Goal: Task Accomplishment & Management: Use online tool/utility

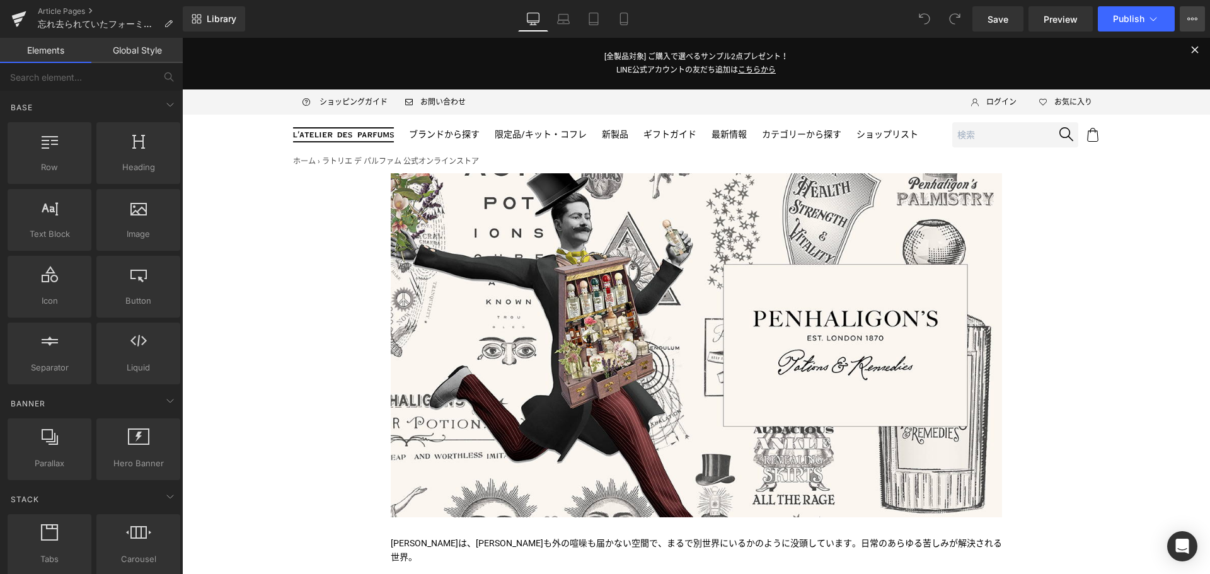
click at [1198, 21] on button "View Live Page View with current Template Save Template to Library Schedule Pub…" at bounding box center [1192, 18] width 25 height 25
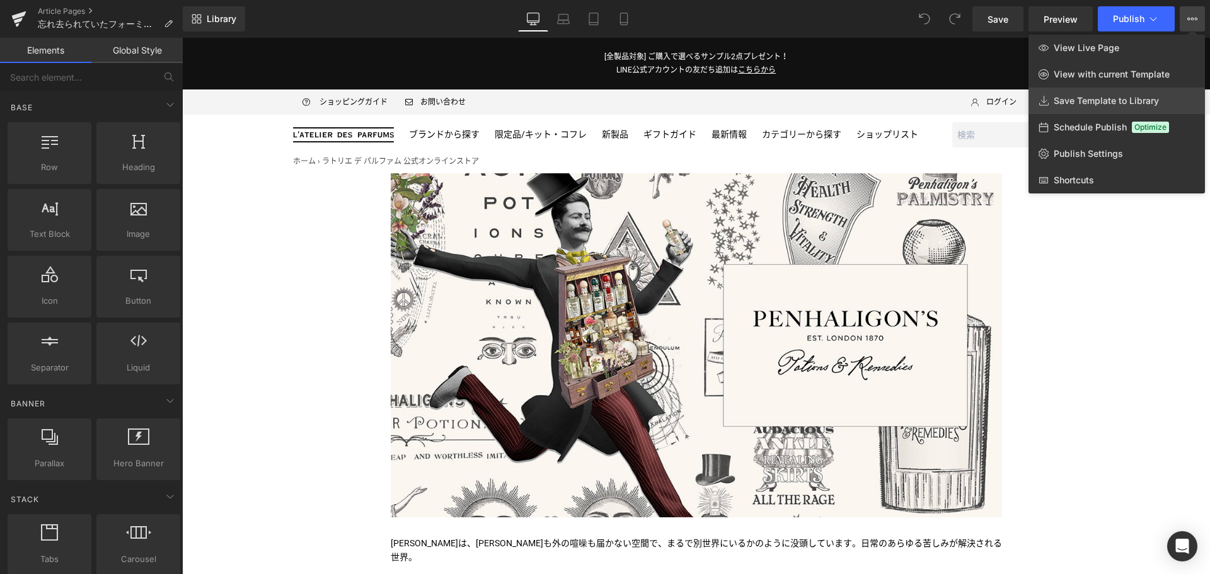
click at [1116, 95] on link "Save Template to Library" at bounding box center [1117, 101] width 176 height 26
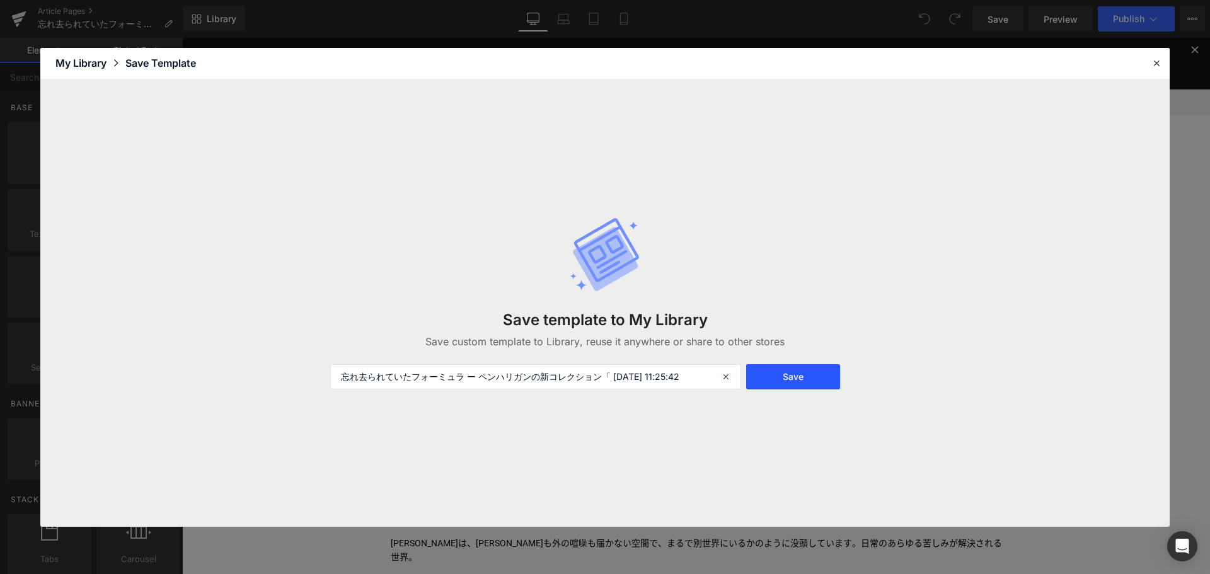
click at [776, 378] on button "Save" at bounding box center [793, 376] width 94 height 25
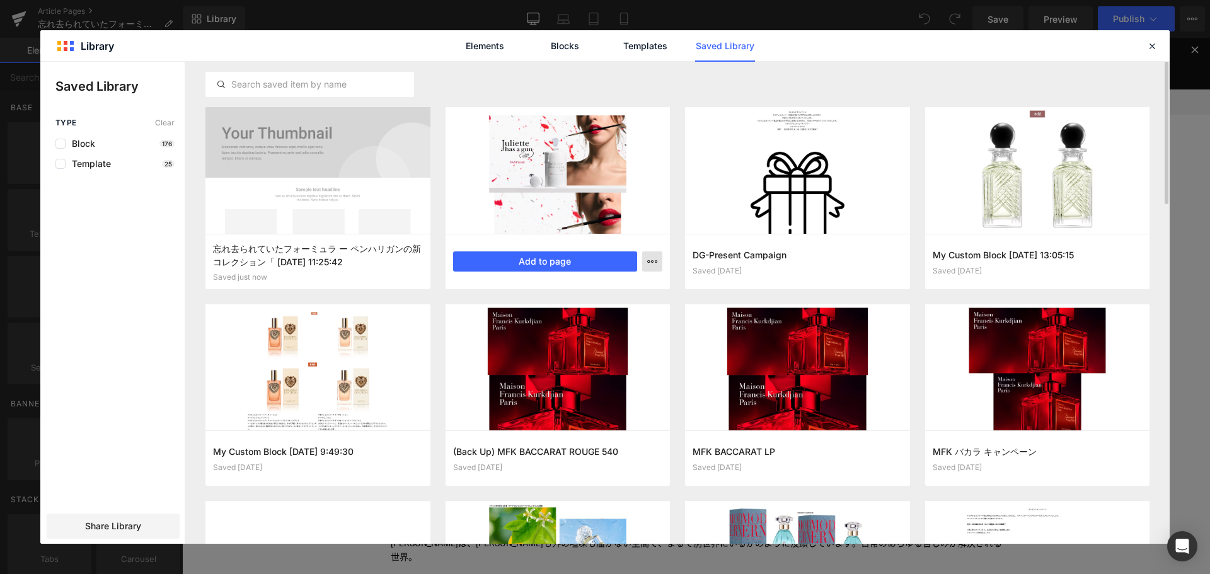
click at [655, 263] on icon "button" at bounding box center [652, 262] width 10 height 10
click at [618, 312] on div "Delete" at bounding box center [591, 316] width 144 height 26
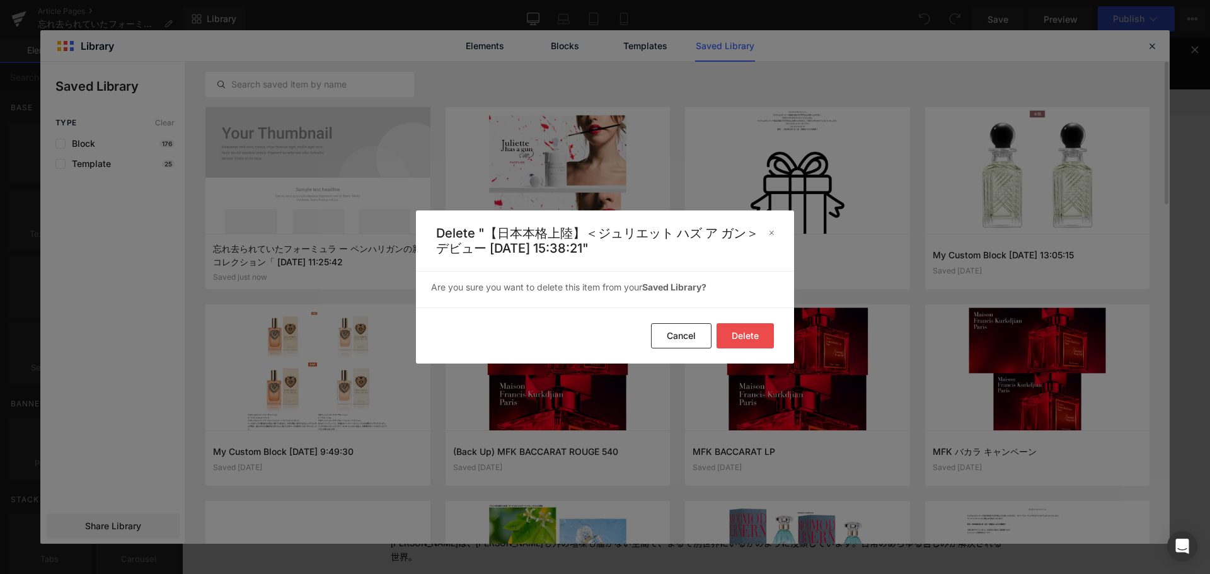
click at [751, 338] on button "Delete" at bounding box center [745, 335] width 57 height 25
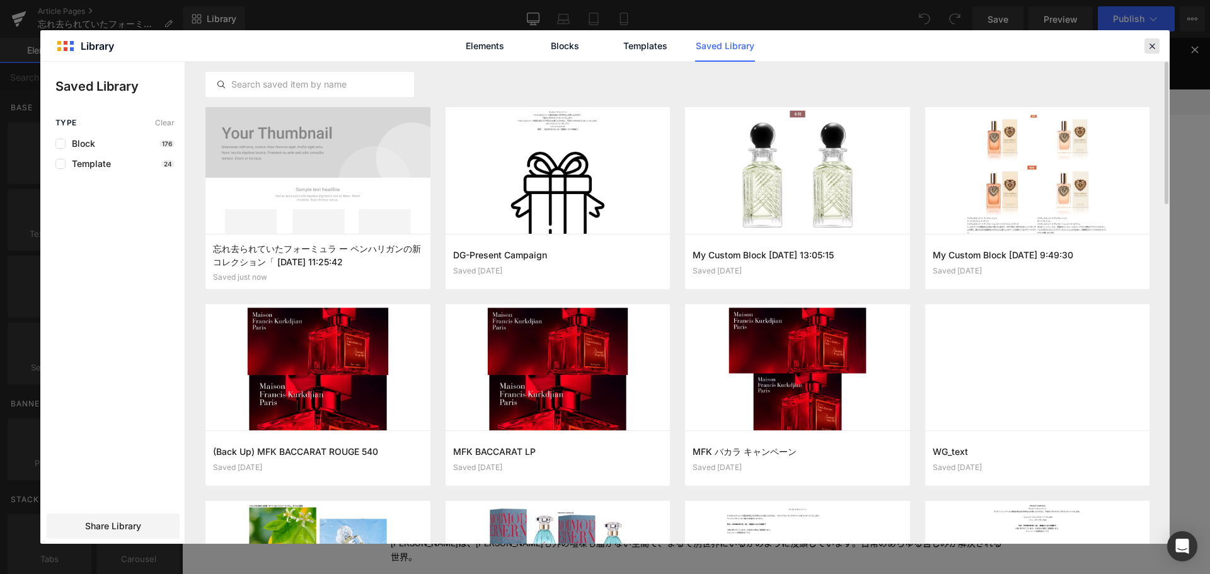
click at [1154, 43] on icon at bounding box center [1151, 45] width 11 height 11
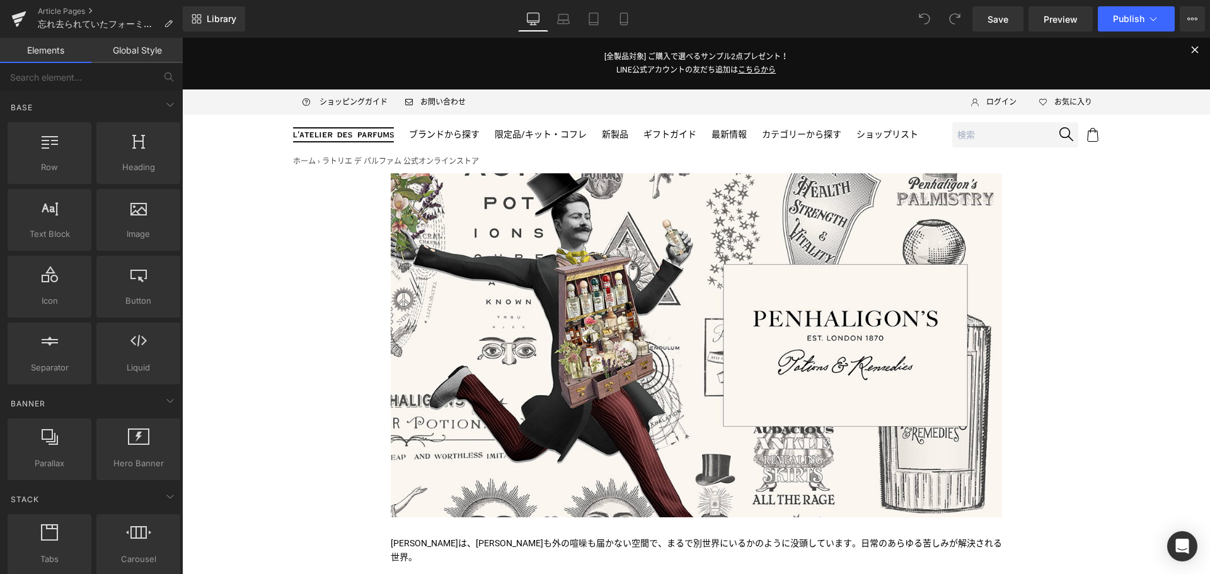
click at [72, 6] on div "Article Pages 忘れ去られていたフォーミュラ ー ペンハリガンの新コレクション「ポーション＆レメディ」が新発売！" at bounding box center [91, 19] width 183 height 38
click at [72, 8] on link "Article Pages" at bounding box center [110, 11] width 145 height 10
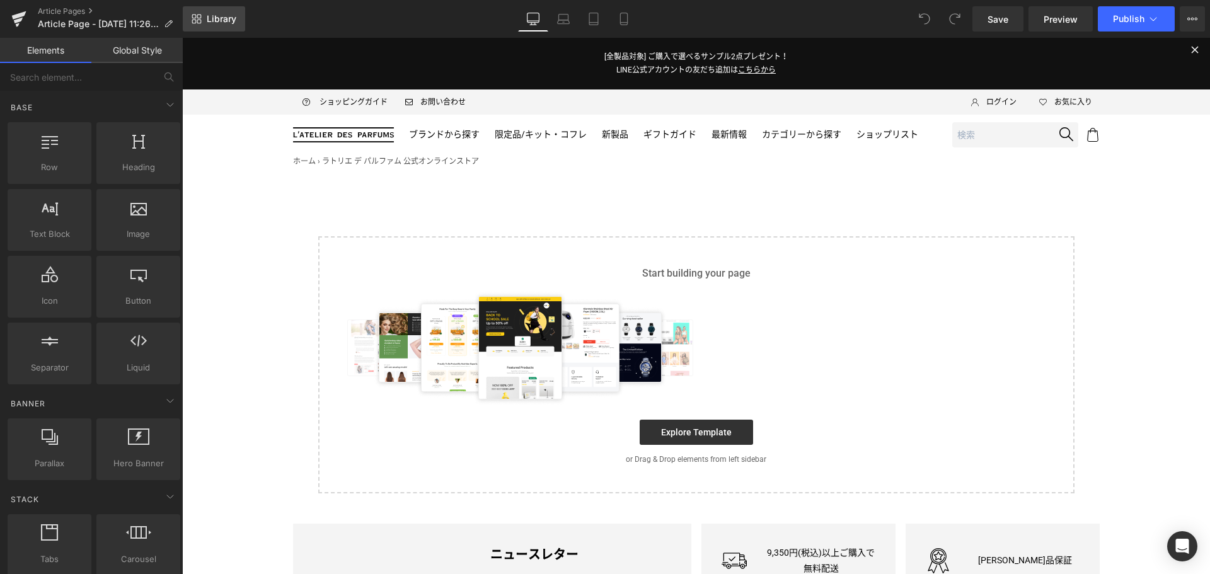
click at [217, 29] on link "Library" at bounding box center [214, 18] width 62 height 25
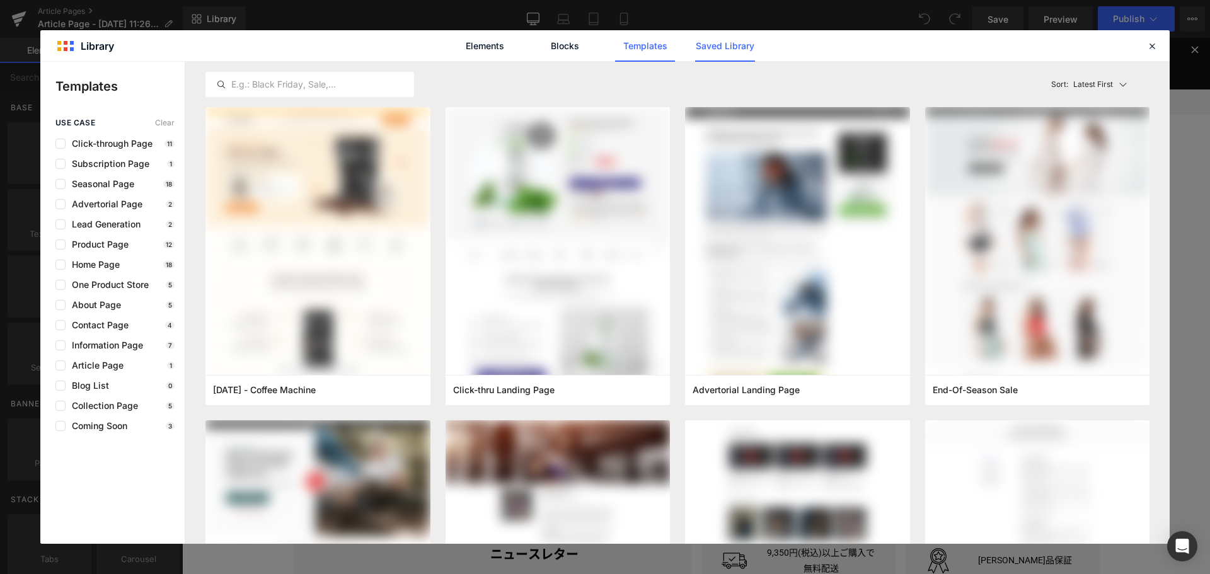
click at [729, 43] on link "Saved Library" at bounding box center [725, 46] width 60 height 32
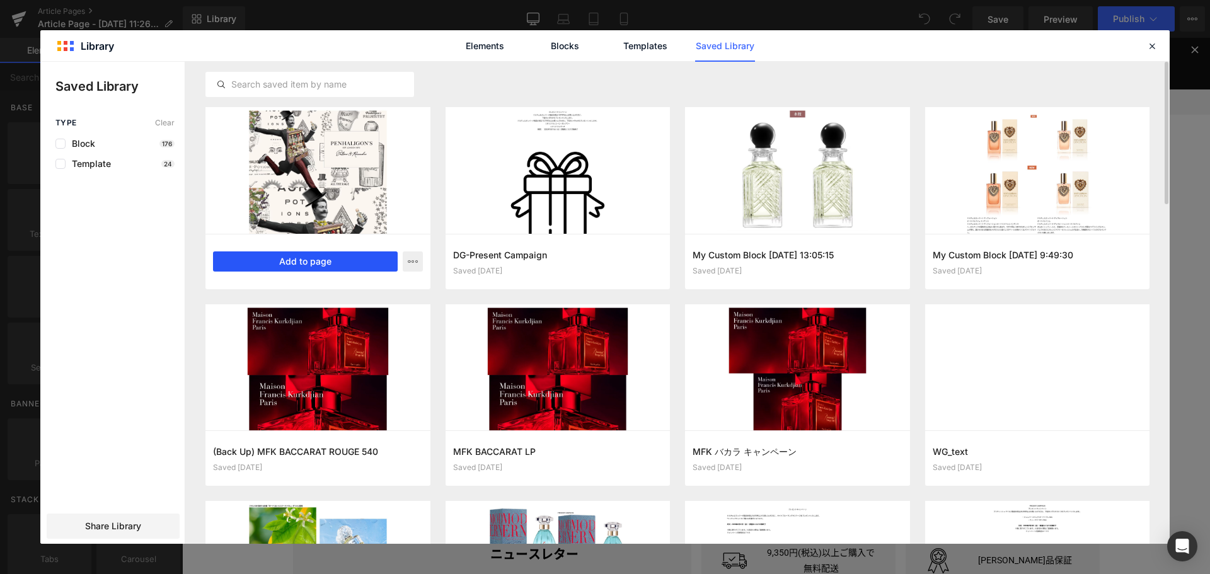
click at [342, 260] on button "Add to page" at bounding box center [305, 261] width 185 height 20
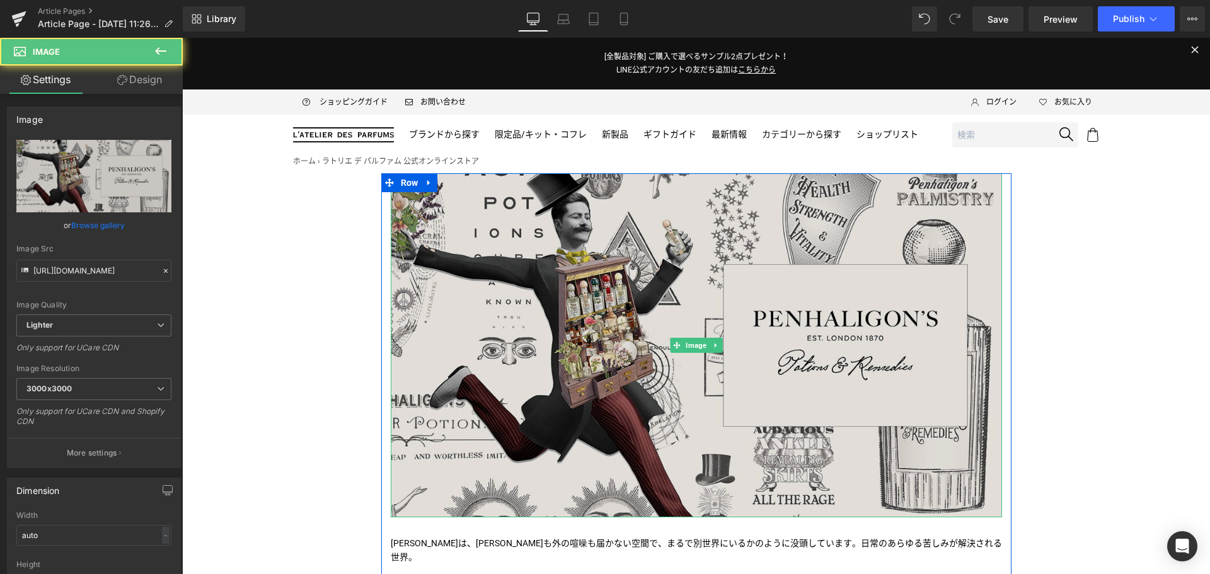
click at [632, 289] on img at bounding box center [696, 345] width 611 height 344
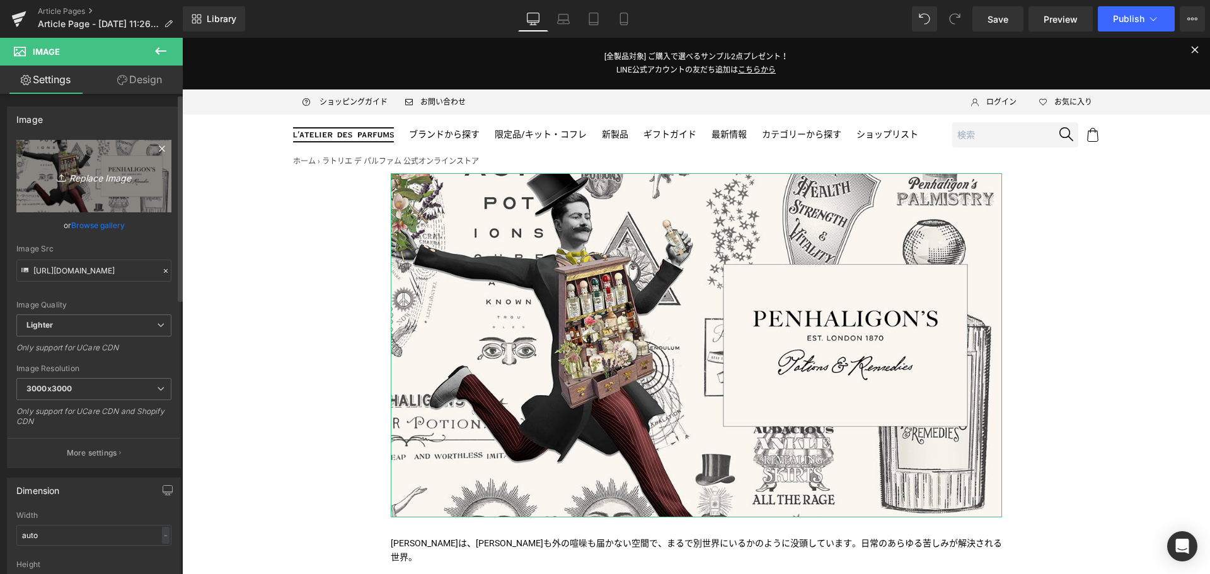
click at [103, 165] on link "Replace Image" at bounding box center [93, 176] width 155 height 72
type input "C:\fakepath\PEN-POTIONS-50mL25-KV-wLogo-1200x800.jpg"
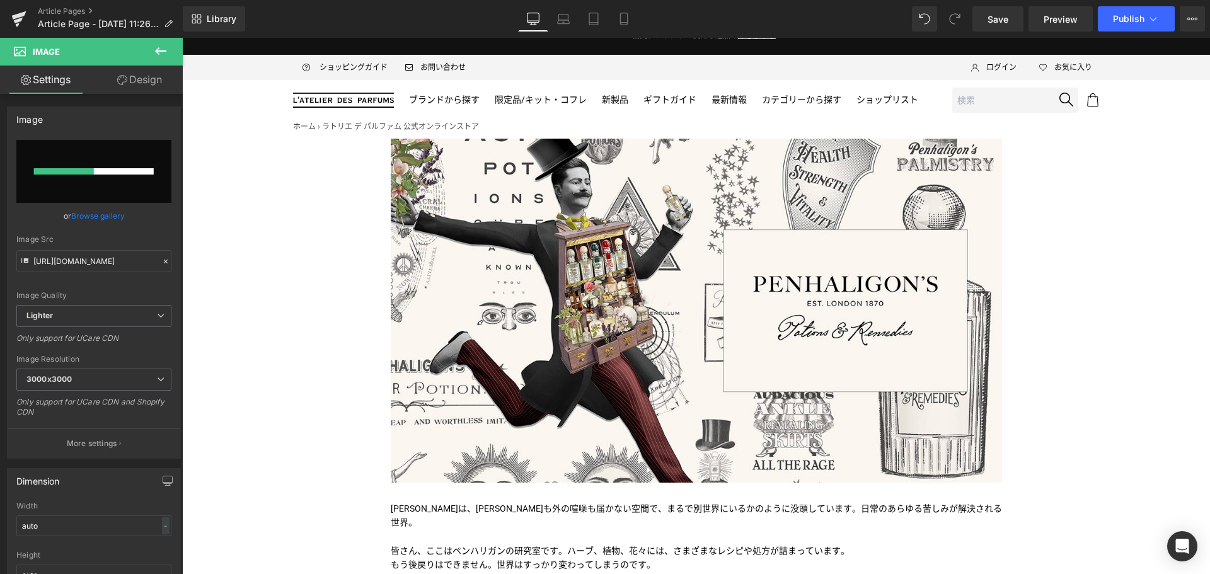
scroll to position [35, 0]
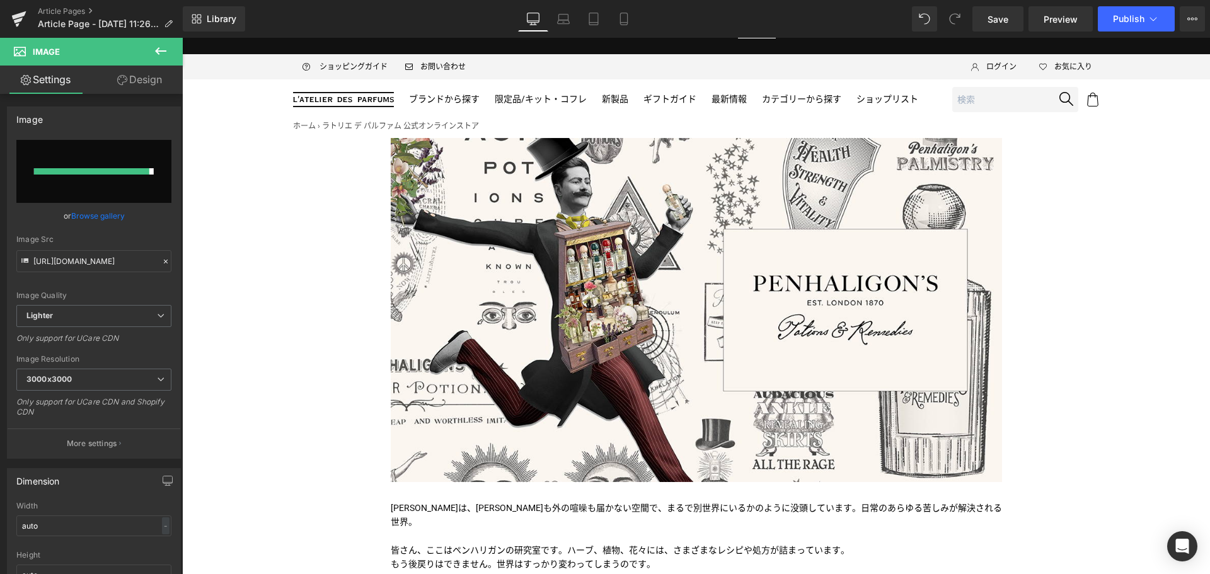
type input "[URL][DOMAIN_NAME]"
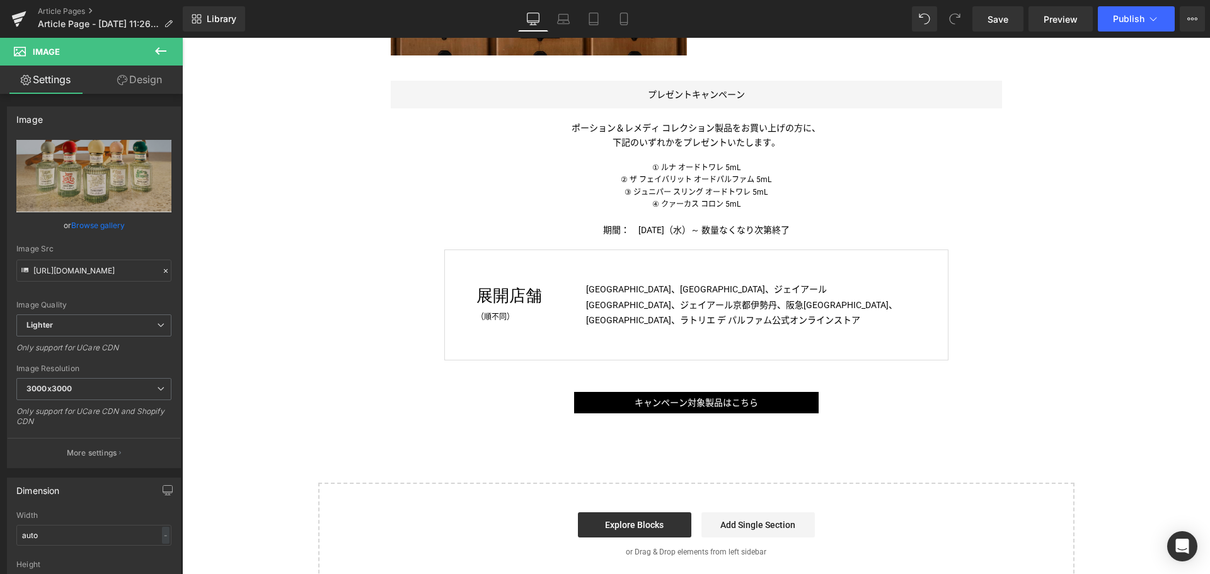
scroll to position [967, 0]
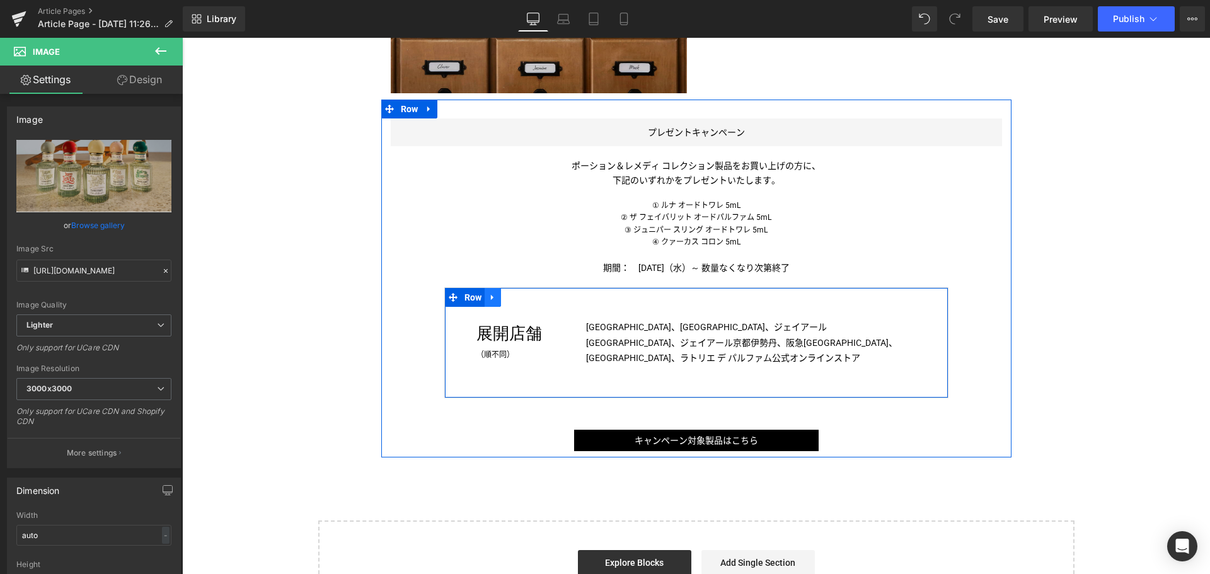
click at [491, 297] on icon at bounding box center [492, 298] width 3 height 6
click at [521, 299] on icon at bounding box center [525, 297] width 9 height 9
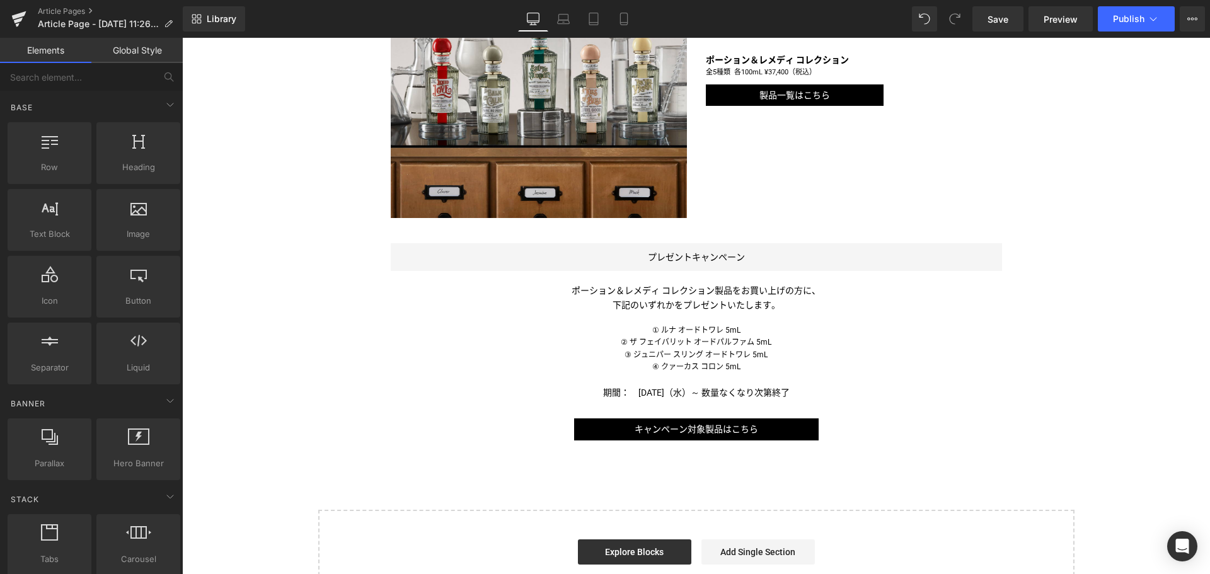
scroll to position [775, 0]
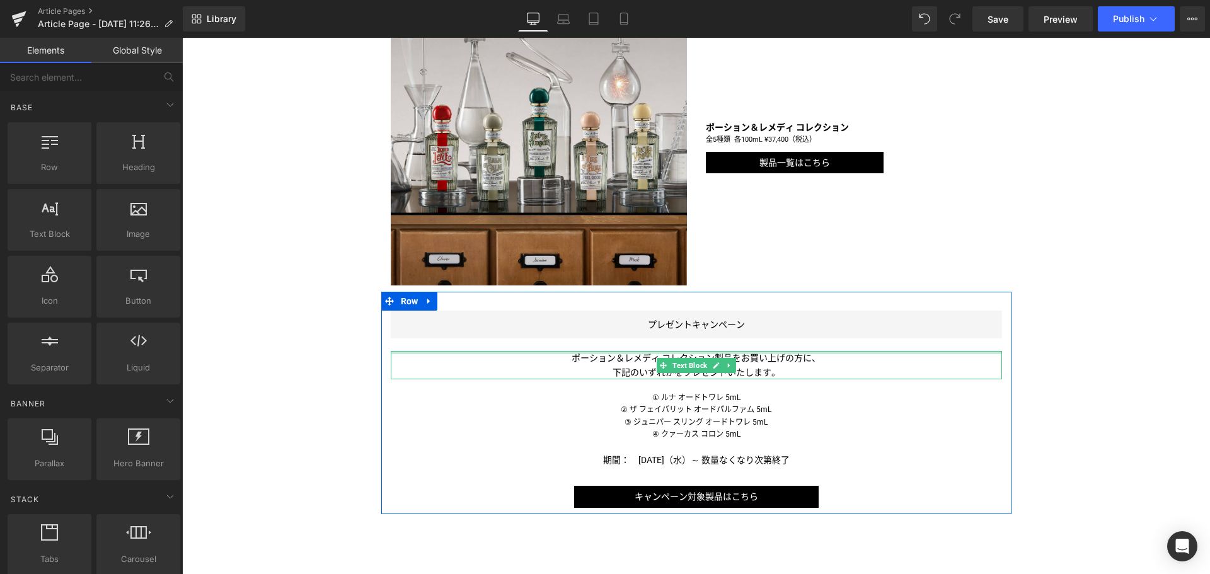
click at [736, 354] on div "ポーション＆レメディ コレクション製品をお買い上げの方に、 下記のいずれかをプレゼントいたします。 Text Block" at bounding box center [696, 365] width 611 height 28
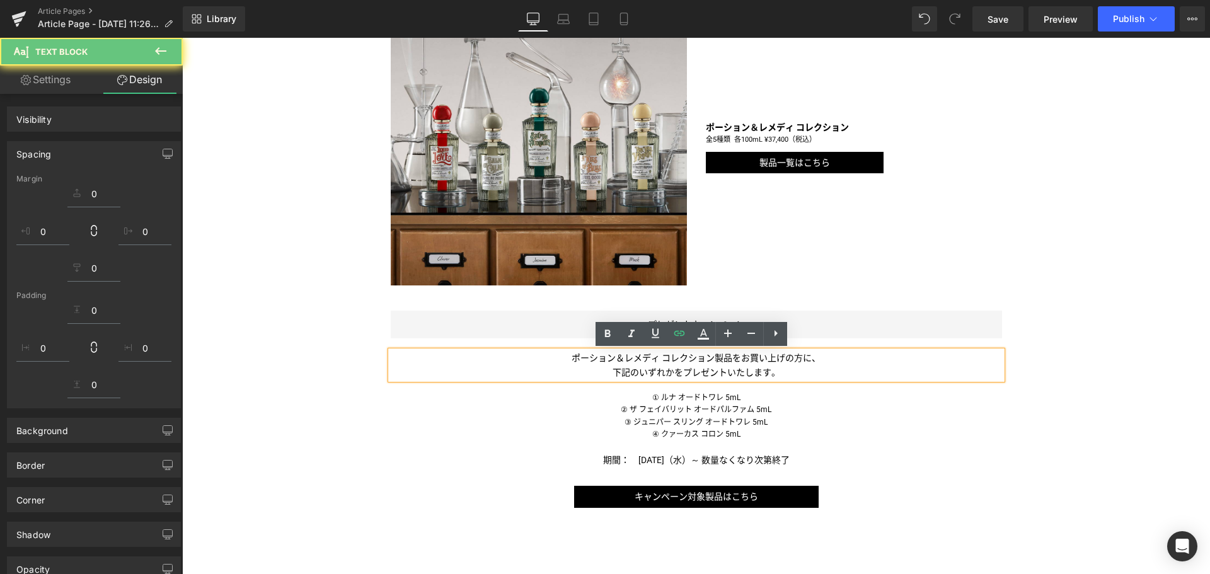
click at [736, 354] on span "ポーション＆レメディ コレクション製品をお買い上げの方に、" at bounding box center [696, 358] width 249 height 10
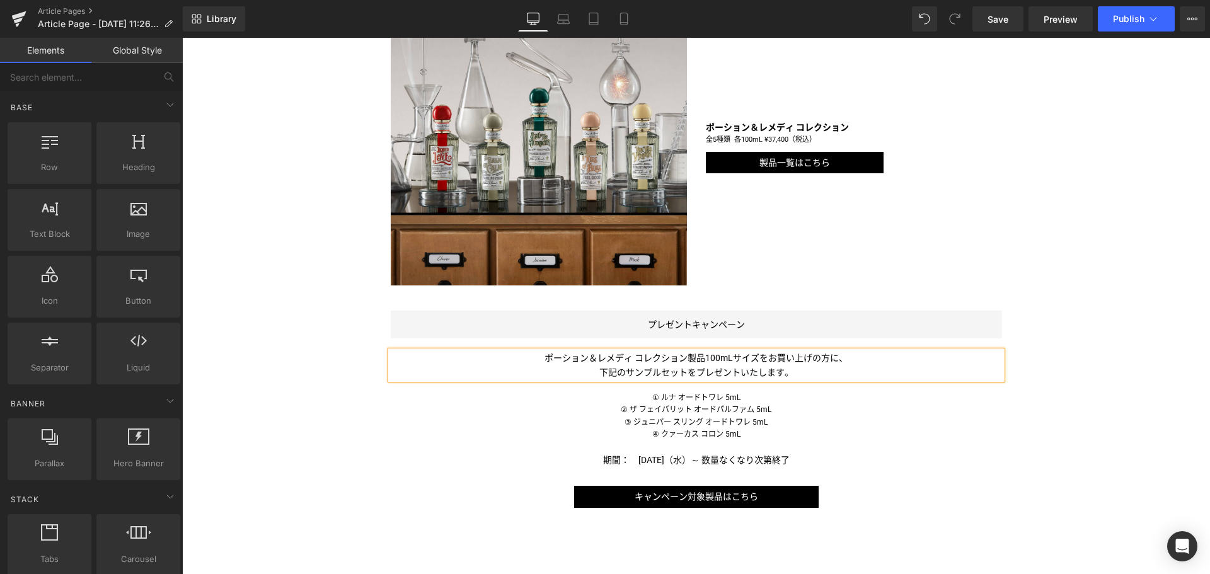
click at [284, 351] on div "Image Image [PERSON_NAME]は、 [PERSON_NAME]も外の喧噪も届かない空間で、 まるで別世界にいるかのように没頭しています。 …" at bounding box center [696, 39] width 1028 height 1283
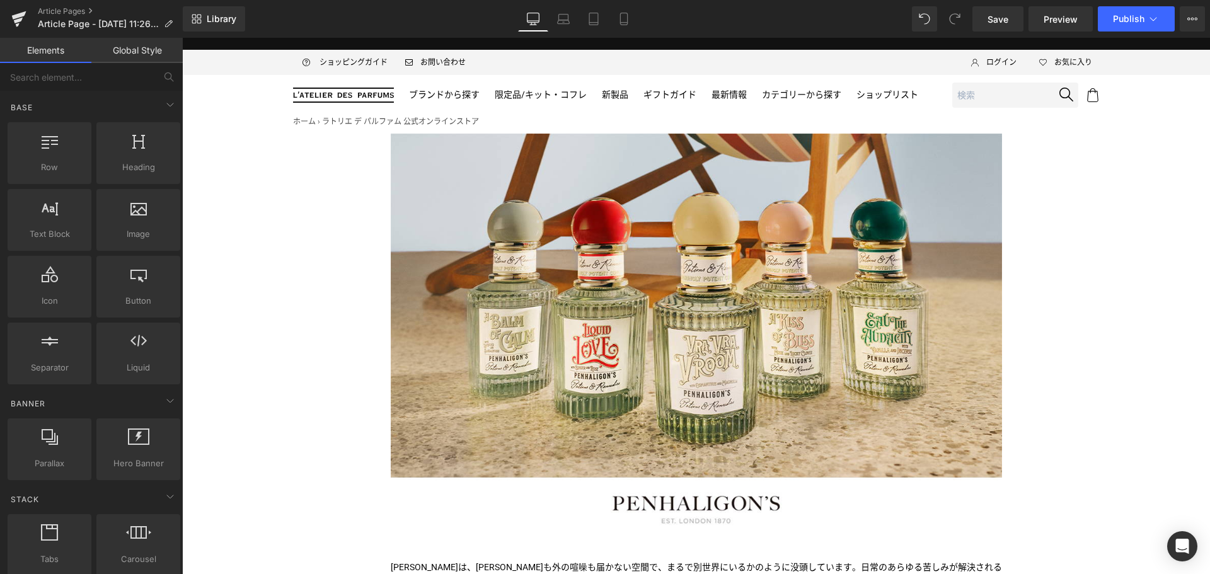
scroll to position [39, 0]
click at [630, 10] on link "Mobile" at bounding box center [624, 18] width 30 height 25
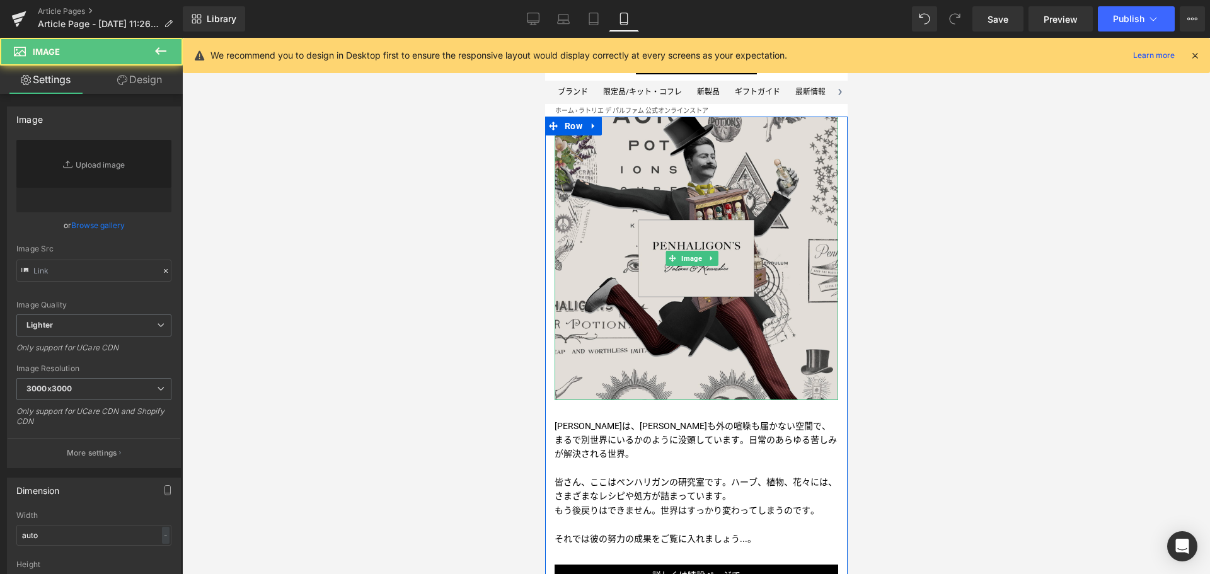
type input "[URL][DOMAIN_NAME]"
click at [650, 231] on img at bounding box center [696, 259] width 284 height 284
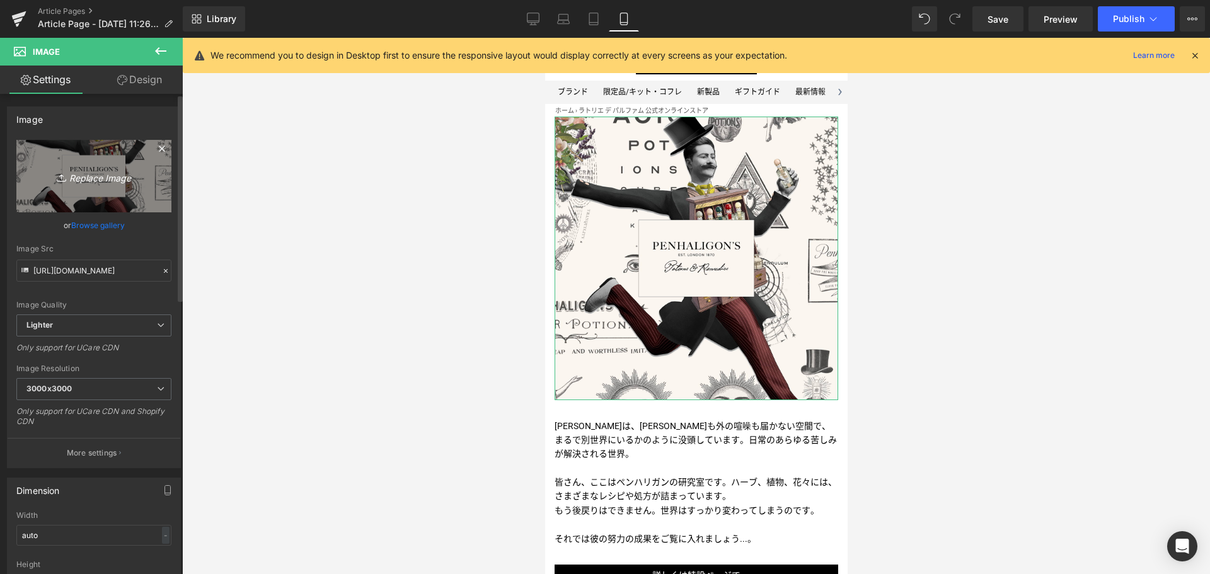
click at [110, 173] on icon "Replace Image" at bounding box center [93, 176] width 101 height 16
type input "C:\fakepath\PEN-POTIONS-50mL25-KV-wLogo-1200x1200.jpg"
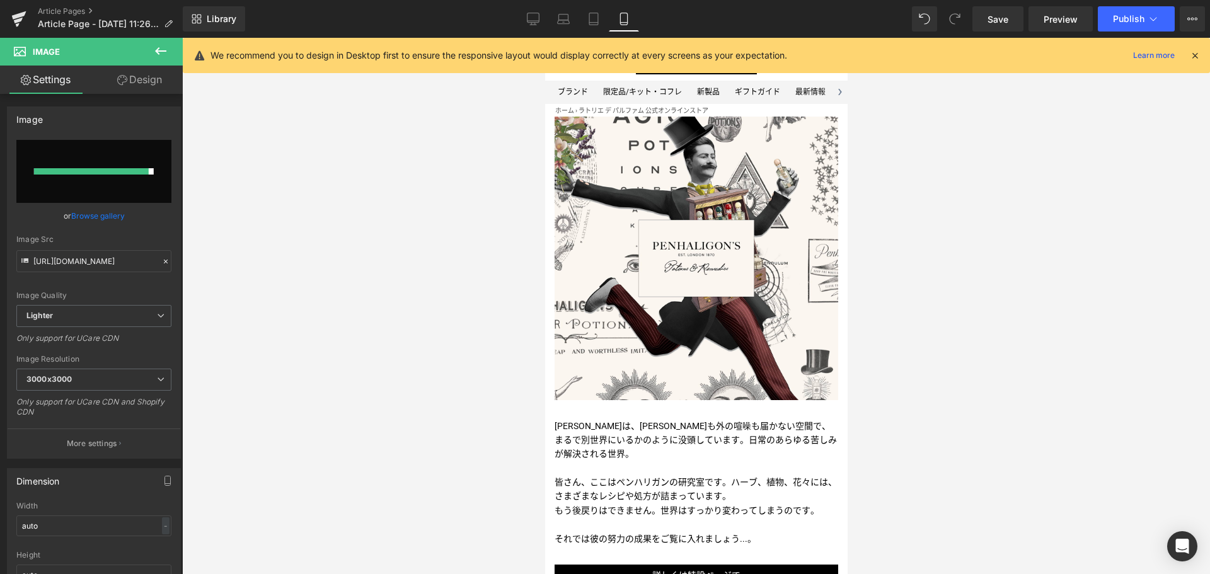
type input "[URL][DOMAIN_NAME]"
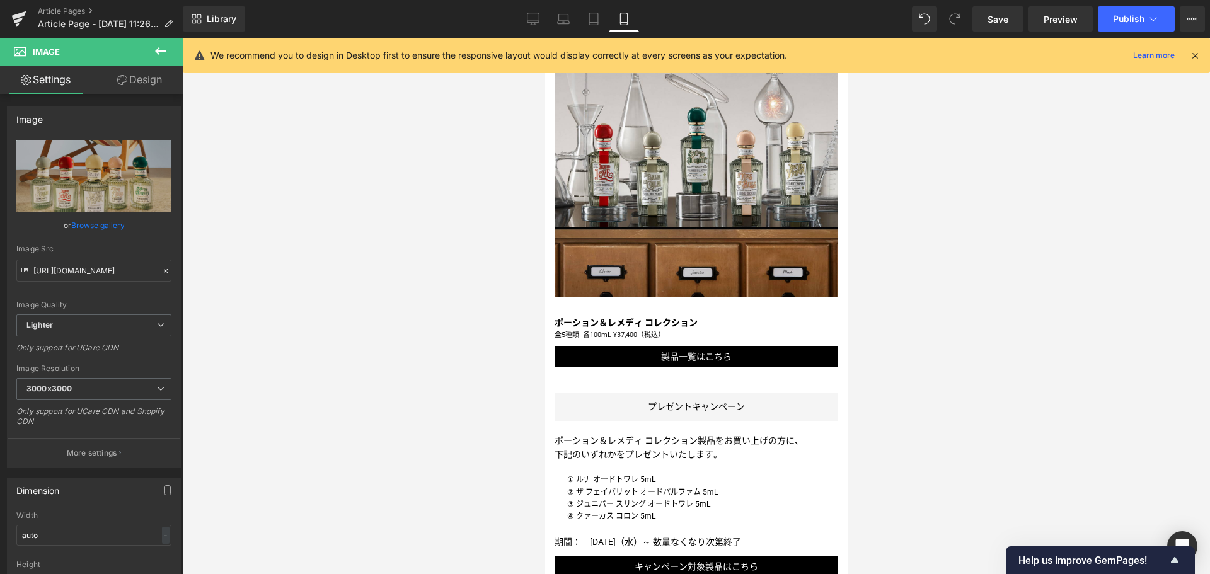
scroll to position [638, 0]
click at [383, 393] on div at bounding box center [696, 306] width 1028 height 536
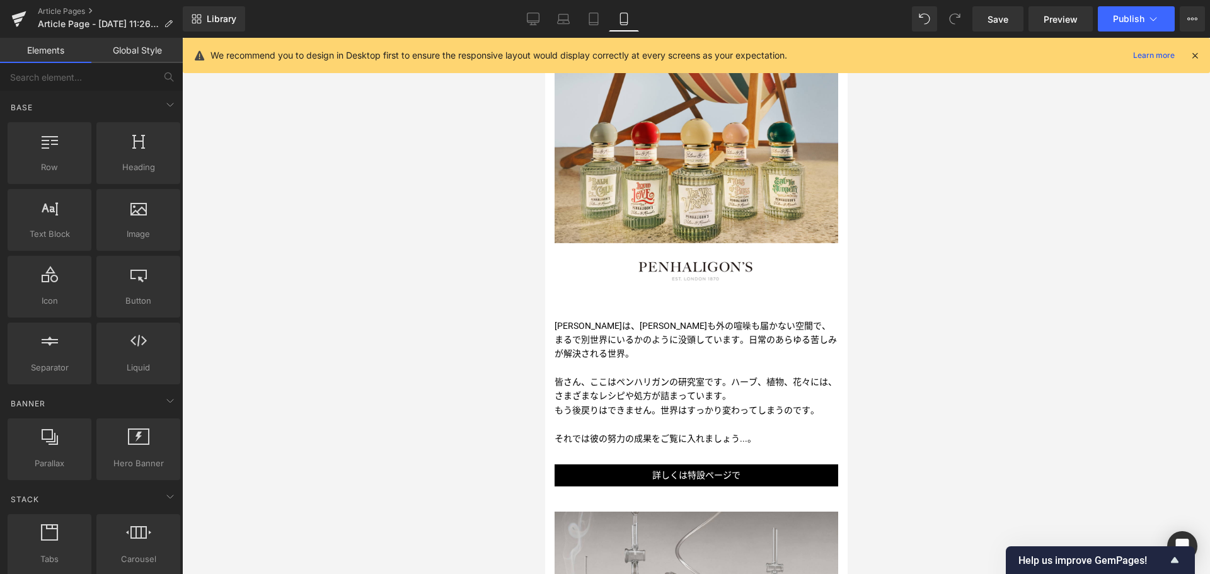
scroll to position [0, 0]
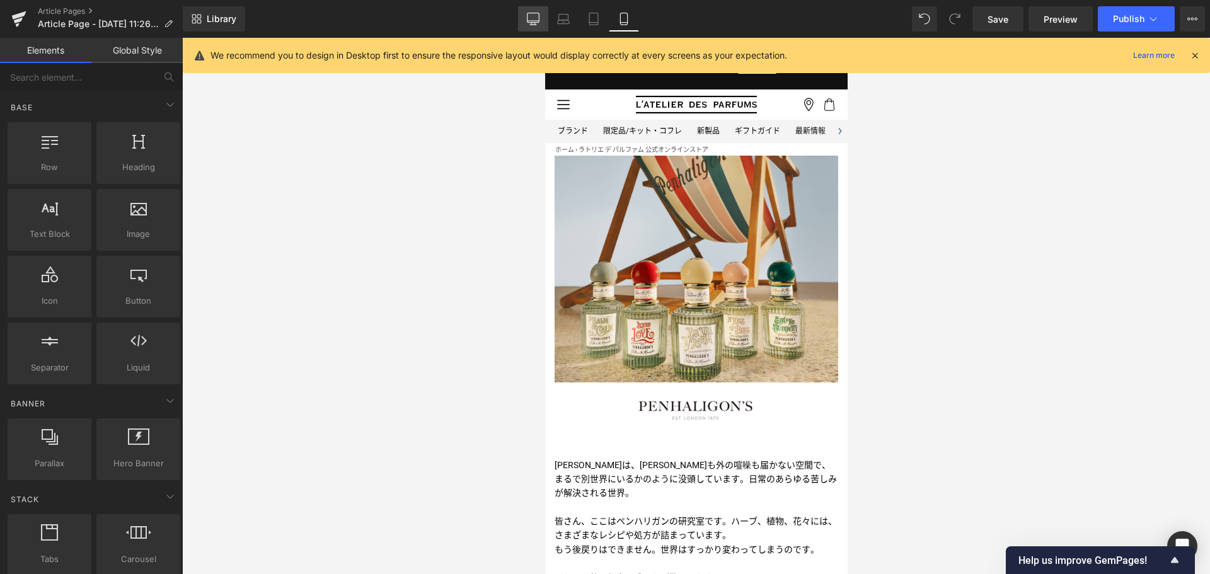
click at [522, 8] on link "Desktop" at bounding box center [533, 18] width 30 height 25
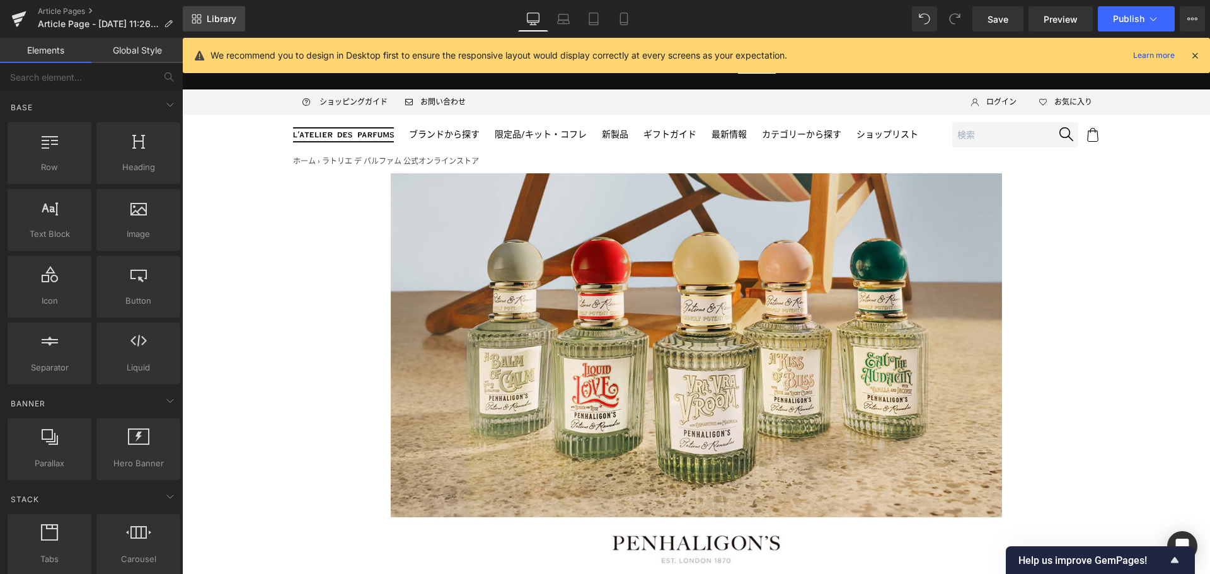
click at [215, 16] on span "Library" at bounding box center [222, 18] width 30 height 11
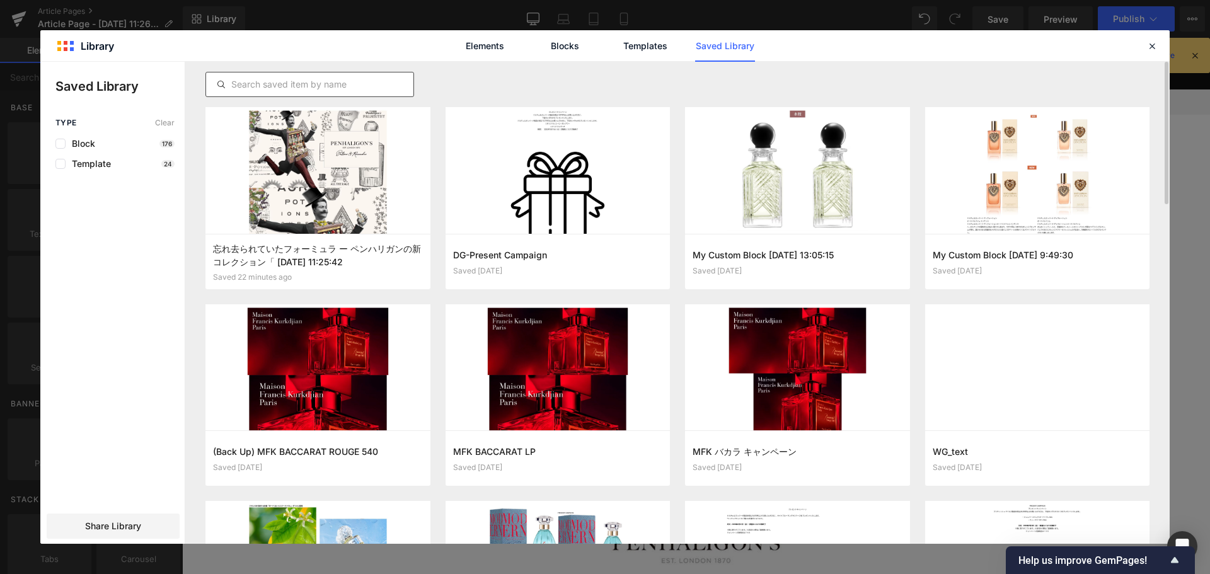
click at [364, 83] on input "text" at bounding box center [309, 84] width 207 height 15
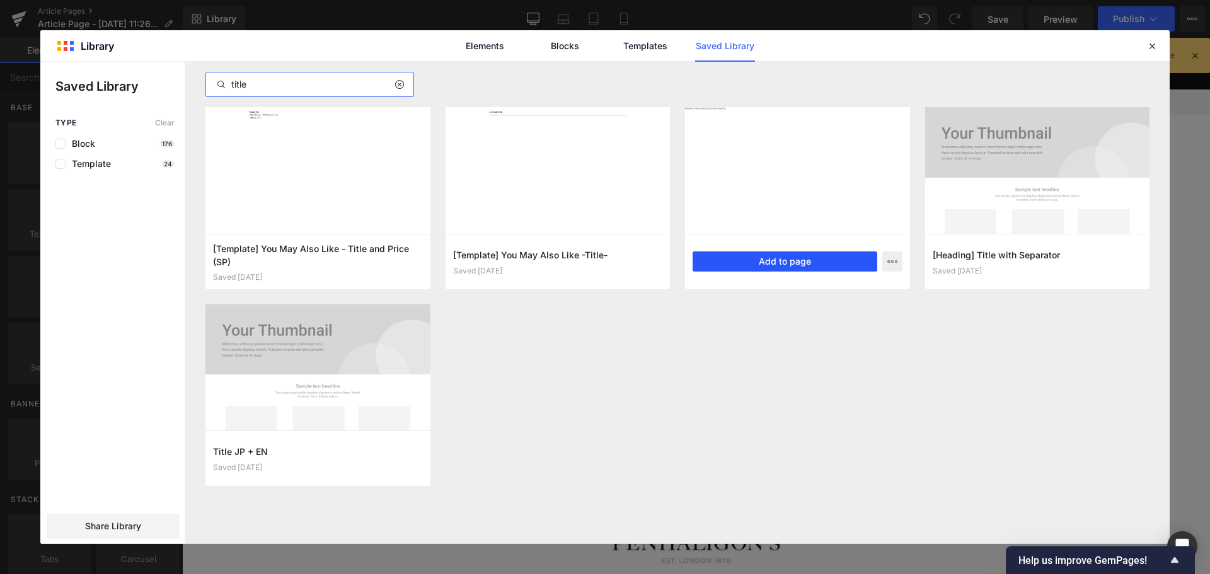
type input "title"
click at [774, 268] on button "Add to page" at bounding box center [785, 261] width 185 height 20
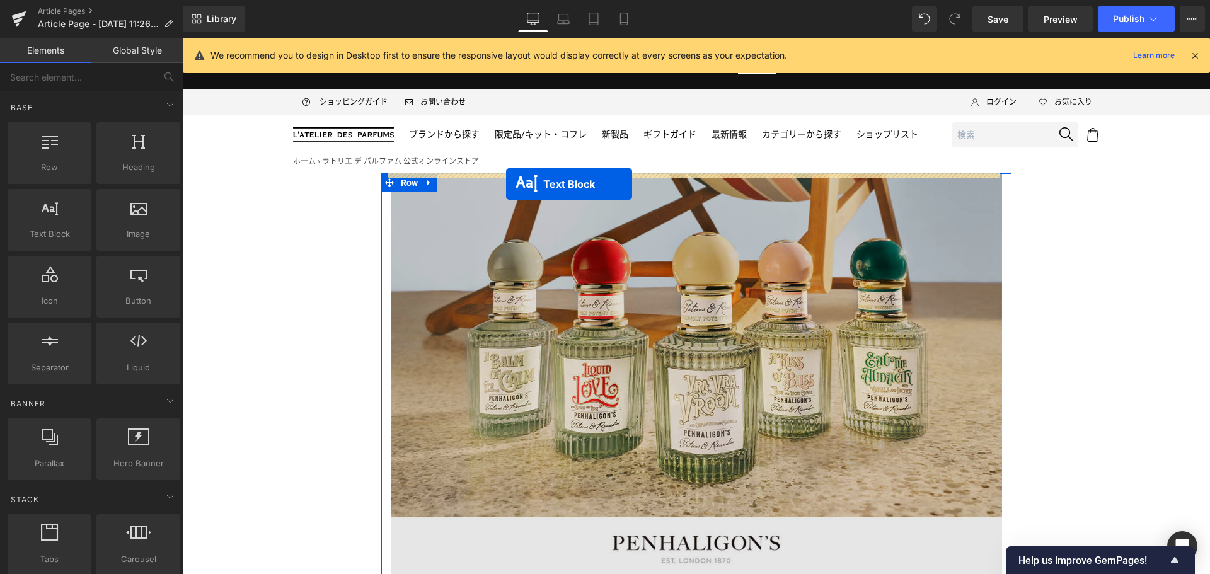
drag, startPoint x: 656, startPoint y: 122, endPoint x: 506, endPoint y: 185, distance: 162.7
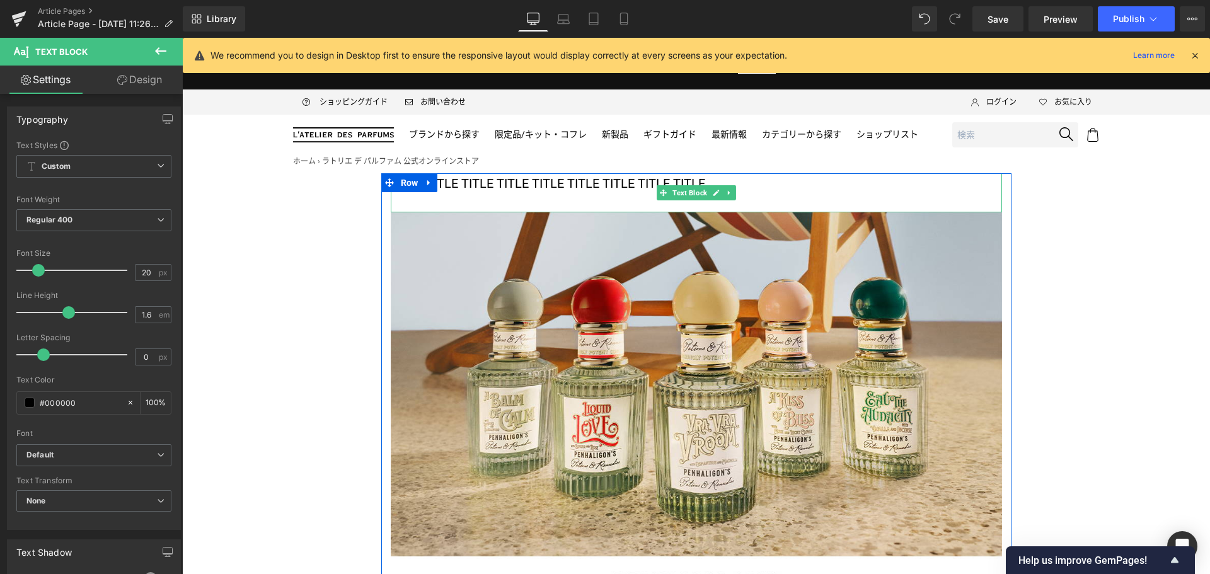
click at [507, 191] on p "TITLE TITLE TITLE TITLE TITLE TITLE TITLE TITLE TITLE" at bounding box center [696, 183] width 611 height 20
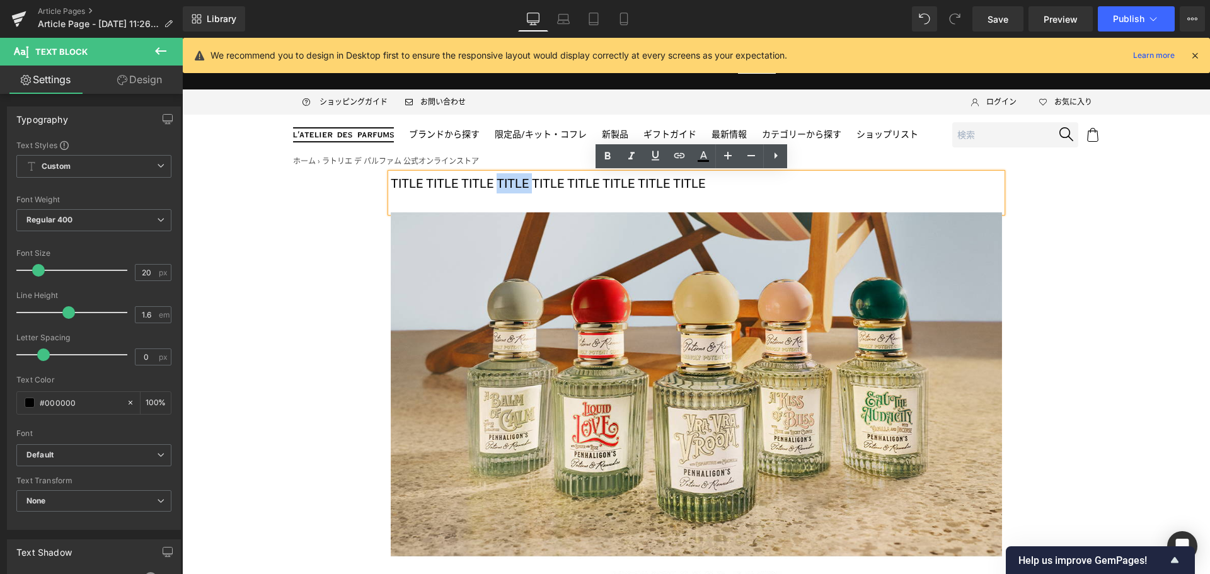
click at [507, 191] on p "TITLE TITLE TITLE TITLE TITLE TITLE TITLE TITLE TITLE" at bounding box center [696, 183] width 611 height 20
click at [504, 186] on p "TITLE TITLE TITLE TITLE TITLE TITLE TITLE TITLE TITLE" at bounding box center [696, 183] width 611 height 20
paste div
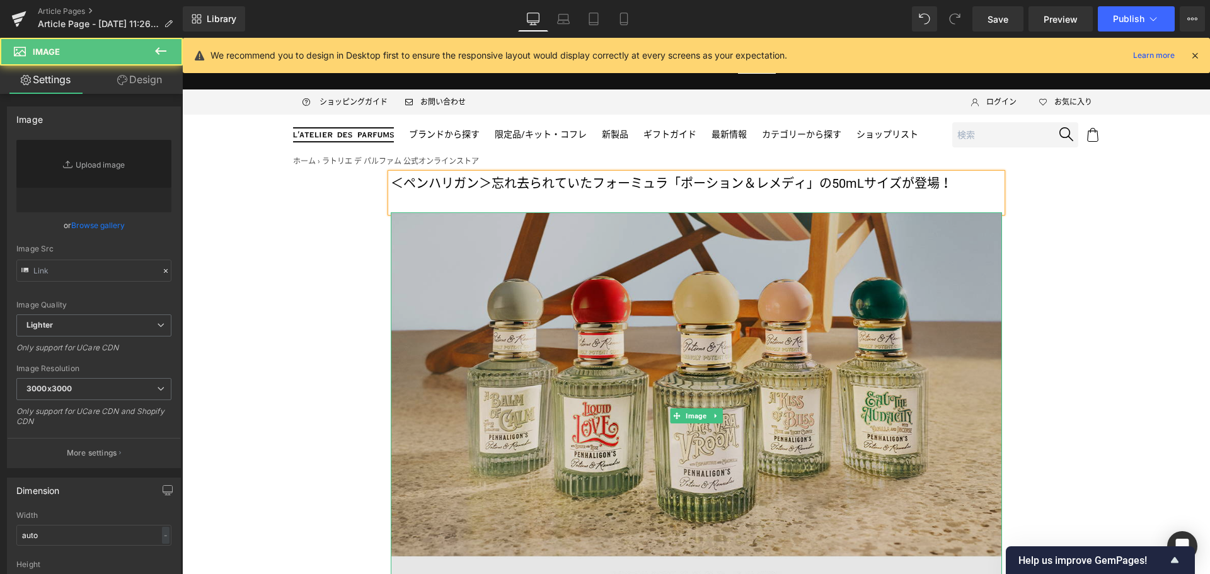
click at [632, 300] on img at bounding box center [696, 416] width 611 height 408
type input "[URL][DOMAIN_NAME]"
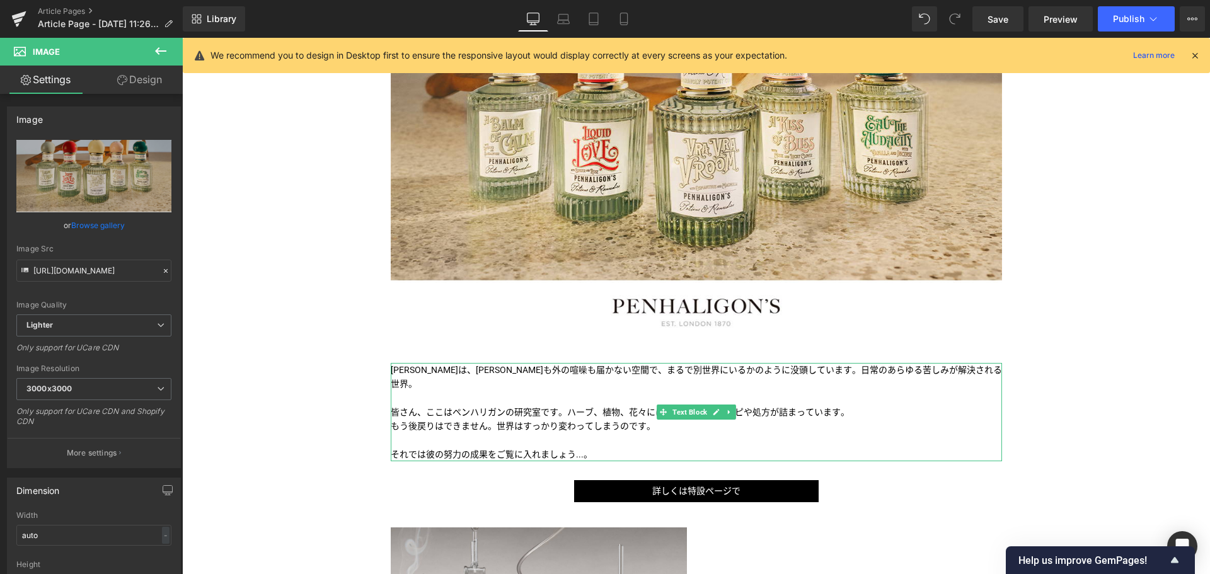
scroll to position [277, 0]
click at [547, 417] on p "皆さん、ここはペンハリガンの研究室です。 ハーブ、植物、花々には、 さまざまなレシピや処方が詰まっています。" at bounding box center [696, 412] width 611 height 14
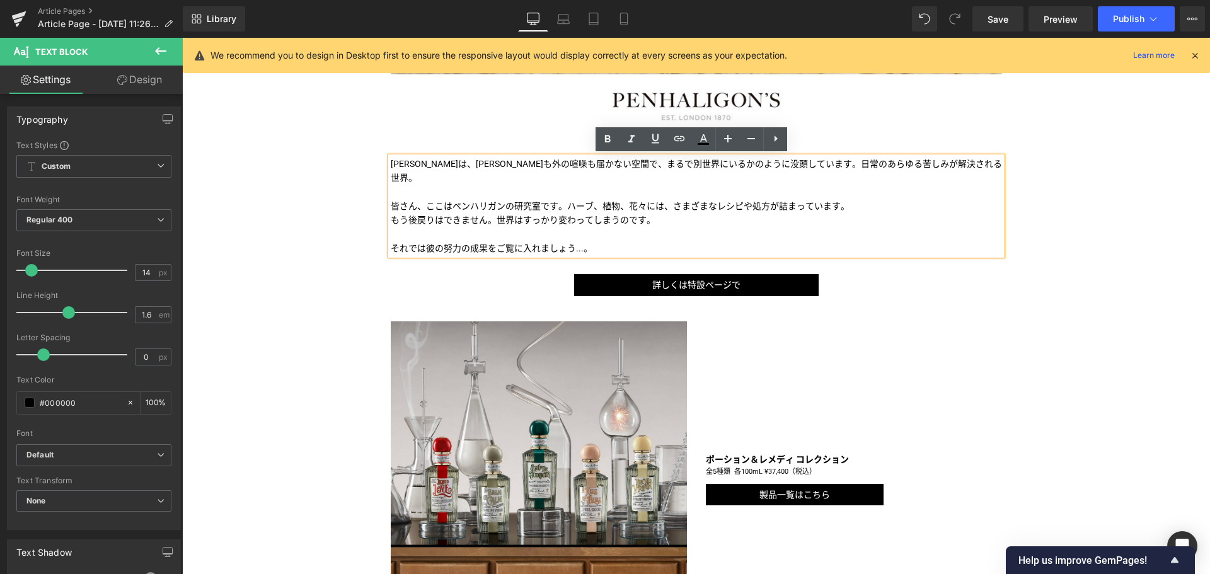
scroll to position [483, 0]
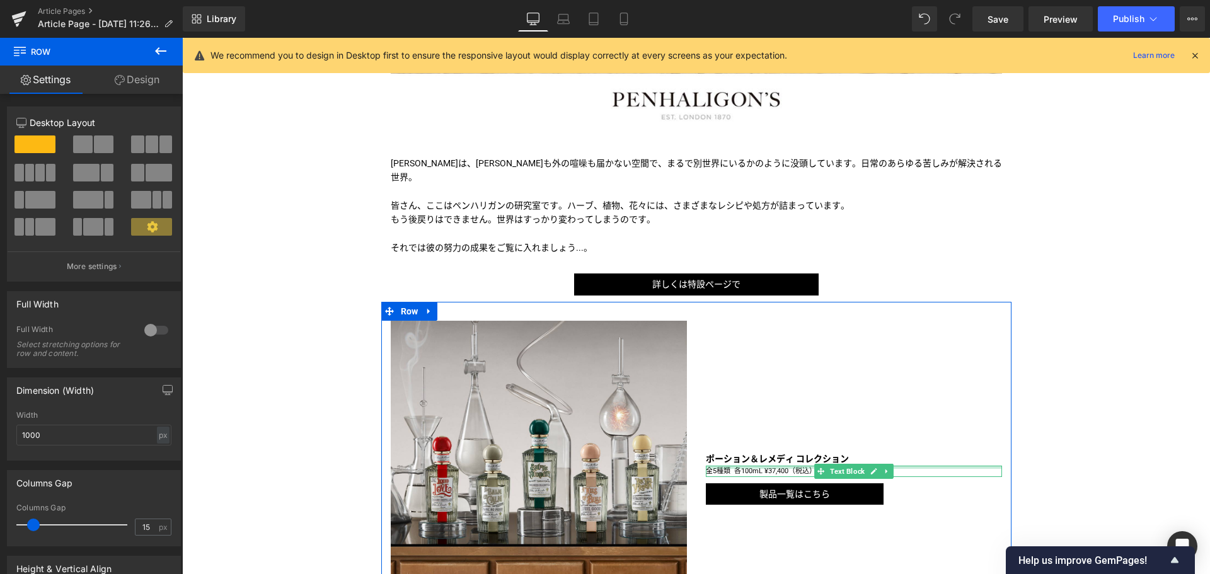
click at [769, 468] on div at bounding box center [854, 467] width 296 height 3
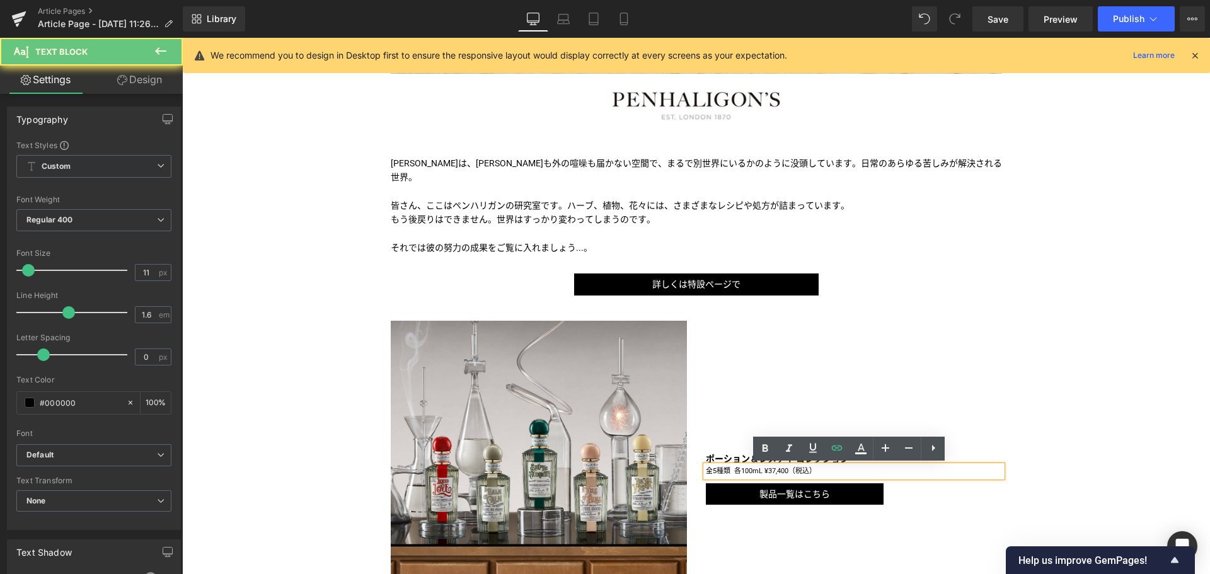
drag, startPoint x: 769, startPoint y: 468, endPoint x: 998, endPoint y: 493, distance: 230.7
click at [769, 468] on p "全5種類 各100mL ¥37,400（税込）" at bounding box center [854, 471] width 296 height 11
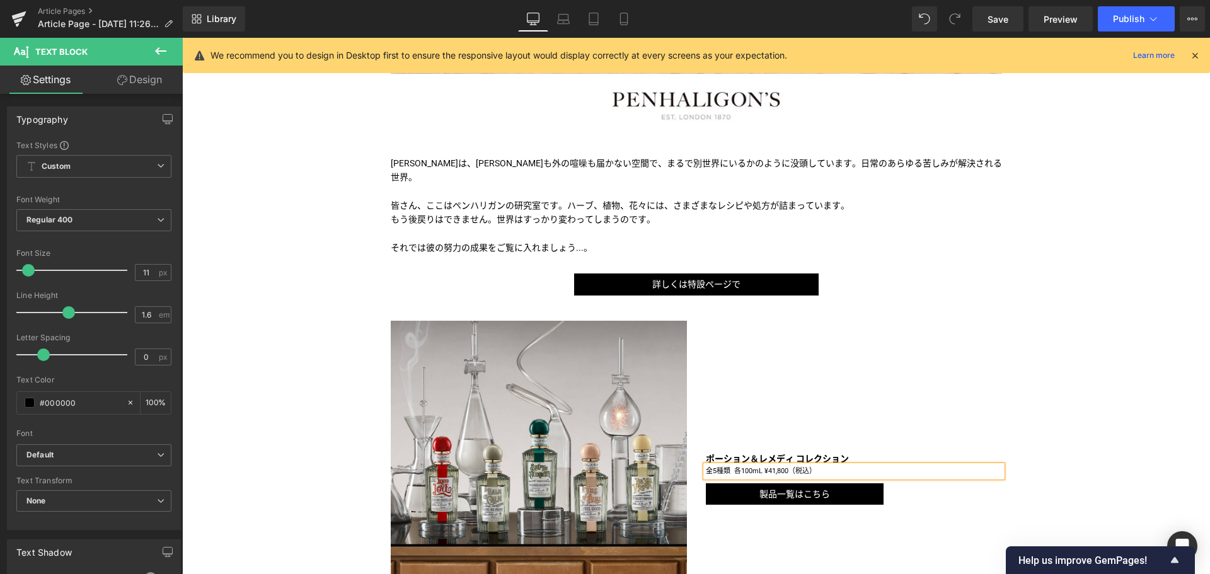
click at [1044, 349] on div "＜ペンハリガン＞忘れ去られていたフォーミュラ「ポーション＆レメディ」の50mLサイズが登場！ Text Block Image Image [PERSON_N…" at bounding box center [696, 352] width 1028 height 1322
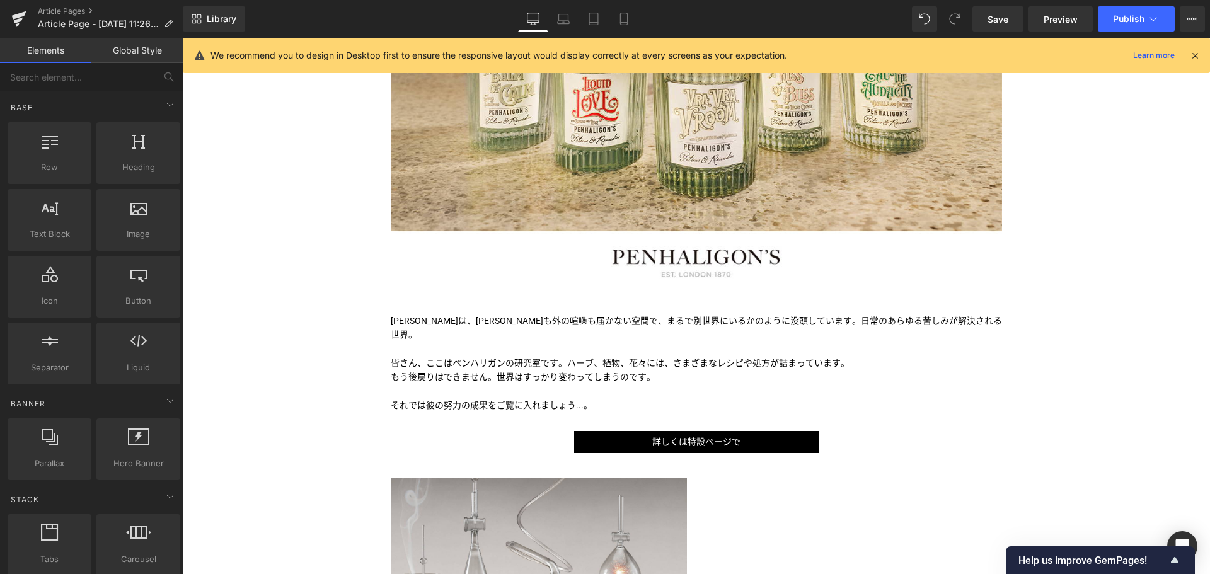
scroll to position [325, 0]
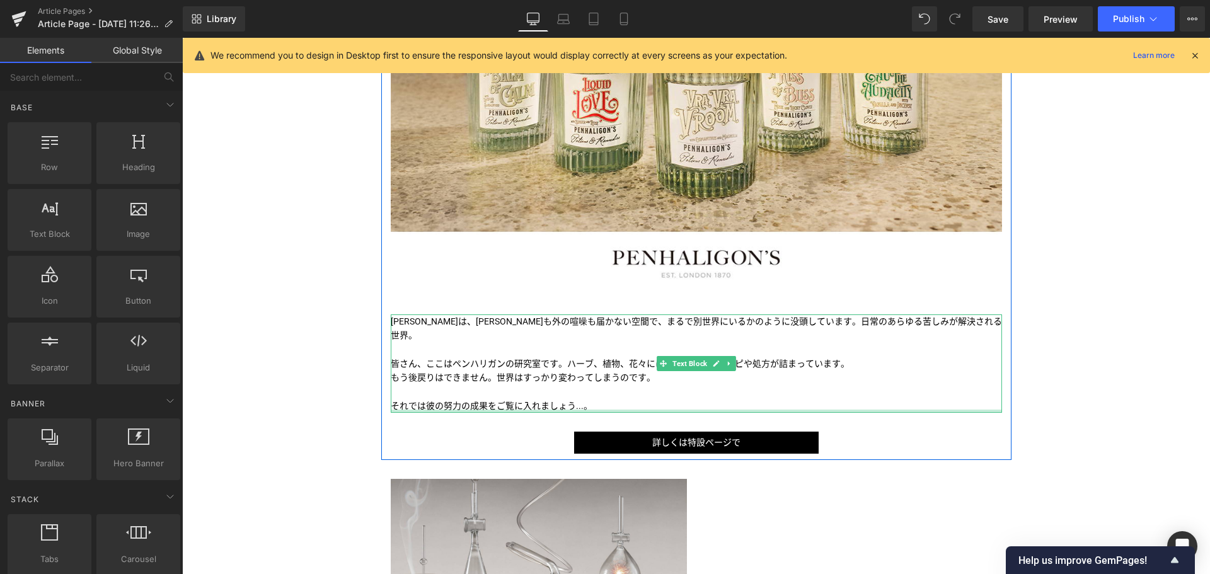
click at [622, 412] on div at bounding box center [696, 411] width 611 height 3
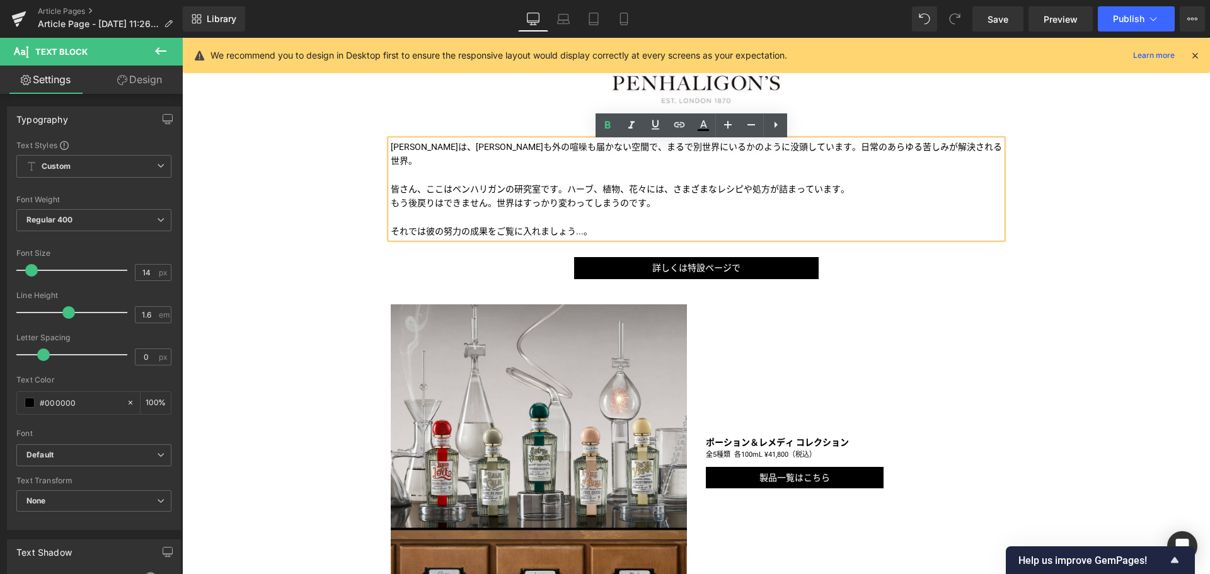
scroll to position [500, 0]
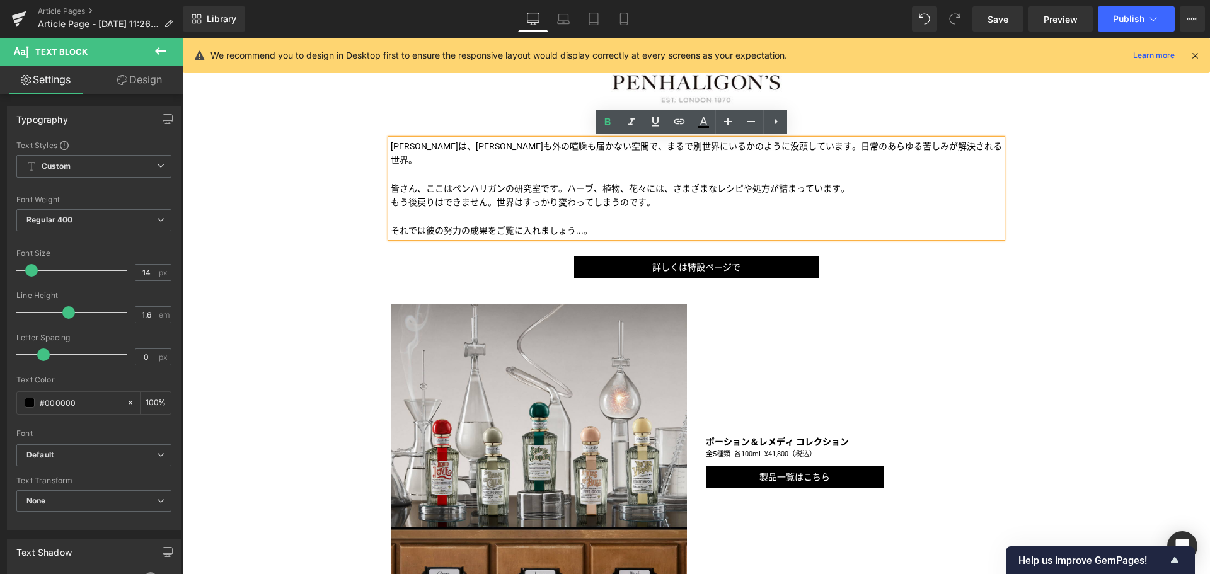
click at [299, 248] on div "＜ペンハリガン＞忘れ去られていたフォーミュラ「ポーション＆レメディ」の50mLサイズが登場！ Text Block Image Image [PERSON_N…" at bounding box center [696, 335] width 1028 height 1322
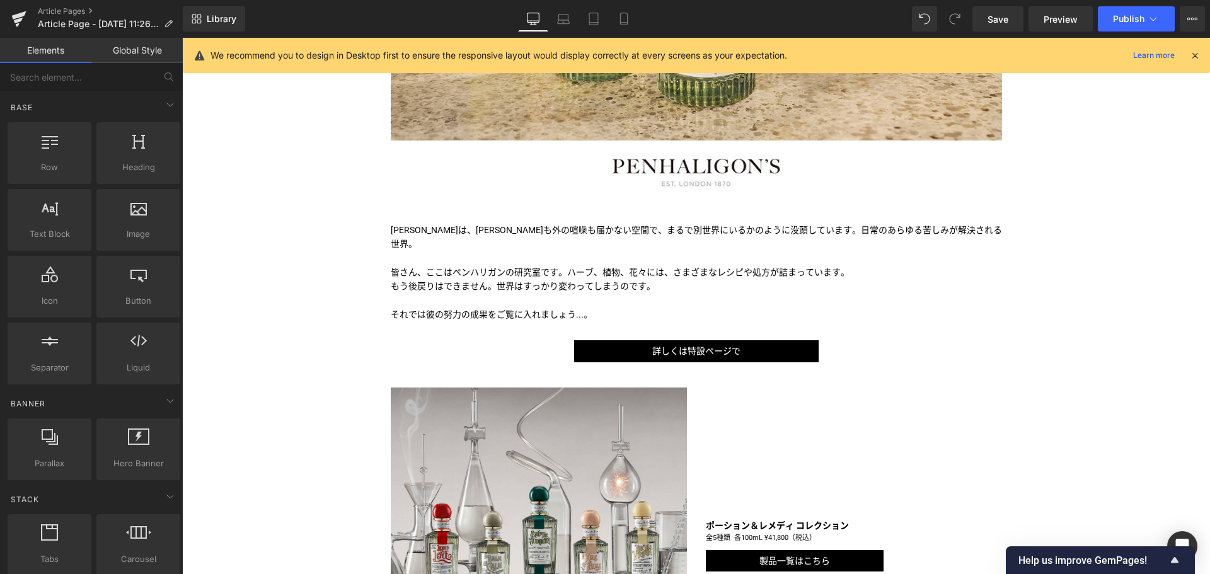
scroll to position [415, 0]
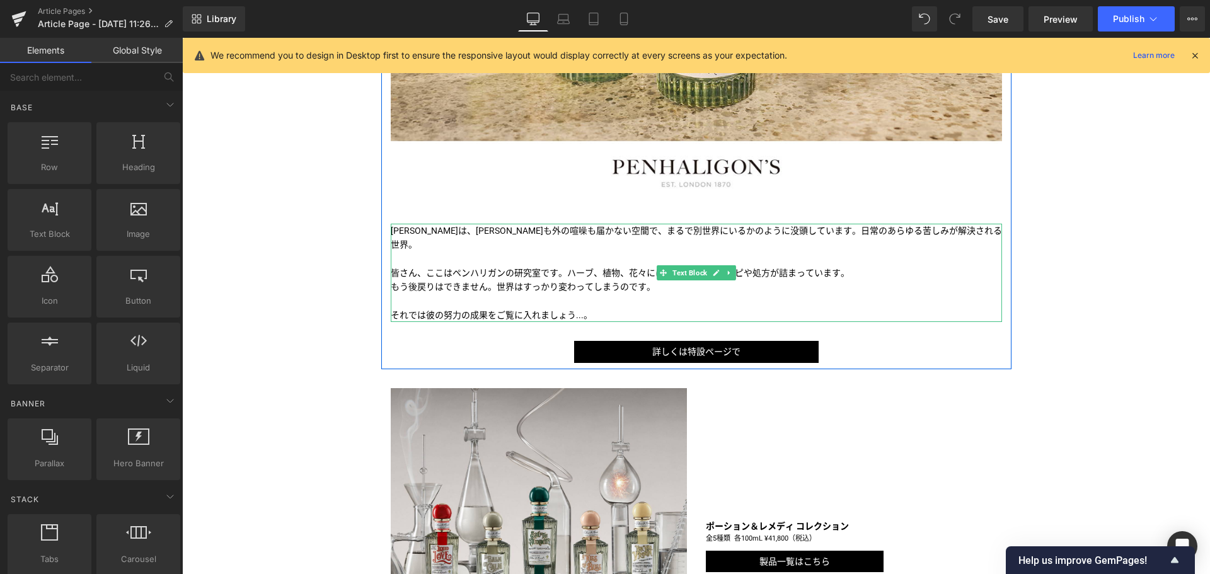
click at [488, 242] on p "[PERSON_NAME]は、 [PERSON_NAME]も外の喧噪も届かない空間で、 まるで別世界にいるかのように没頭しています。 日常のあらゆる苦しみが解…" at bounding box center [696, 238] width 611 height 28
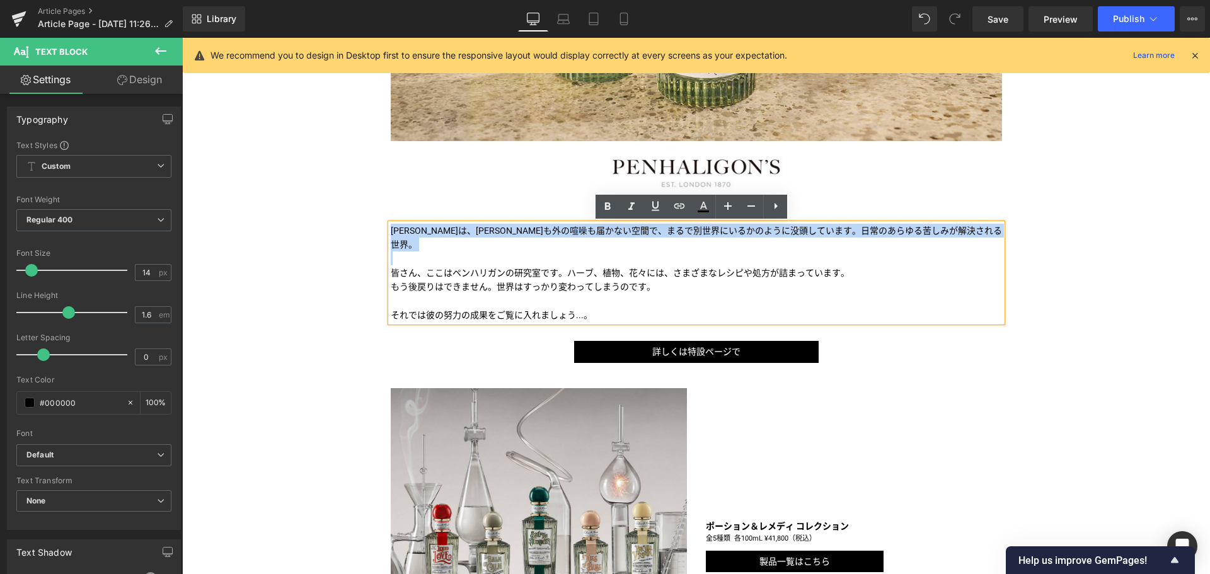
drag, startPoint x: 470, startPoint y: 251, endPoint x: 363, endPoint y: 209, distance: 115.4
click at [363, 209] on div "＜ペンハリガン＞忘れ去られていたフォーミュラ「ポーション＆レメディ」の50mLサイズが登場！ Text Block Image Image [PERSON_N…" at bounding box center [696, 419] width 1028 height 1322
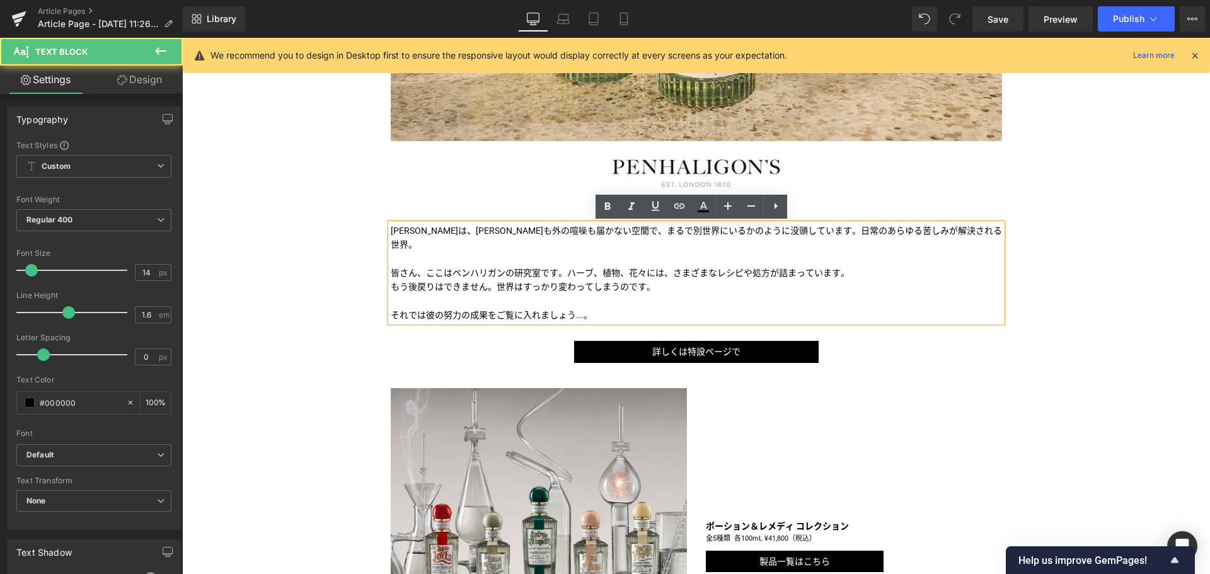
click at [605, 320] on p "それでは彼の努力の成果をご覧に入れましょう...。" at bounding box center [696, 315] width 611 height 14
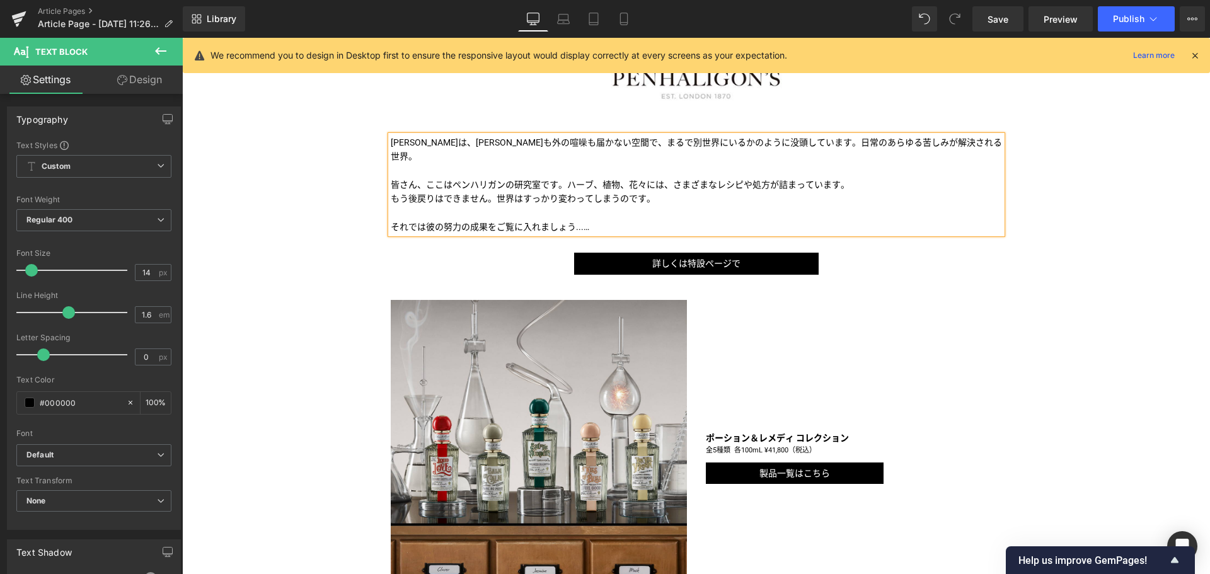
scroll to position [491, 0]
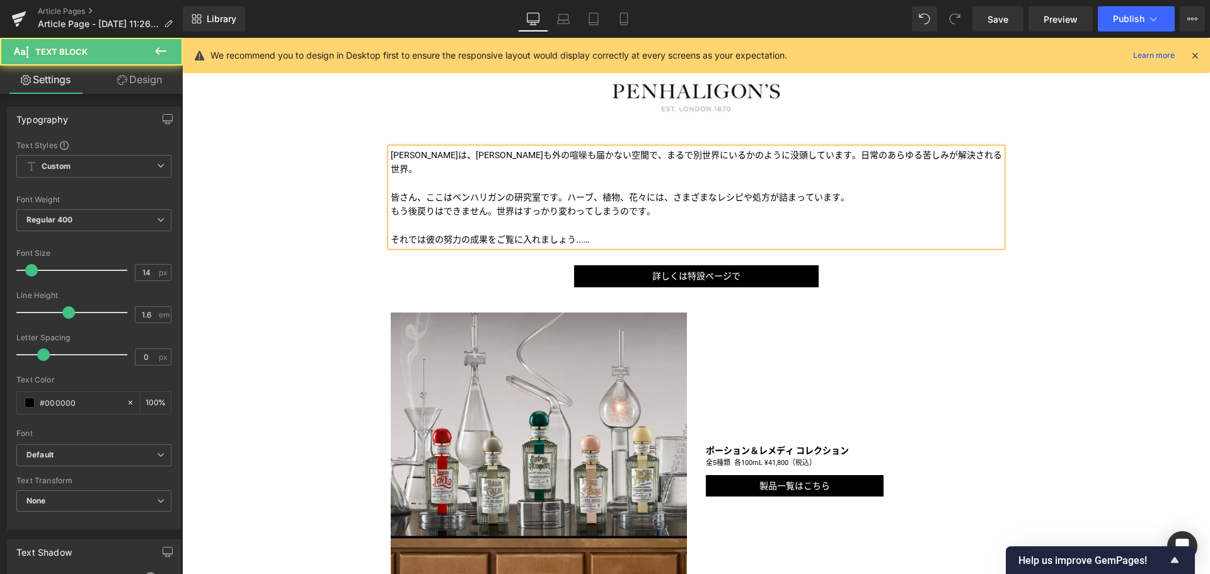
click at [558, 187] on p at bounding box center [696, 183] width 611 height 14
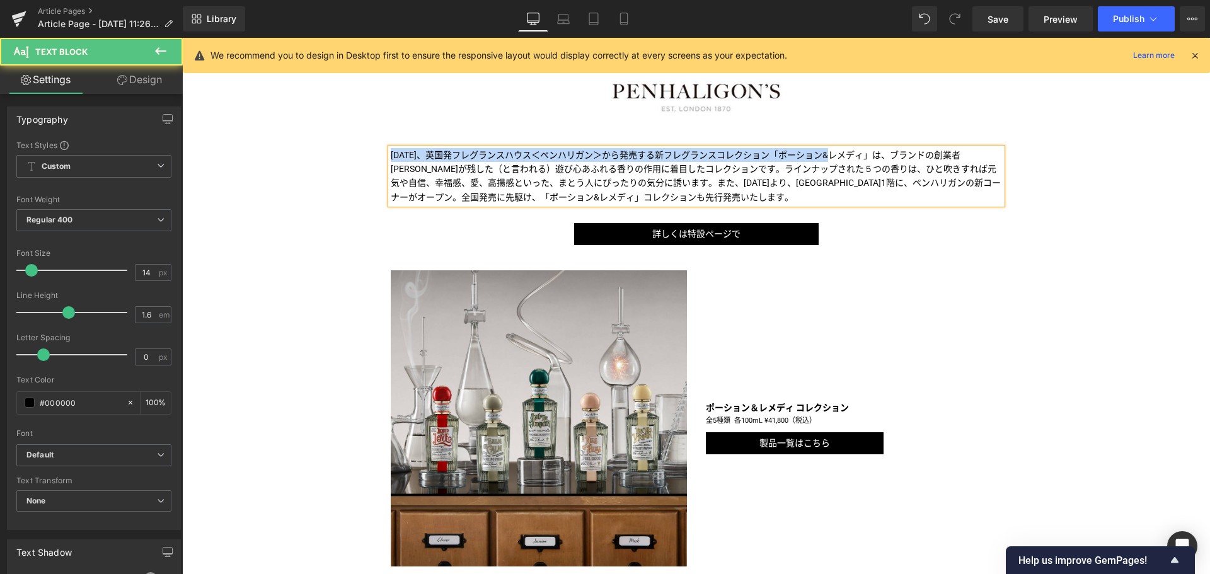
drag, startPoint x: 828, startPoint y: 152, endPoint x: 338, endPoint y: 143, distance: 490.4
click at [338, 143] on div "＜ペンハリガン＞忘れ去られていたフォーミュラ「ポーション＆レメディ」の50mLサイズが登場！ Text Block Image Image [DATE]、英国…" at bounding box center [696, 321] width 1028 height 1279
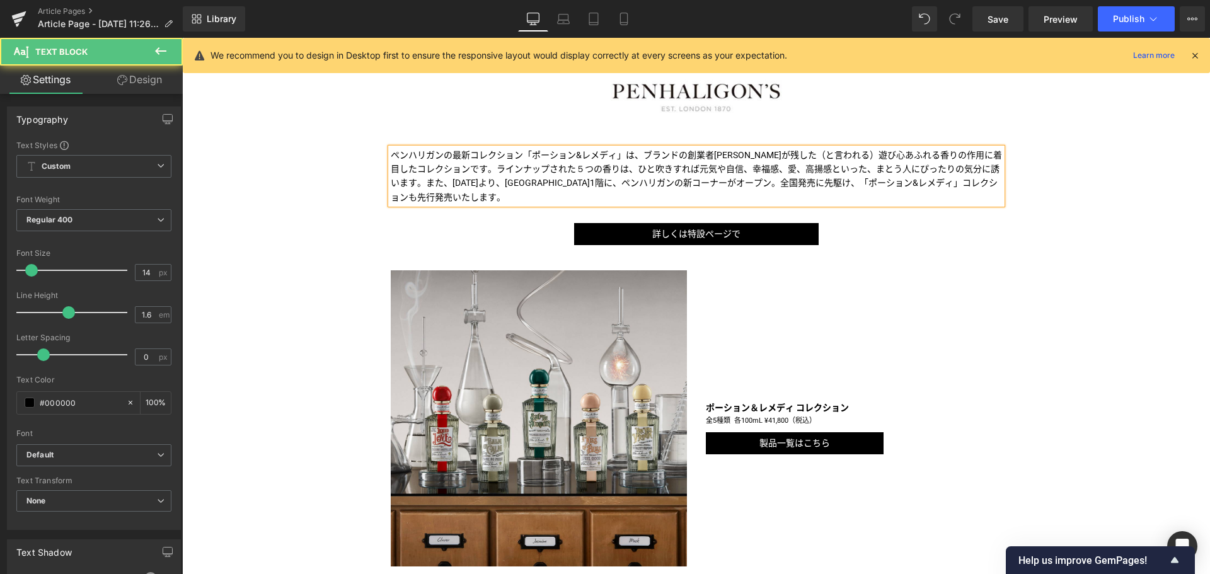
click at [524, 170] on p "ペンハリガンの最新コレクション「ポーション&レメディ」は、ブランドの創業者[PERSON_NAME]が残した（と言われる）遊び心あふれる香りの作用に着目したコ…" at bounding box center [696, 176] width 611 height 57
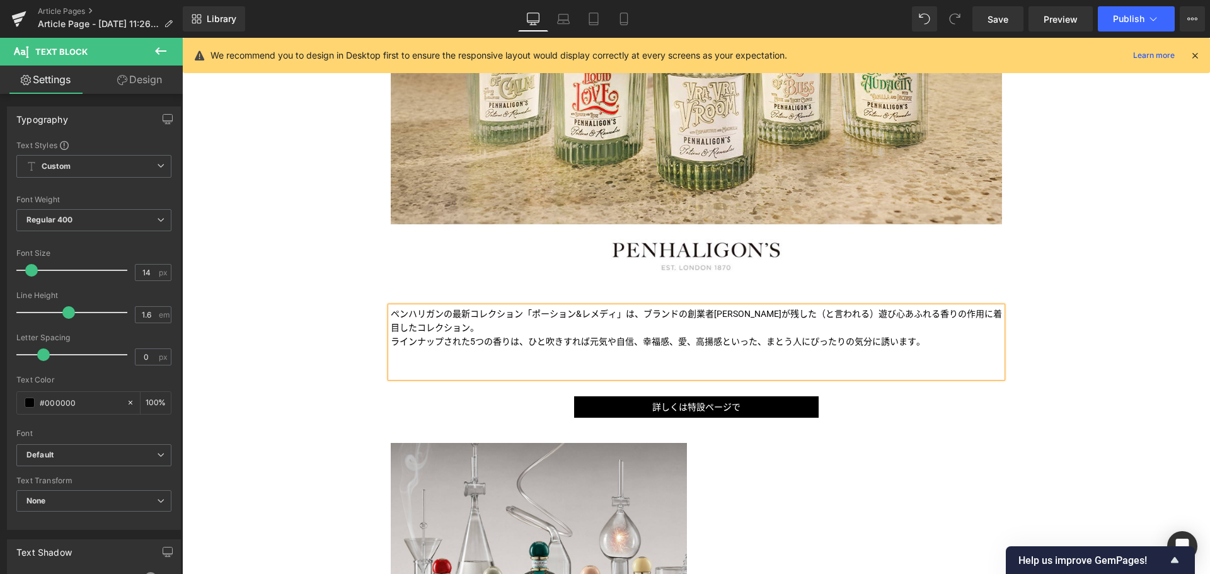
scroll to position [332, 0]
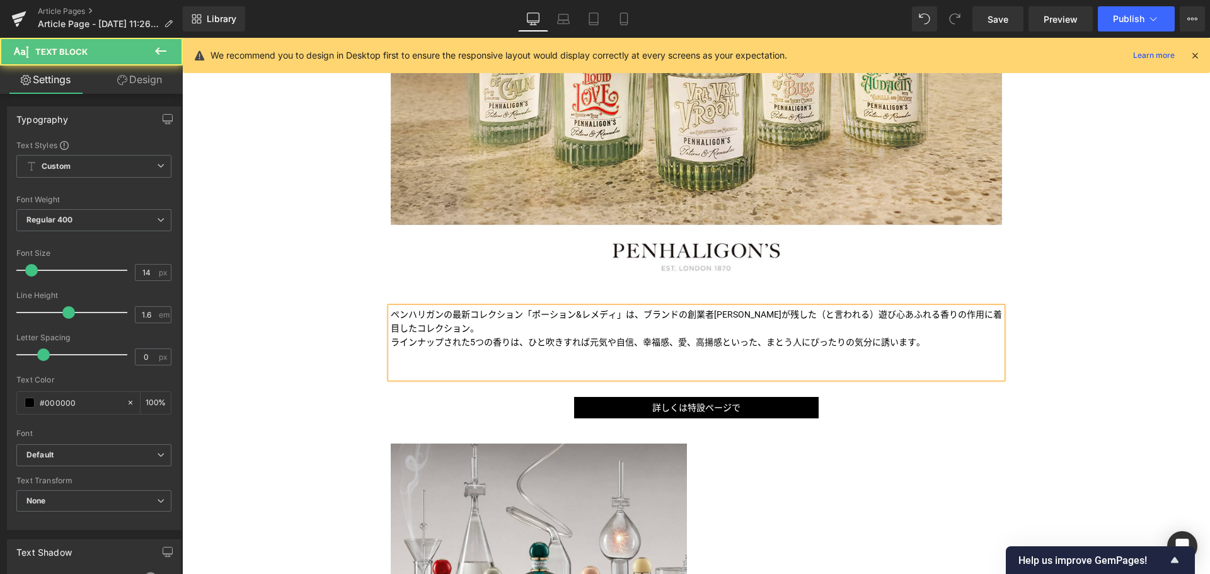
click at [557, 321] on p "ペンハリガンの最新コレクション「ポーション&レメディ」は、ブランドの創業者[PERSON_NAME]が残した（と言われる）遊び心あふれる香りの作用に着目したコ…" at bounding box center [696, 329] width 611 height 42
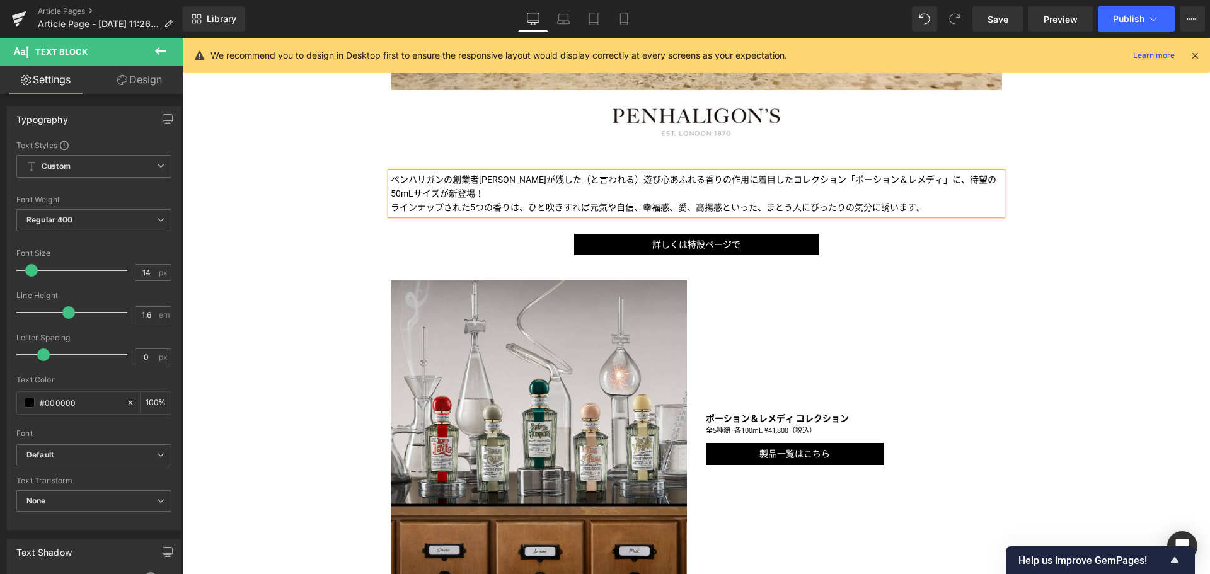
scroll to position [475, 0]
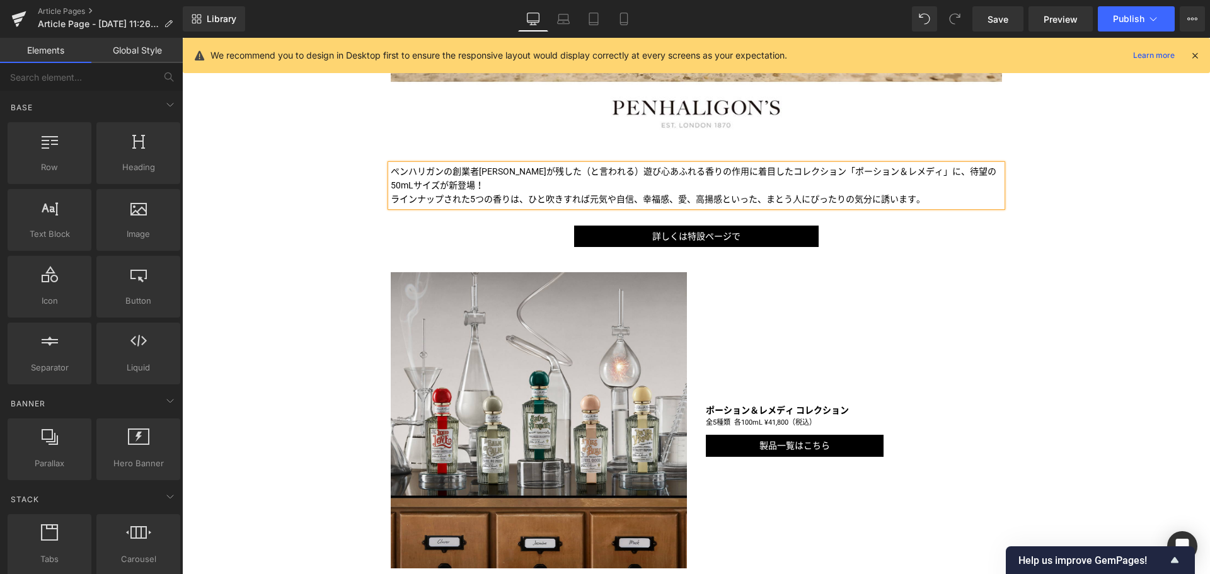
click at [1007, 258] on div "＜ペンハリガン＞忘れ去られていたフォーミュラ「ポーション＆レメディ」の50mLサイズが登場！ Text Block Image Image ペンハリガンの創業…" at bounding box center [696, 331] width 1028 height 1265
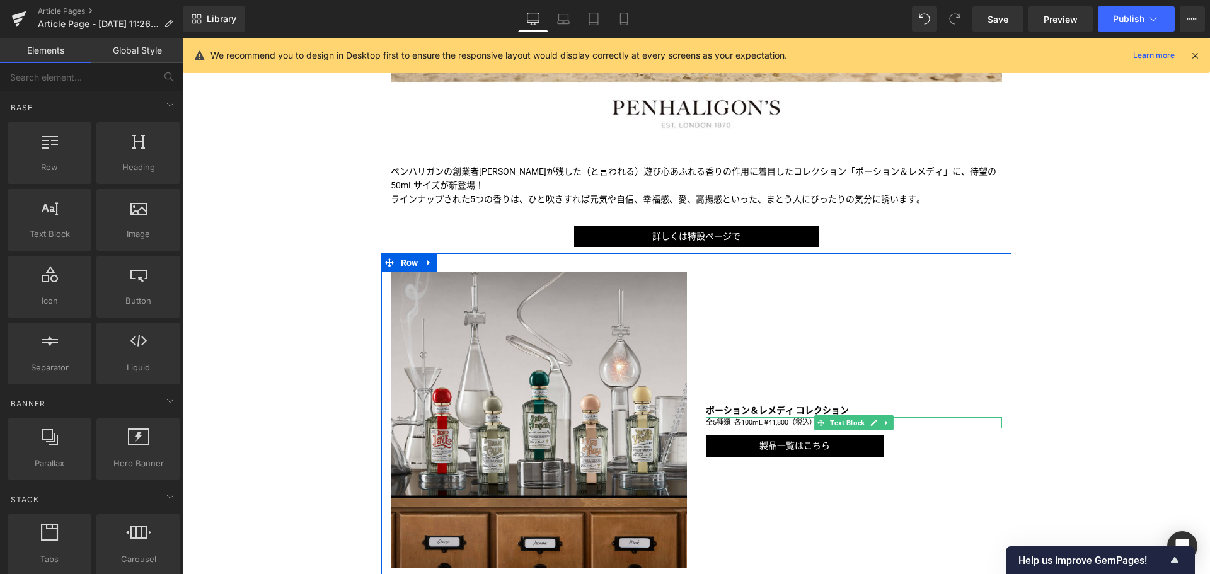
click at [732, 423] on p "全5種類 各100mL ¥41,800（税込）" at bounding box center [854, 422] width 296 height 11
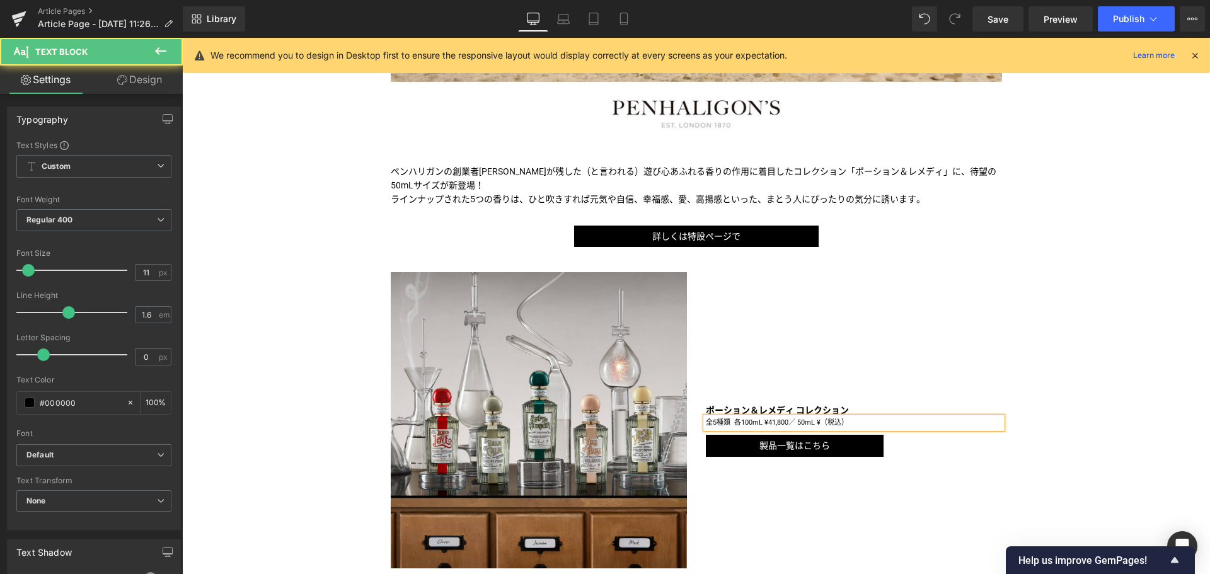
click at [818, 423] on p "全5種類 各100mL ¥41,800／ 50mL ¥（税込）" at bounding box center [854, 422] width 296 height 11
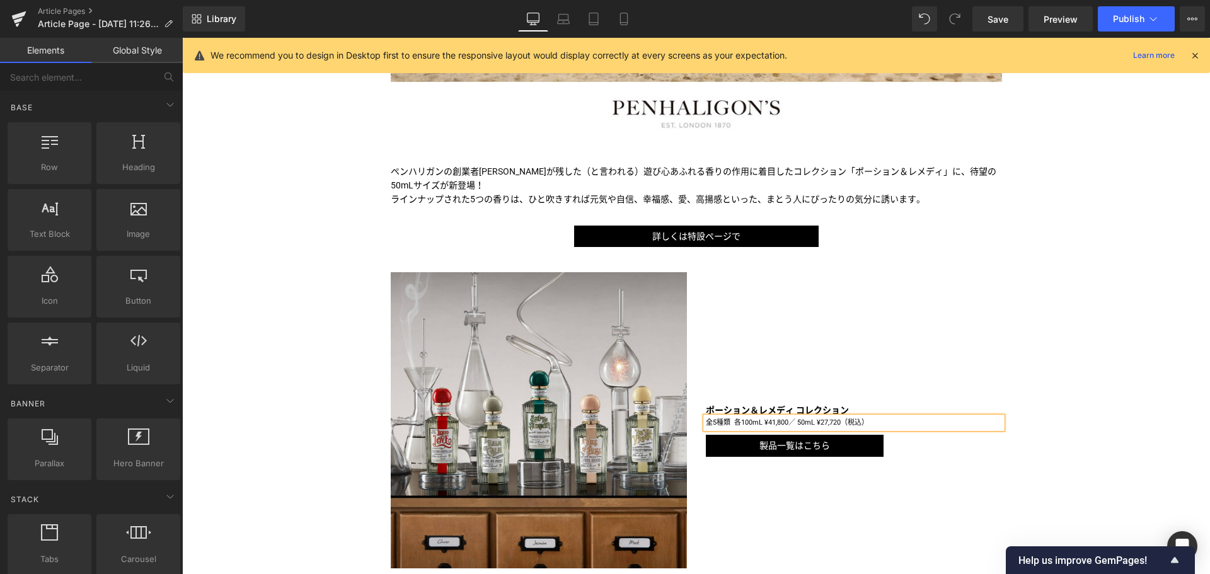
click at [1099, 391] on div "＜ペンハリガン＞忘れ去られていたフォーミュラ「ポーション＆レメディ」の50mLサイズが登場！ Text Block Image Image ペンハリガンの創業…" at bounding box center [696, 331] width 1028 height 1265
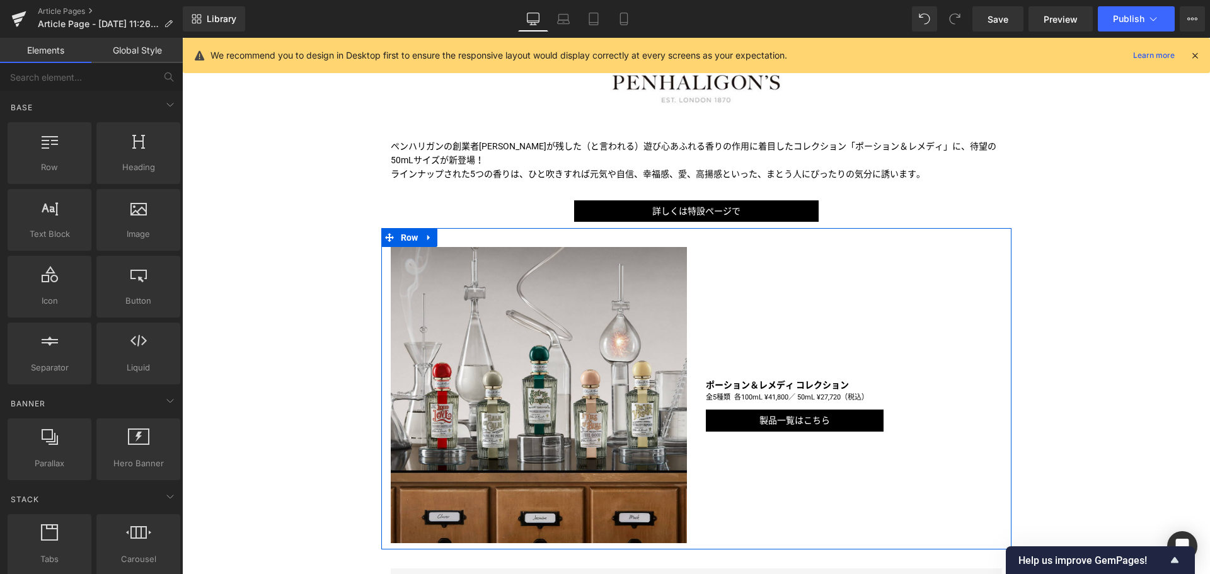
scroll to position [507, 0]
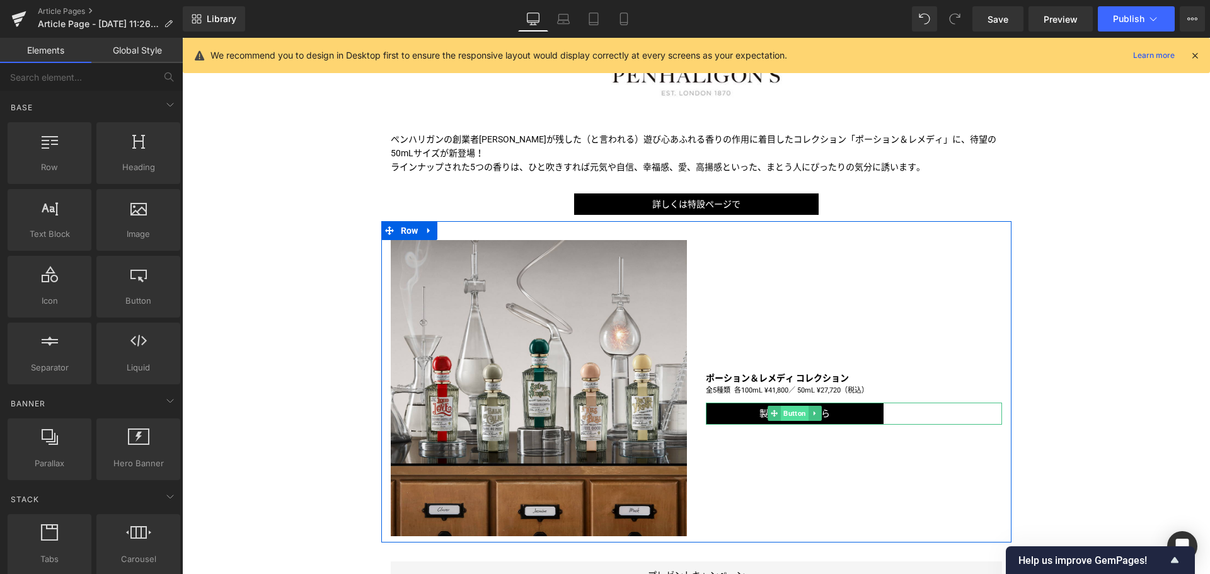
click at [781, 414] on span "Button" at bounding box center [795, 413] width 28 height 15
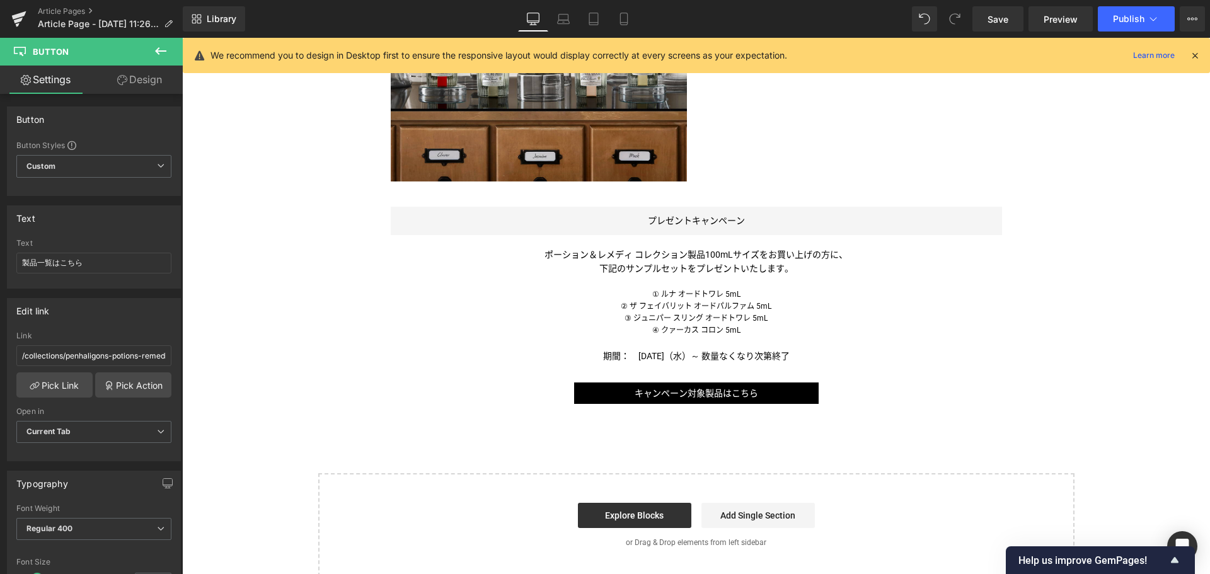
scroll to position [862, 0]
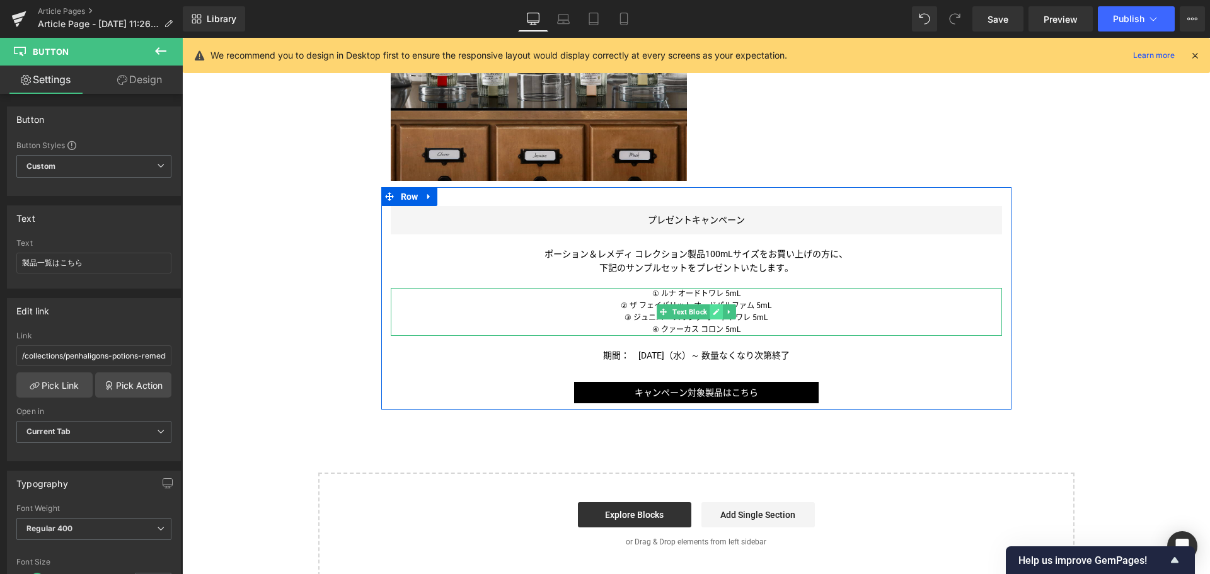
click at [713, 311] on icon at bounding box center [716, 312] width 7 height 8
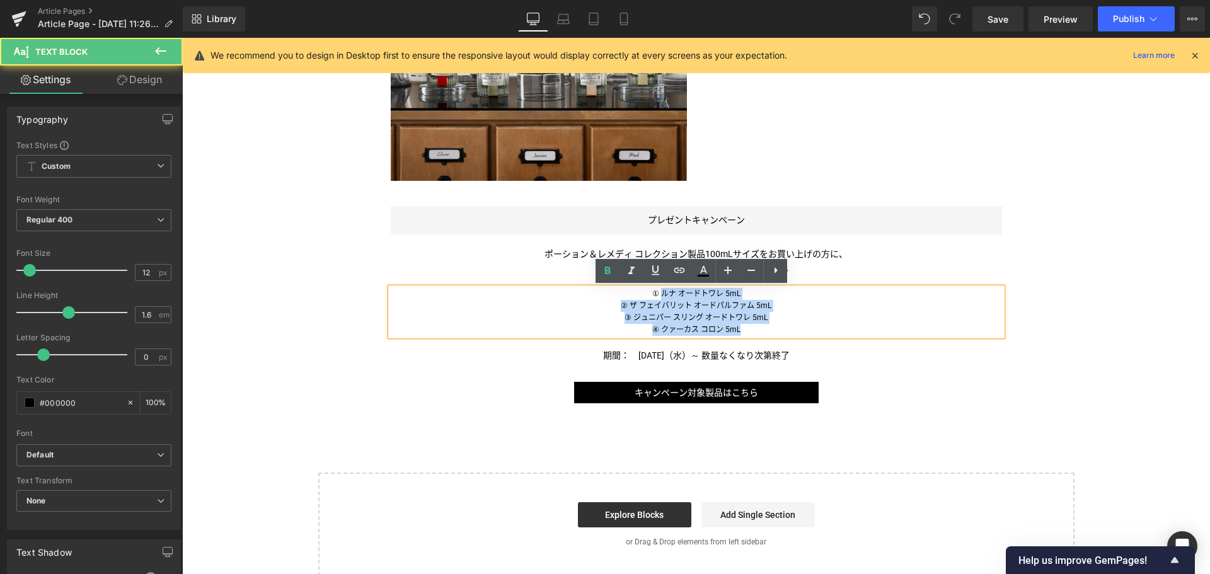
drag, startPoint x: 738, startPoint y: 327, endPoint x: 660, endPoint y: 292, distance: 85.8
click at [660, 292] on div "① ルナ オードトワレ 5mL ② ザ フェイバリット オードパルファム 5mL ③ ジュニパー スリング オードトワレ 5mL ④ クァーカス コロン 5mL" at bounding box center [696, 312] width 611 height 49
paste div
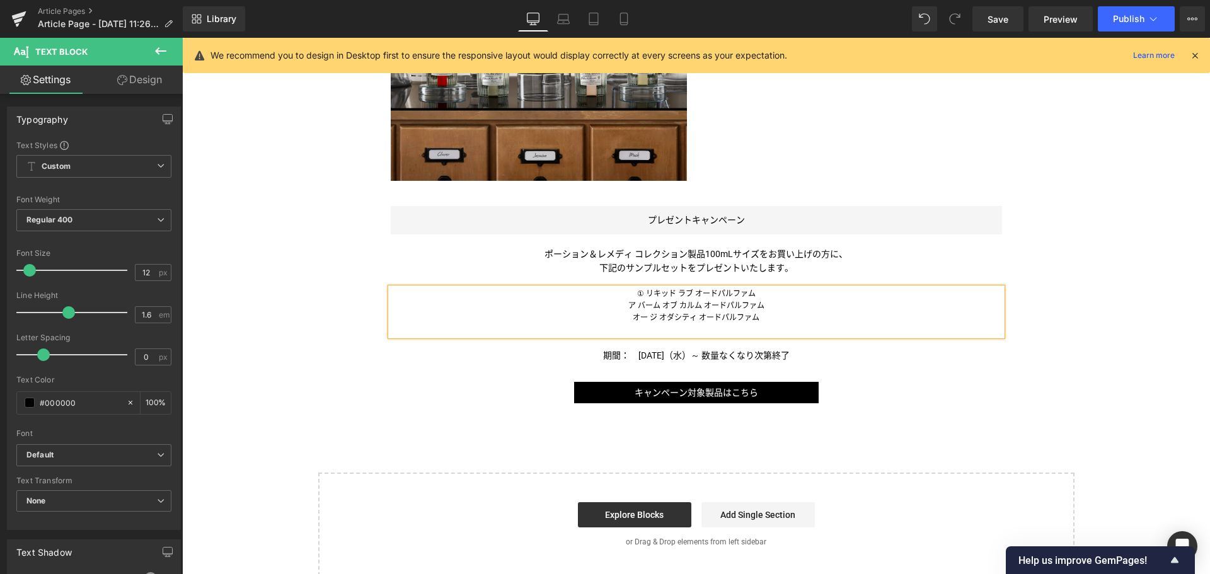
click at [781, 290] on p "① リキッド ラブ オードパルファム" at bounding box center [696, 294] width 611 height 12
click at [649, 265] on span "下記のサンプルセットをプレゼントいたします。" at bounding box center [696, 268] width 194 height 10
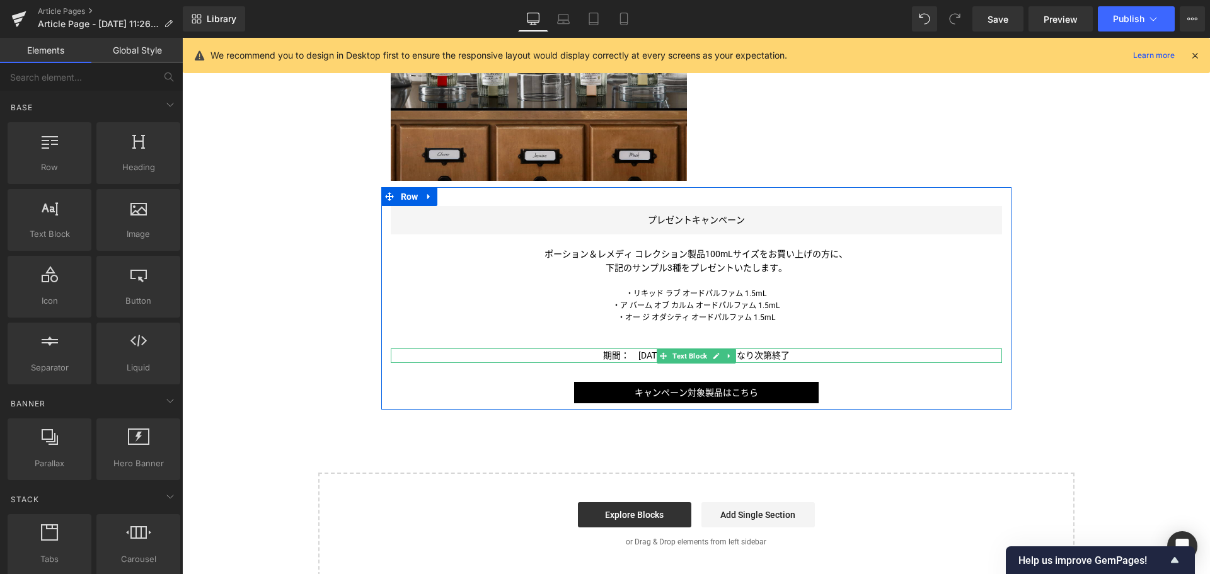
click at [633, 352] on span "期間：　[DATE]（水）～ 数量なくなり次第終了" at bounding box center [696, 355] width 187 height 10
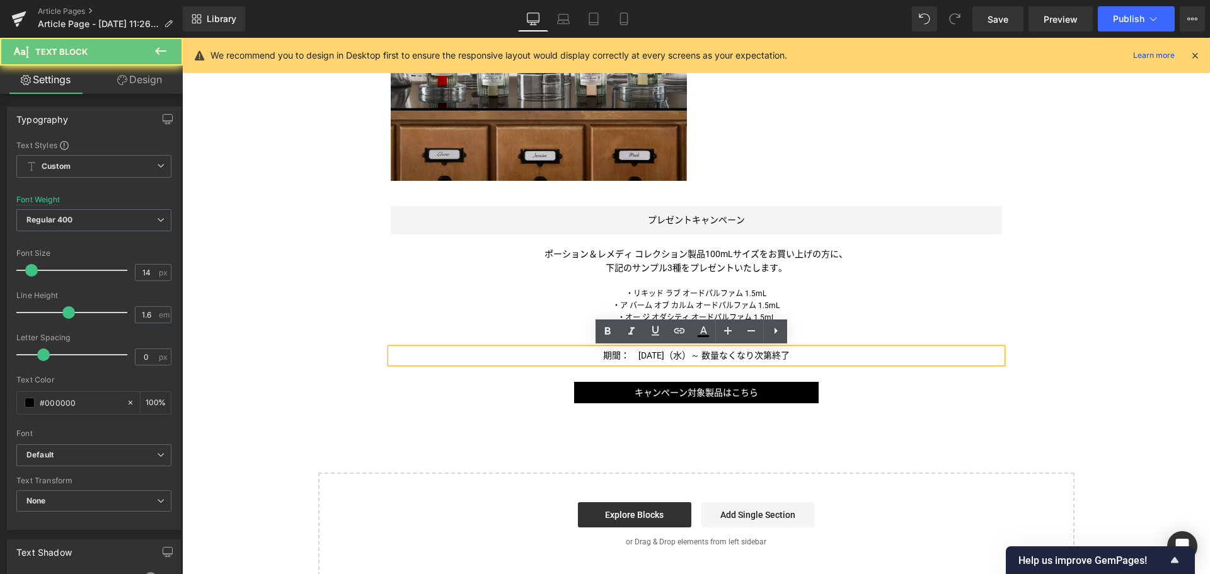
click at [633, 352] on span "期間：　[DATE]（水）～ 数量なくなり次第終了" at bounding box center [696, 355] width 187 height 10
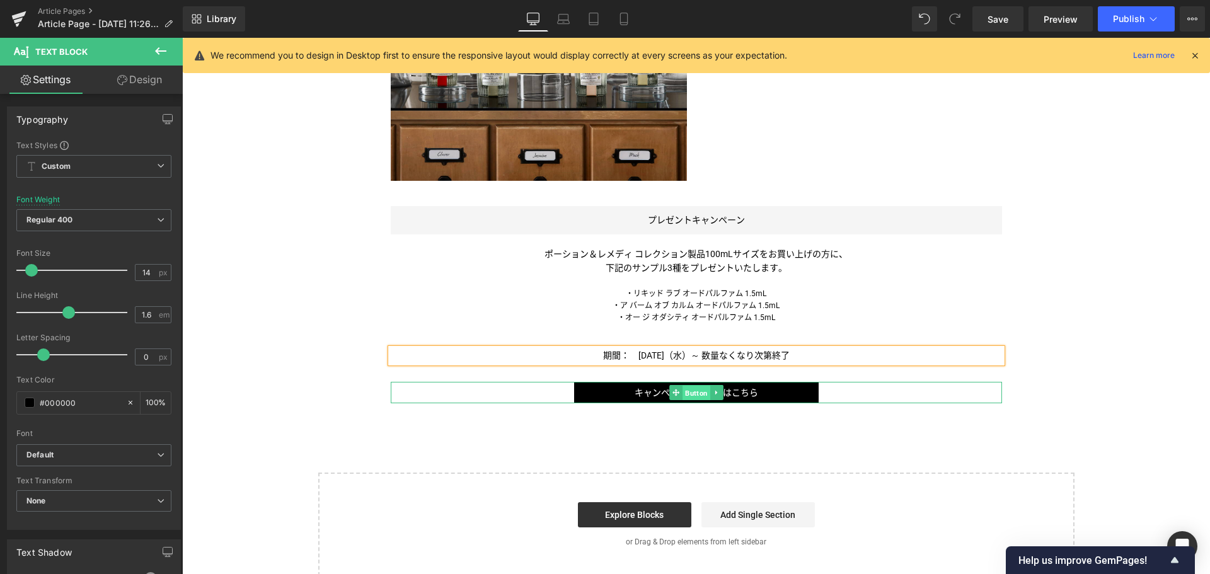
click at [686, 393] on span "Button" at bounding box center [697, 393] width 28 height 15
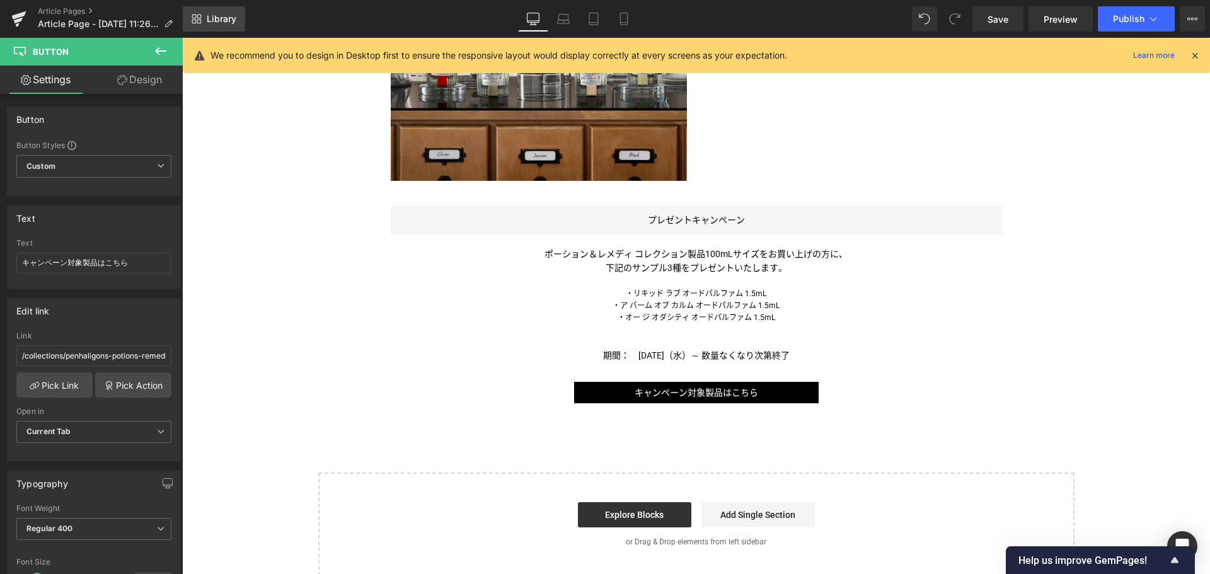
click at [224, 21] on span "Library" at bounding box center [222, 18] width 30 height 11
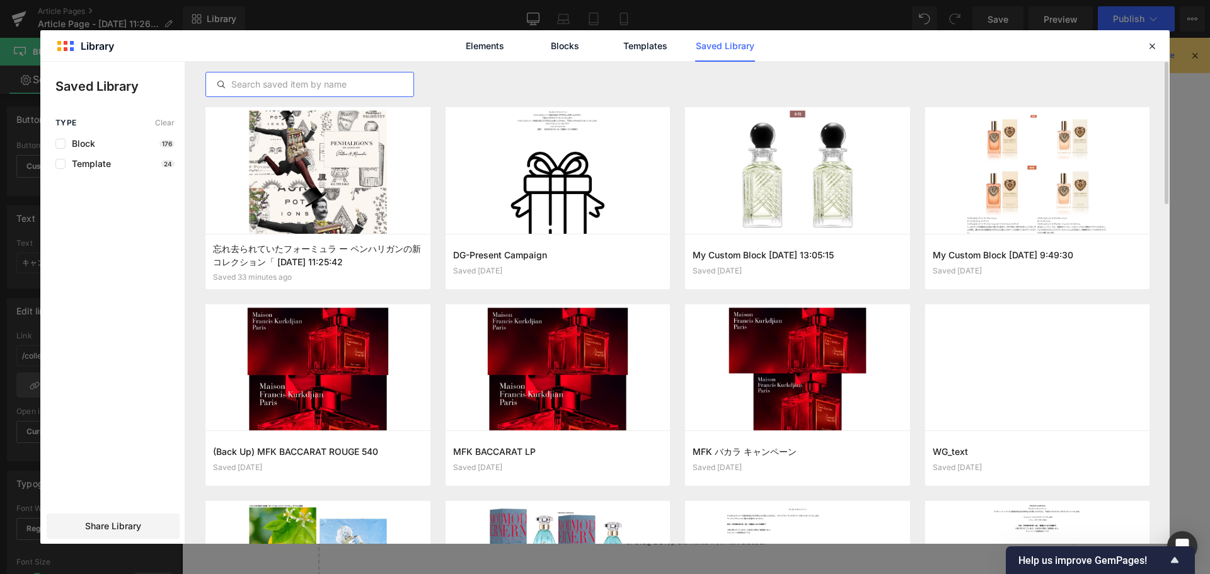
click at [357, 83] on input "text" at bounding box center [309, 84] width 207 height 15
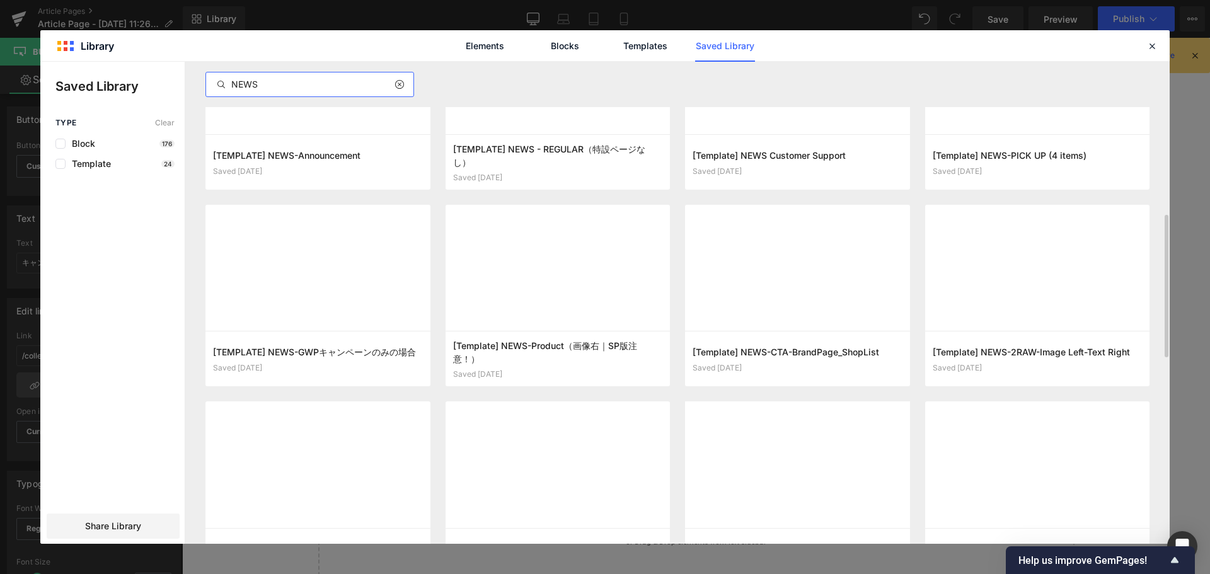
scroll to position [501, 0]
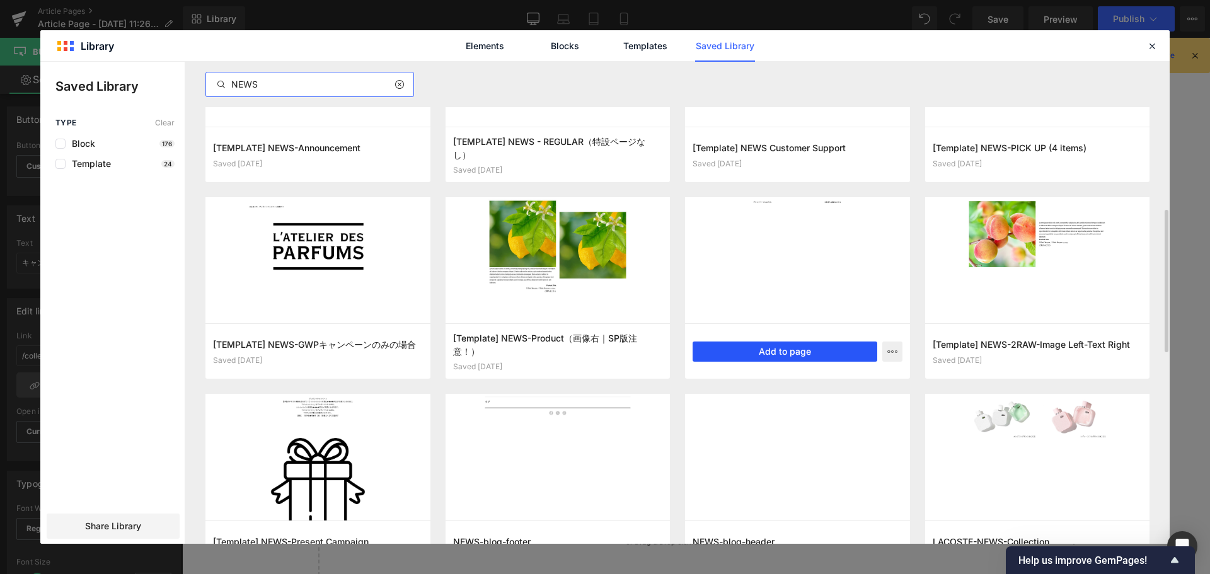
type input "NEWS"
click at [795, 342] on button "Add to page" at bounding box center [785, 352] width 185 height 20
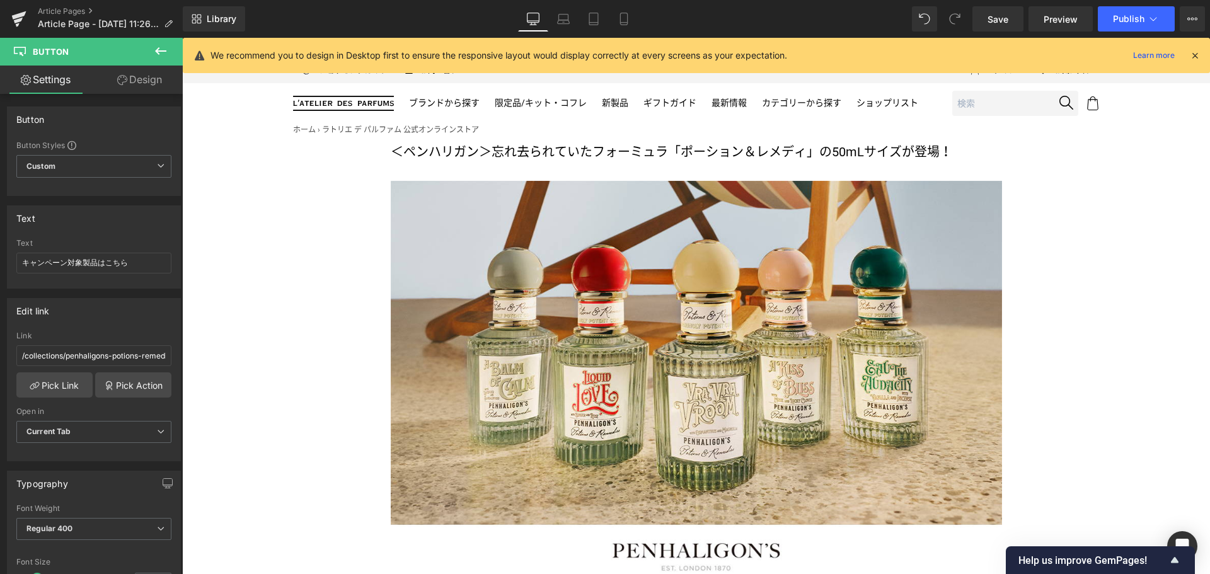
scroll to position [0, 0]
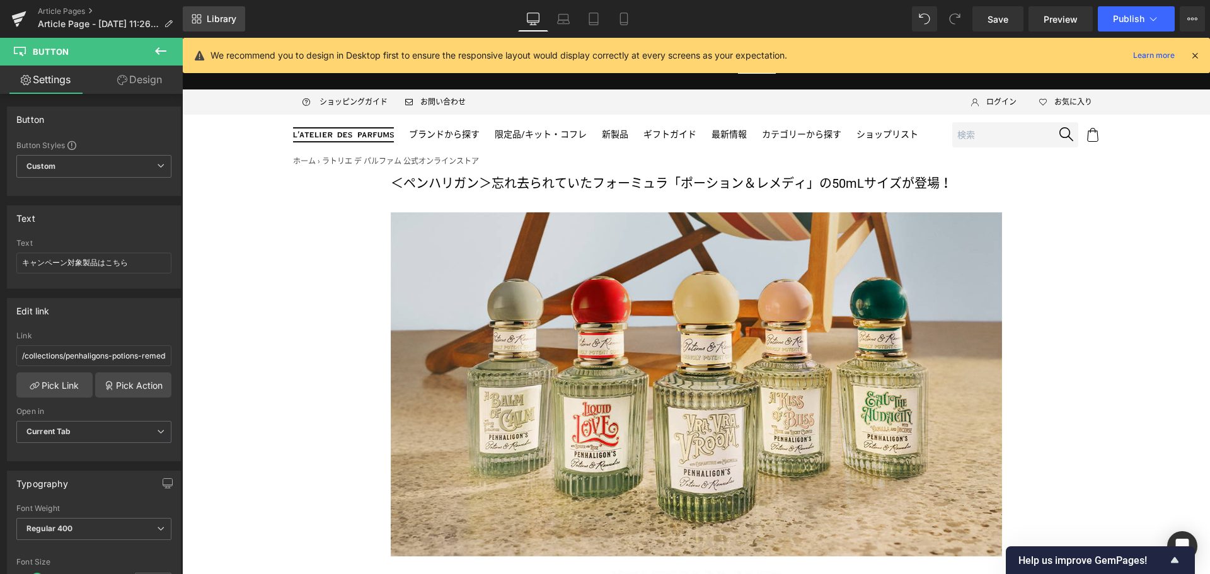
click at [203, 23] on link "Library" at bounding box center [214, 18] width 62 height 25
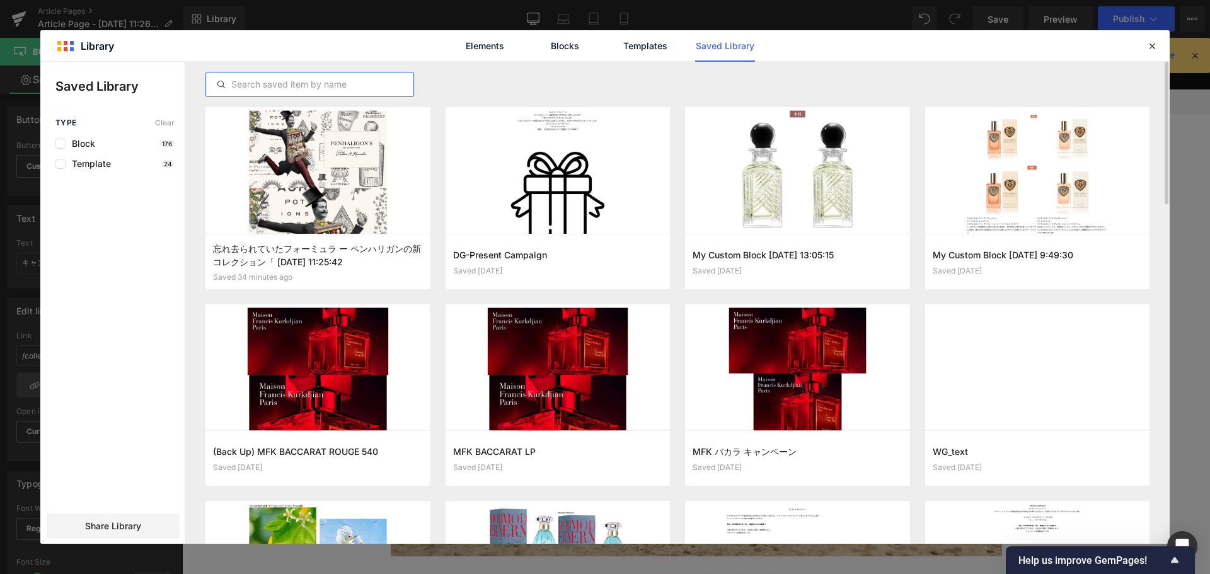
click at [308, 88] on input "text" at bounding box center [309, 84] width 207 height 15
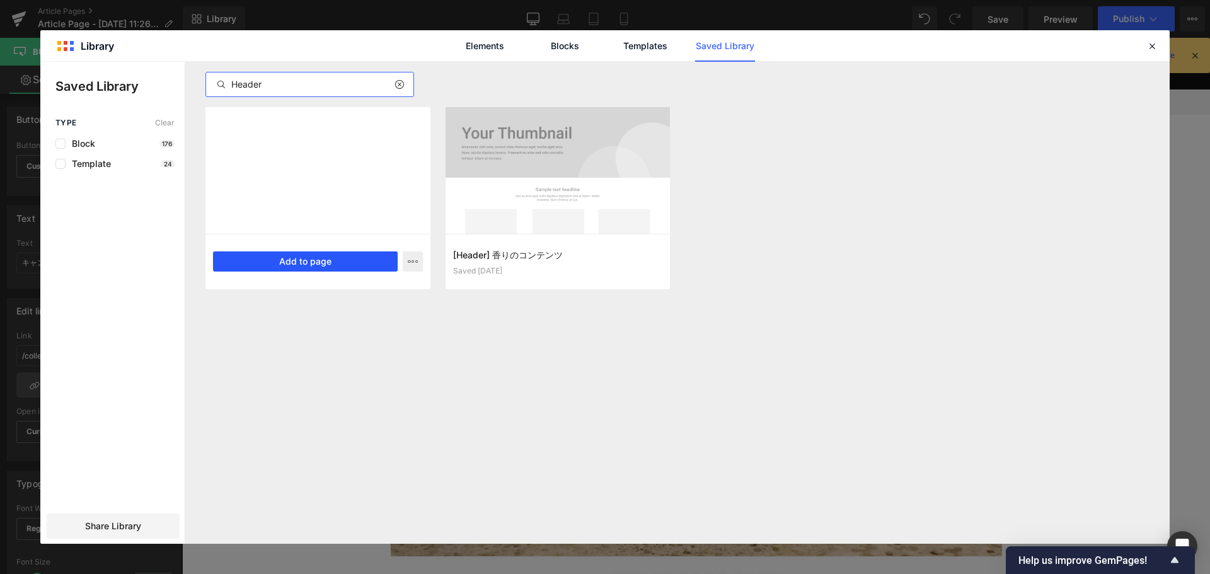
type input "Header"
click at [337, 267] on button "Add to page" at bounding box center [305, 261] width 185 height 20
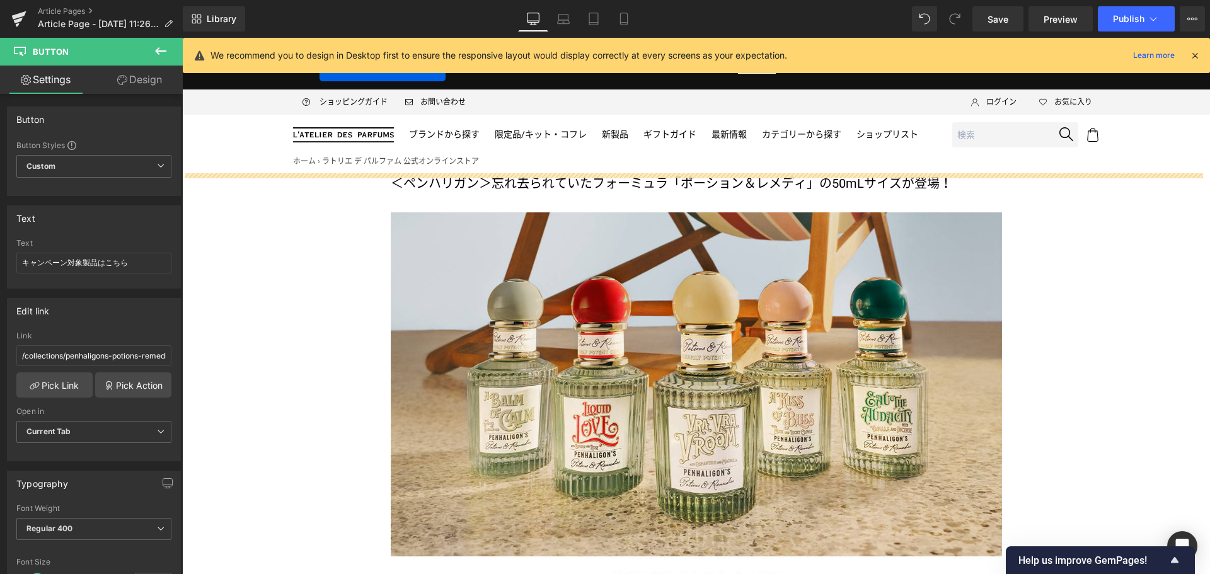
drag, startPoint x: 654, startPoint y: 110, endPoint x: 320, endPoint y: 66, distance: 337.6
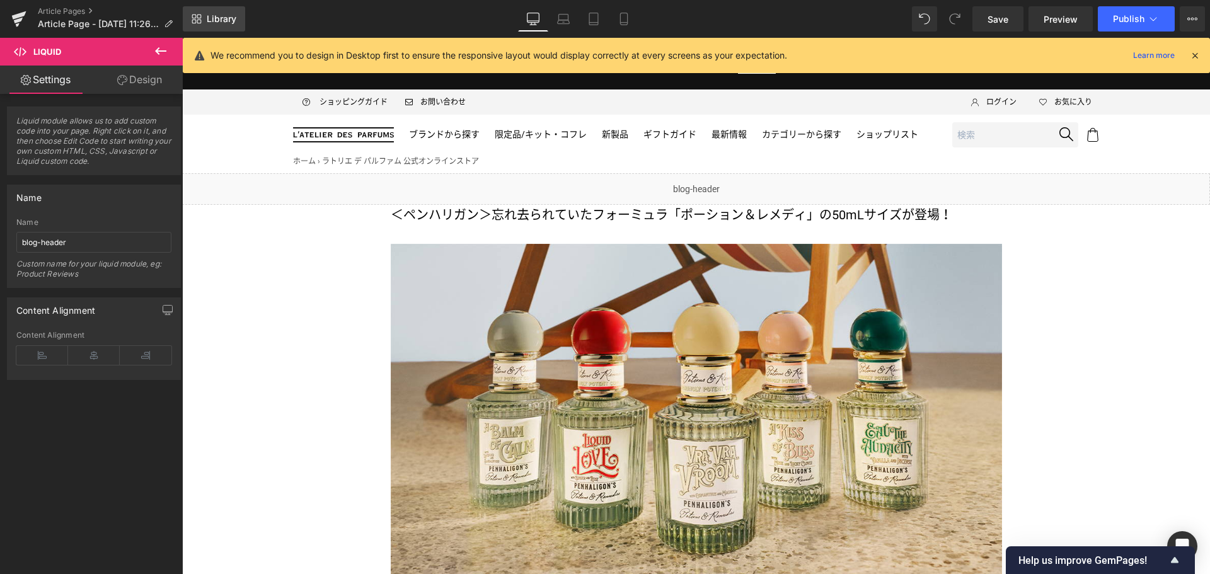
click at [213, 11] on link "Library" at bounding box center [214, 18] width 62 height 25
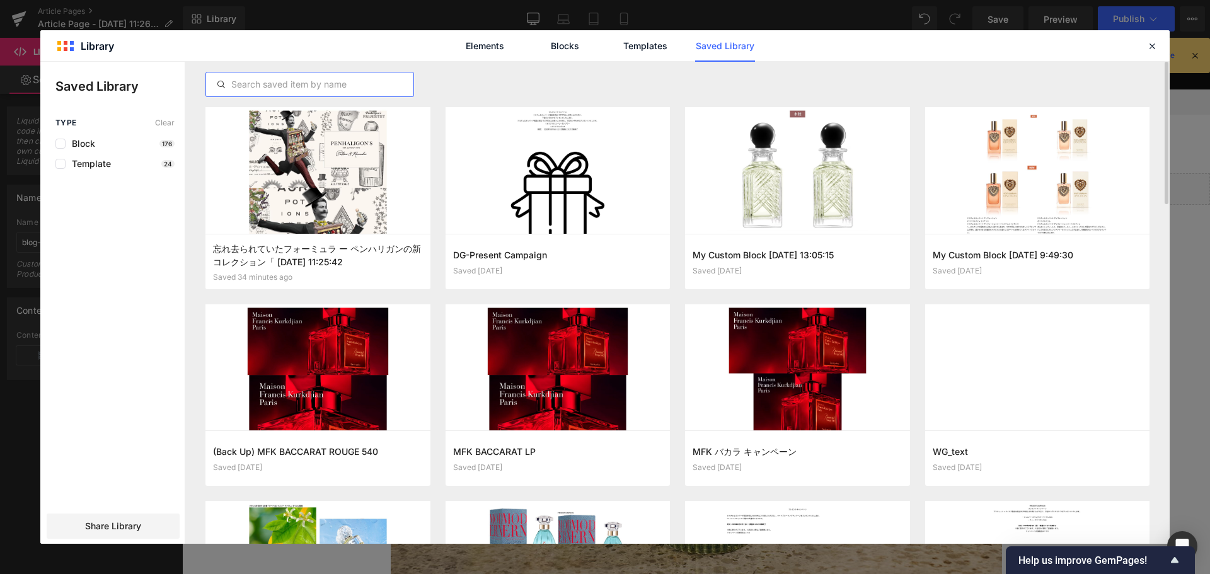
click at [323, 82] on input "text" at bounding box center [309, 84] width 207 height 15
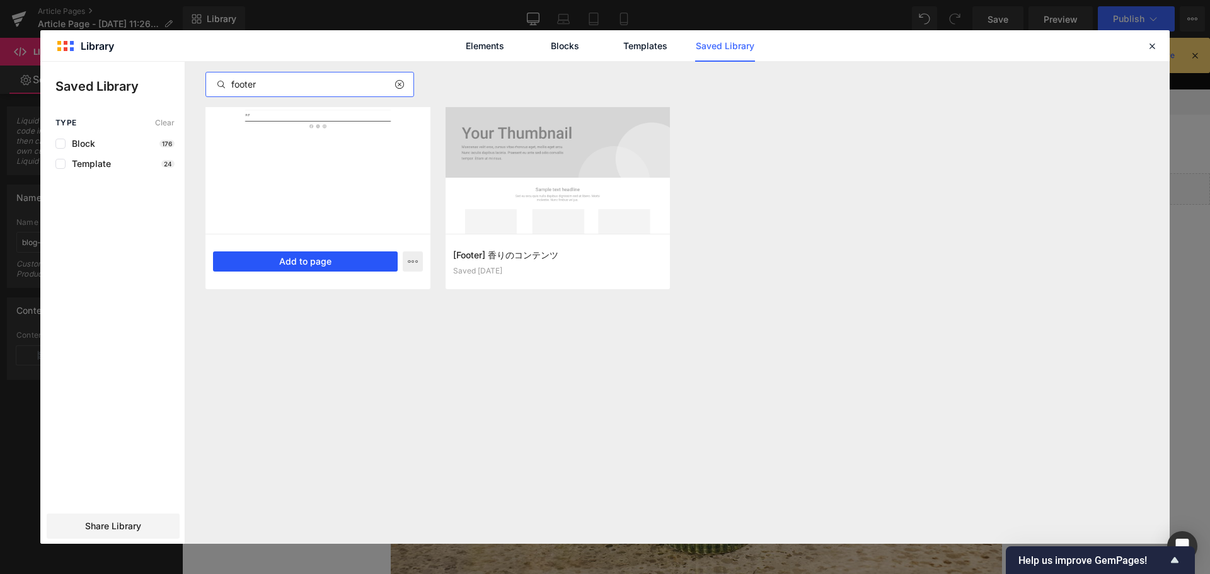
type input "footer"
click at [330, 265] on button "Add to page" at bounding box center [305, 261] width 185 height 20
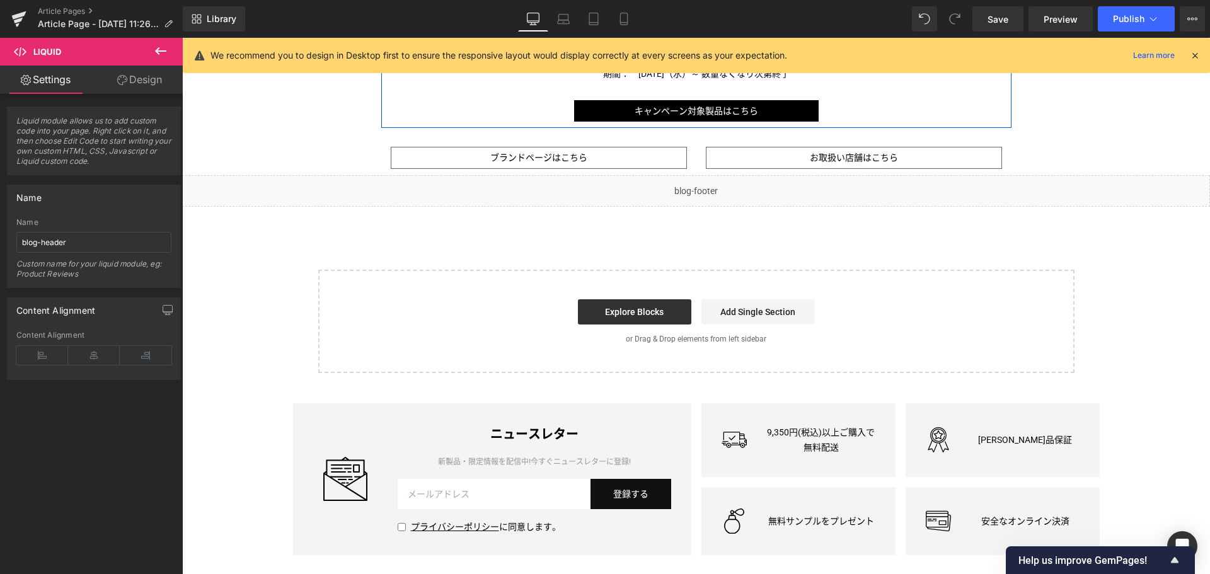
scroll to position [1175, 0]
click at [701, 117] on span "Button" at bounding box center [697, 112] width 28 height 15
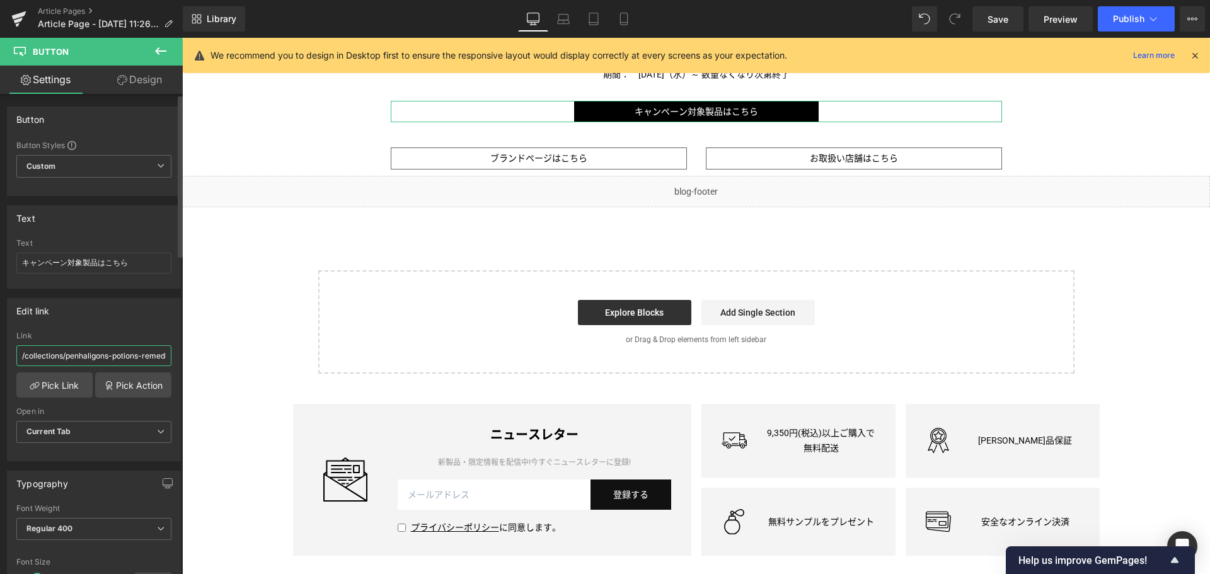
drag, startPoint x: 109, startPoint y: 355, endPoint x: 65, endPoint y: 357, distance: 44.2
click at [65, 357] on input "/collections/penhaligons-potions-remedies" at bounding box center [93, 355] width 155 height 21
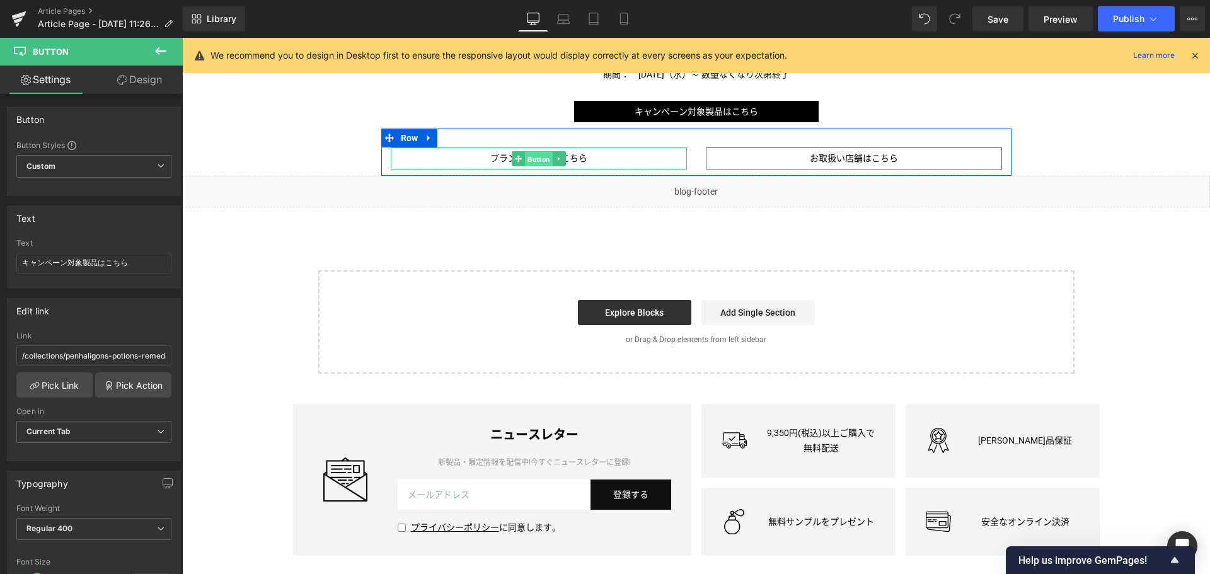
click at [532, 161] on span "Button" at bounding box center [539, 158] width 28 height 15
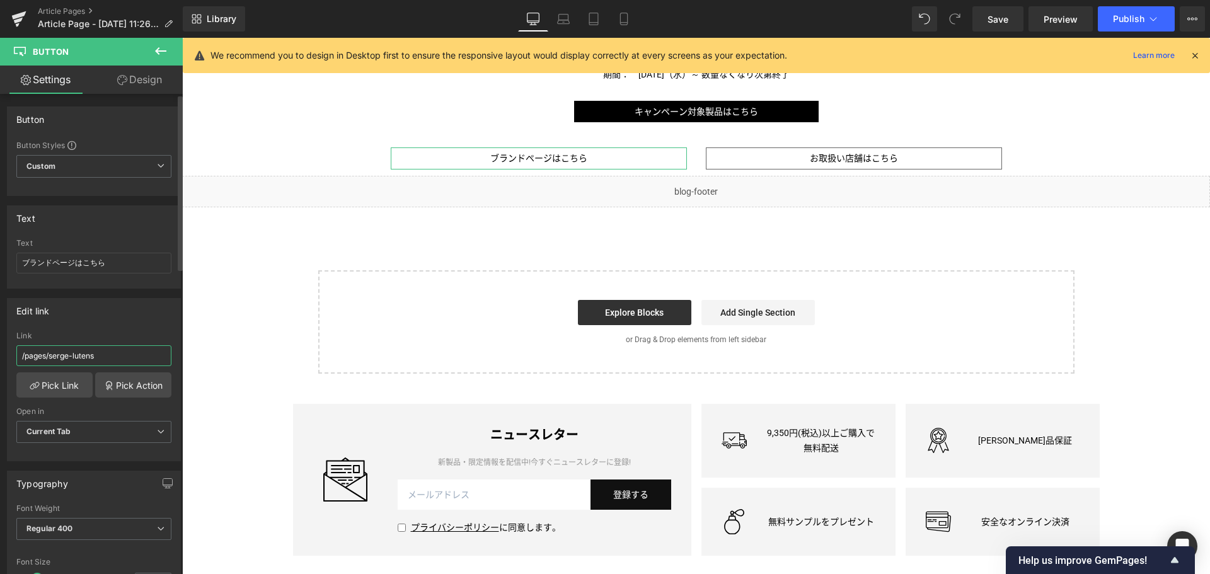
drag, startPoint x: 118, startPoint y: 350, endPoint x: 50, endPoint y: 364, distance: 68.8
click at [50, 364] on input "/pages/serge-lutens" at bounding box center [93, 355] width 155 height 21
paste input "penhaligo"
type input "/pages/penhaligons"
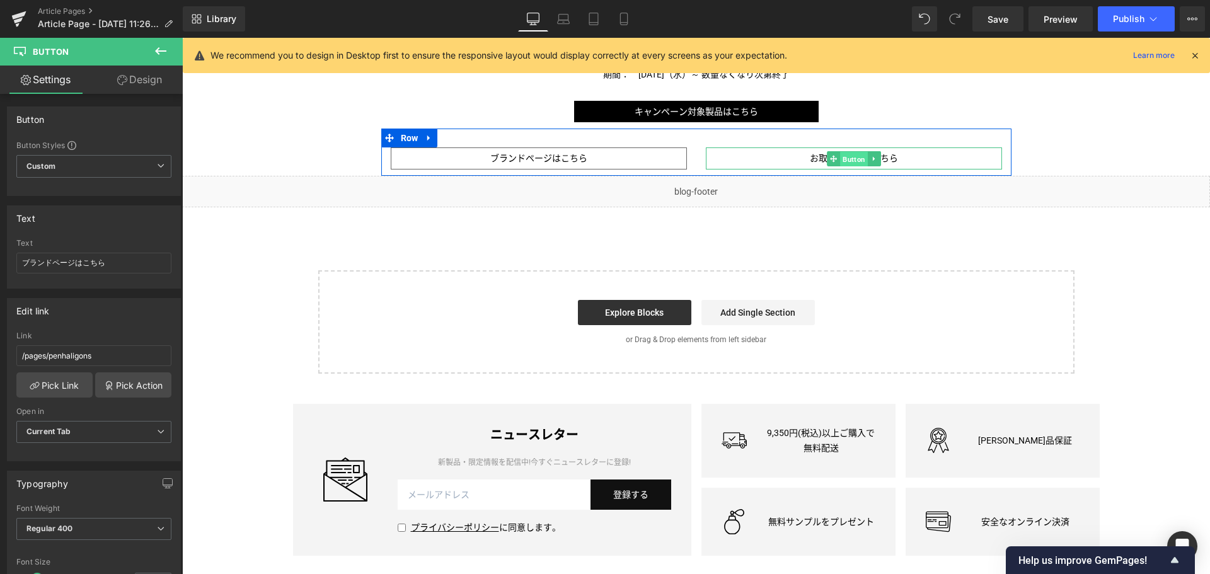
click at [841, 154] on span "Button" at bounding box center [854, 158] width 28 height 15
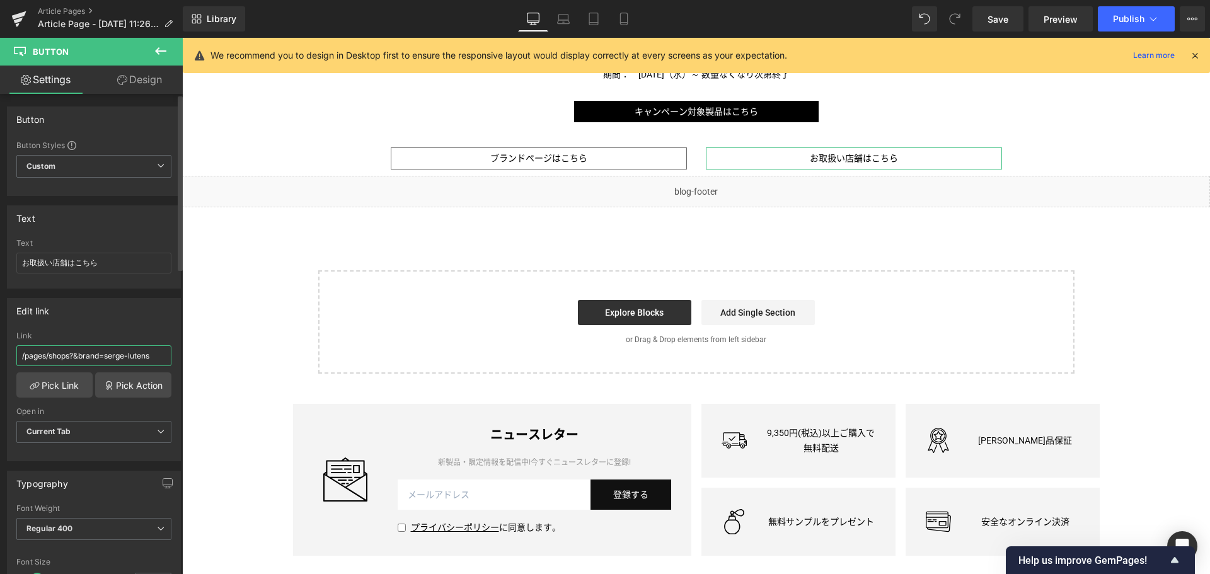
drag, startPoint x: 156, startPoint y: 358, endPoint x: 105, endPoint y: 372, distance: 52.9
click at [105, 372] on div "Link /pages/shops?&brand=serge-lutens" at bounding box center [93, 352] width 155 height 41
paste input "penhaligo"
type input "/pages/shops?&brand=penhaligons"
click at [1001, 19] on span "Save" at bounding box center [998, 19] width 21 height 13
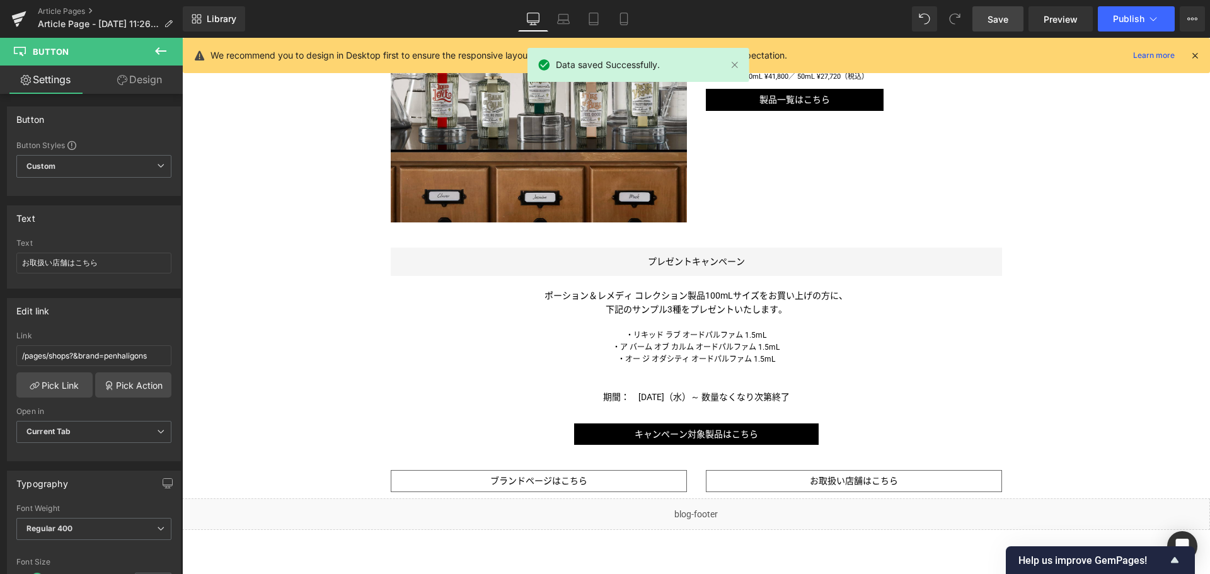
scroll to position [849, 0]
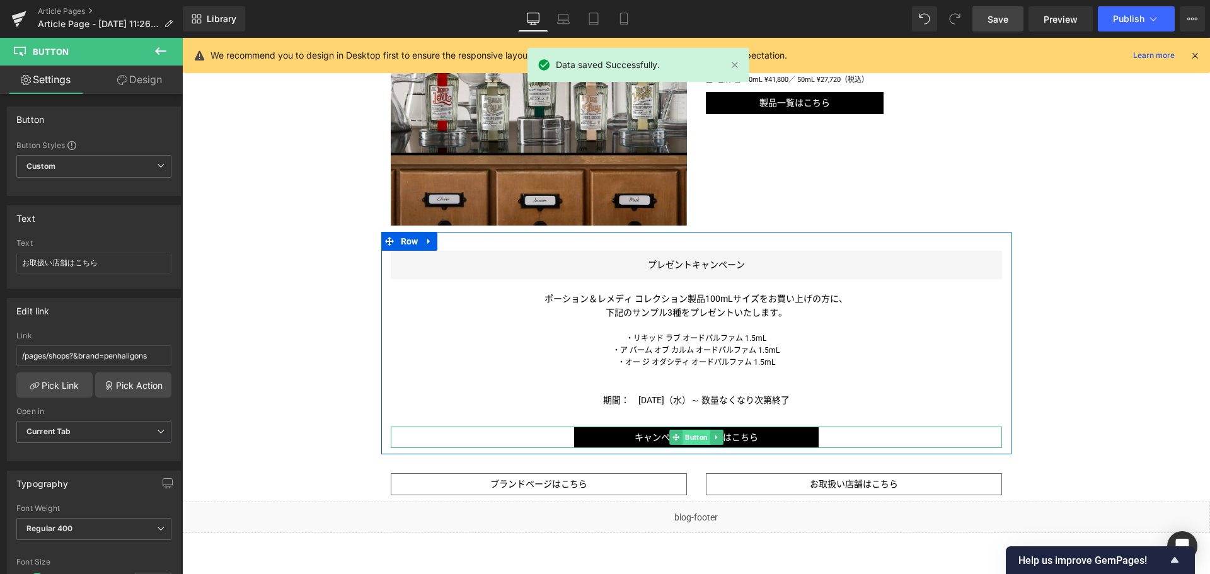
click at [691, 440] on span "Button" at bounding box center [697, 437] width 28 height 15
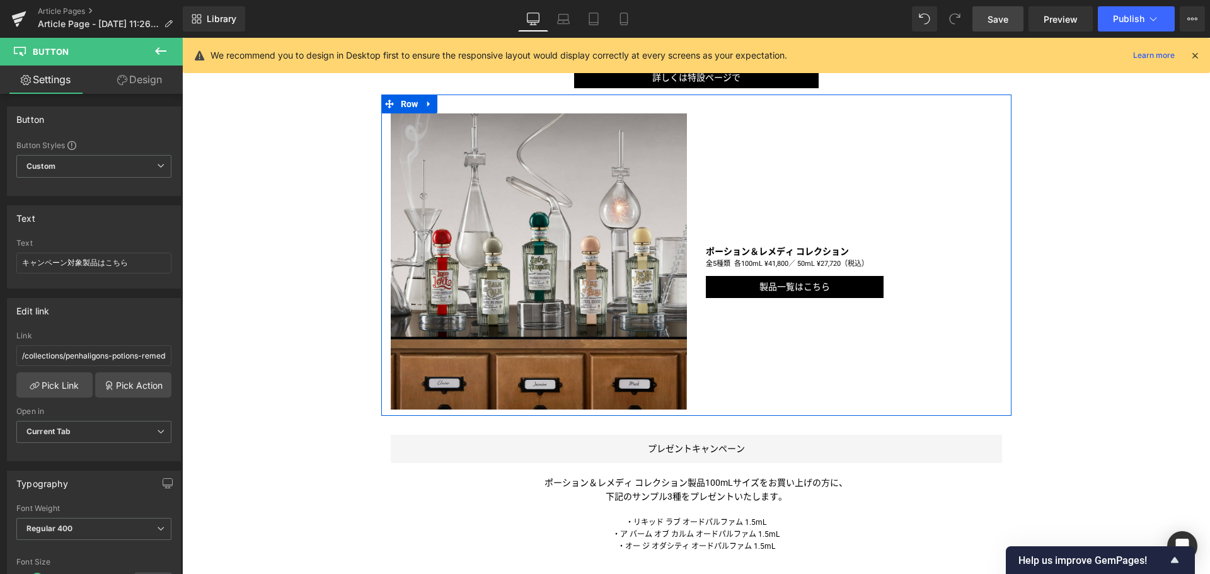
scroll to position [664, 0]
click at [787, 292] on span "Button" at bounding box center [795, 287] width 28 height 15
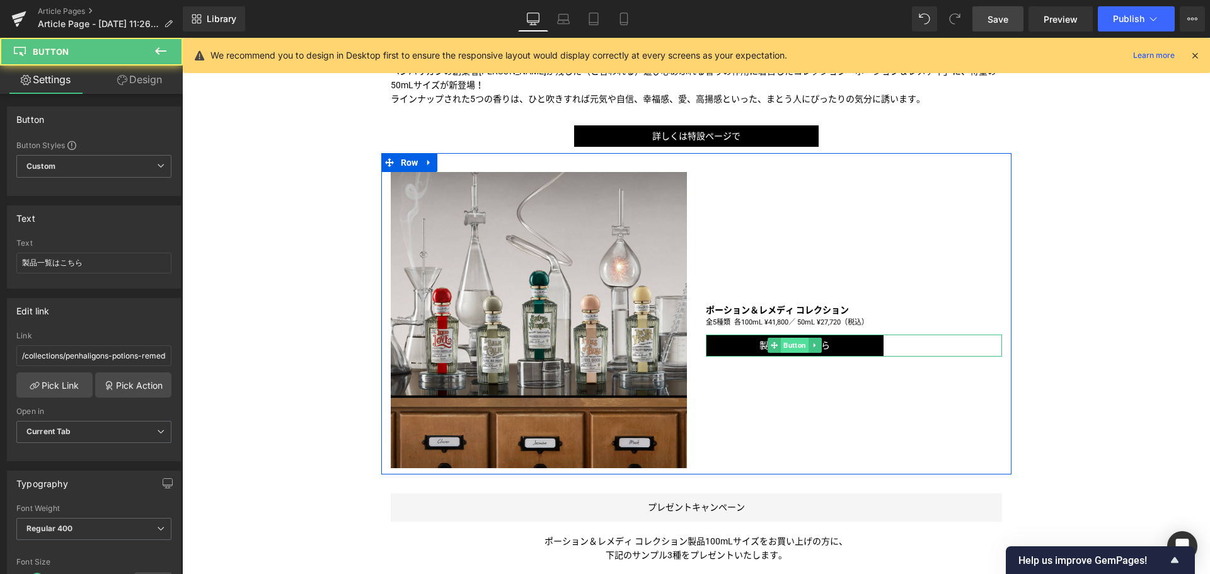
scroll to position [605, 0]
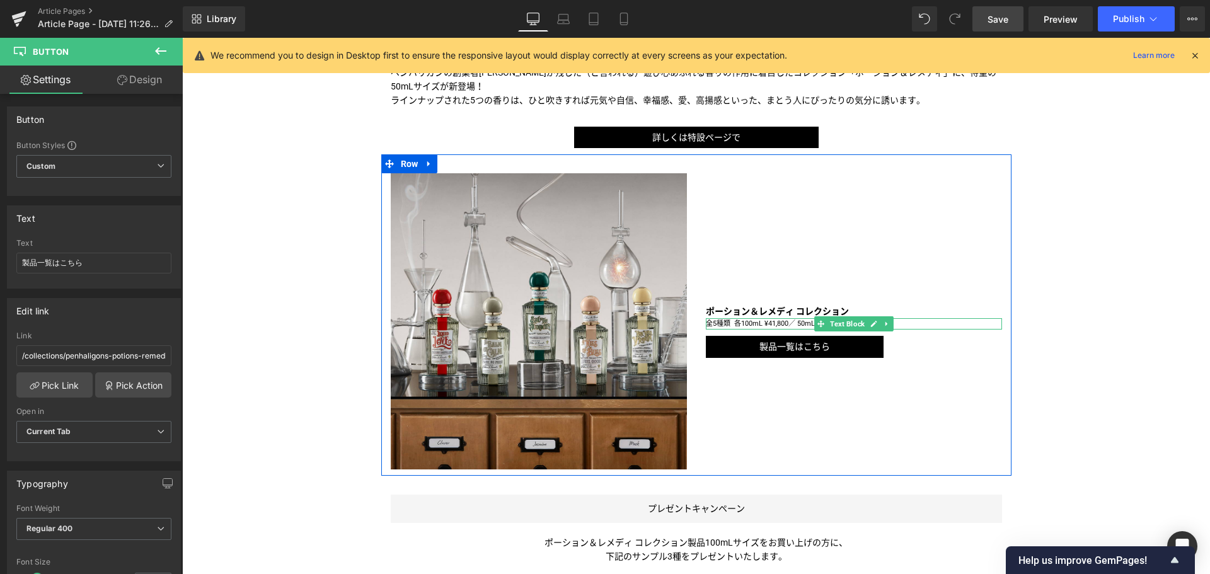
click at [791, 323] on p "全5種類 各100mL ¥41,800／ 50mL ¥27,720 （税込）" at bounding box center [854, 323] width 296 height 11
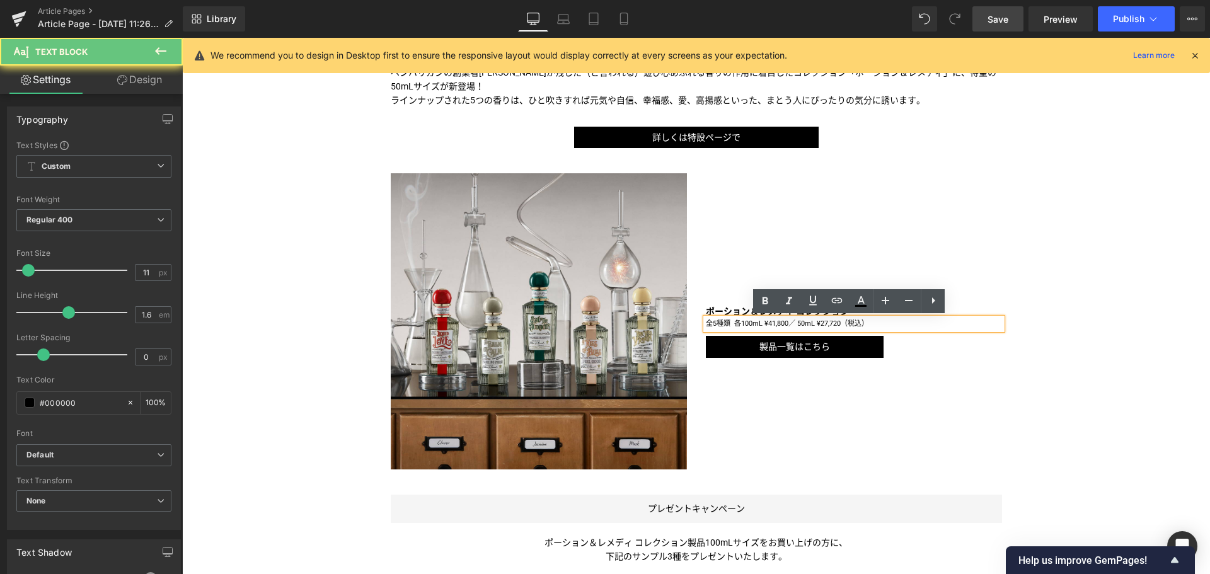
click at [791, 323] on p "全5種類 各100mL ¥41,800／ 50mL ¥27,720 （税込）" at bounding box center [854, 323] width 296 height 11
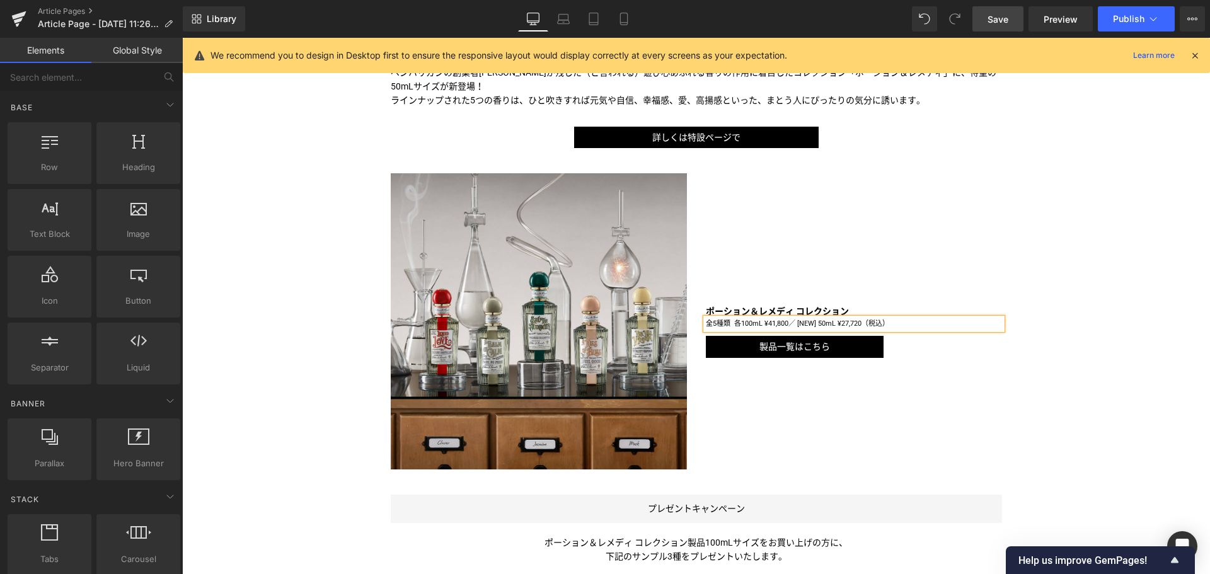
click at [1041, 441] on div "Liquid ＜ペンハリガン＞忘れ去られていたフォーミュラ「ポーション＆レメディ」の50mLサイズが登場！ Text Block Image Image ペン…" at bounding box center [696, 255] width 1028 height 1375
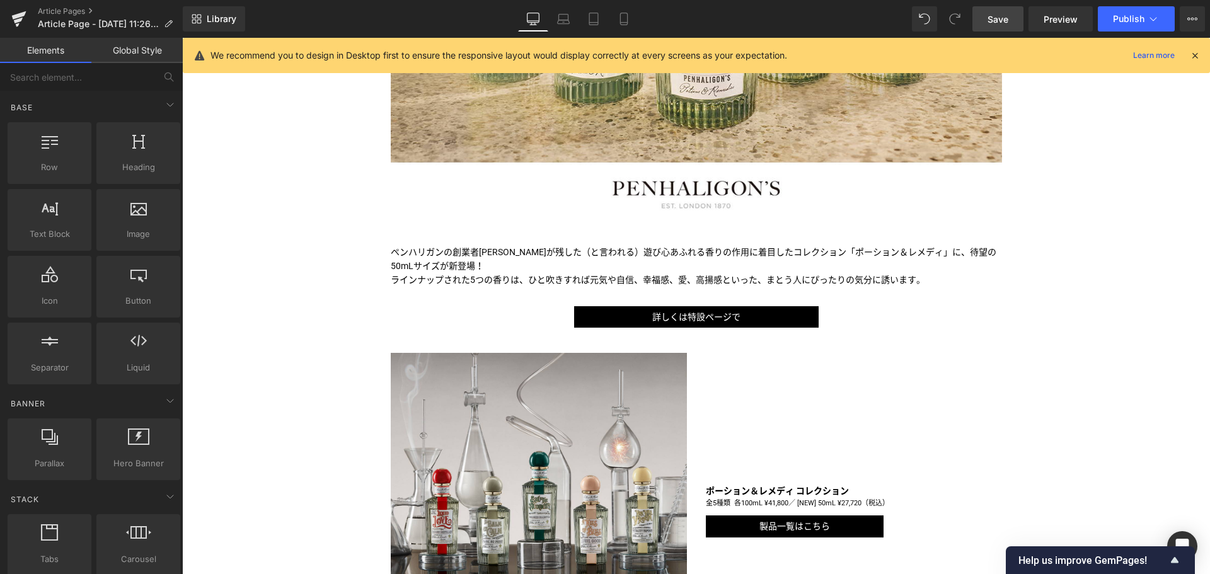
scroll to position [425, 0]
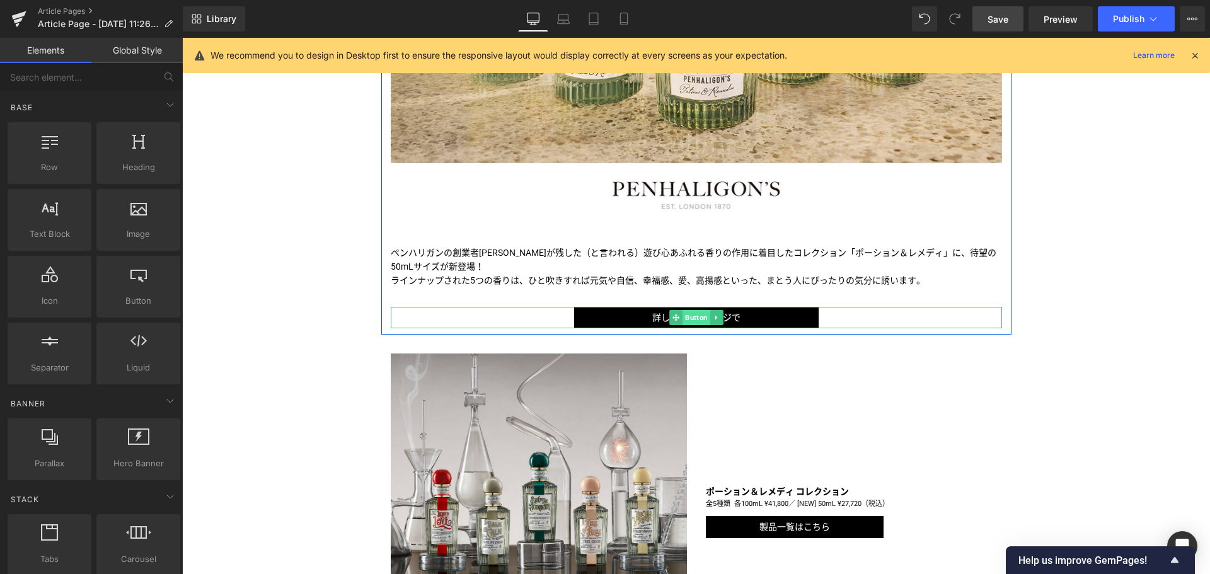
click at [695, 318] on span "Button" at bounding box center [697, 317] width 28 height 15
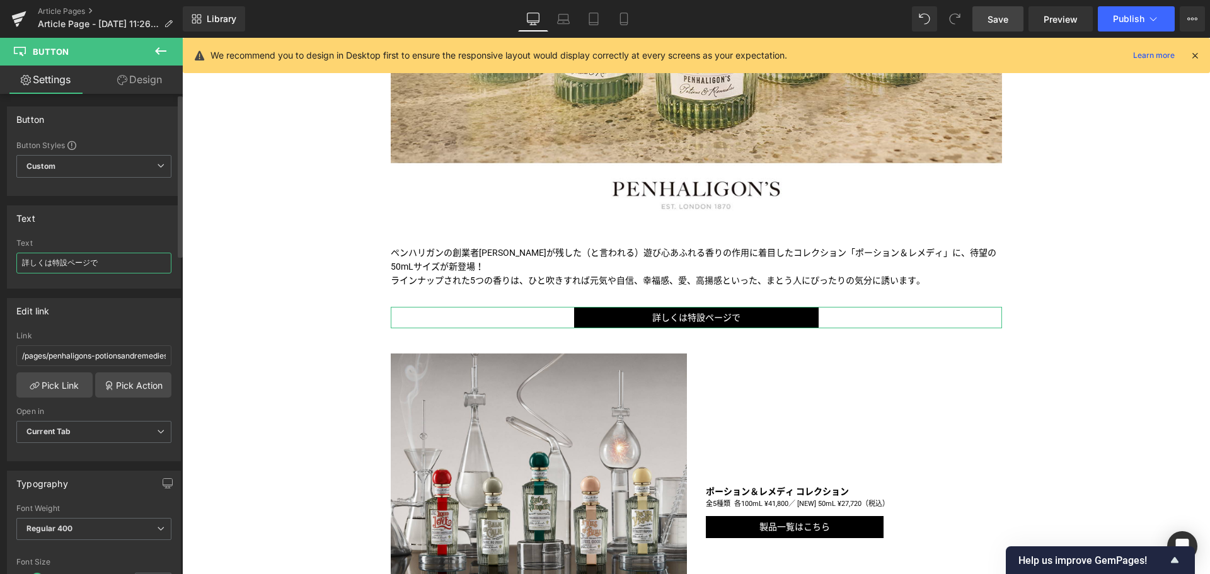
drag, startPoint x: 113, startPoint y: 261, endPoint x: 0, endPoint y: 263, distance: 113.5
click at [0, 263] on div "Text 詳しくは特設ページで Text 詳しくは特設ページで" at bounding box center [94, 242] width 188 height 93
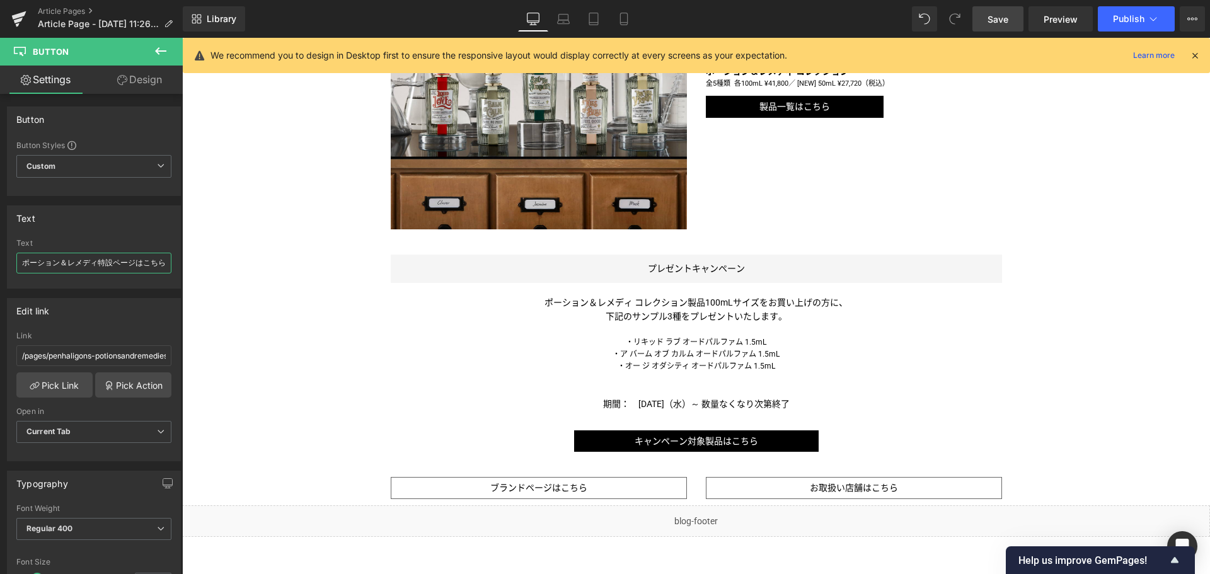
scroll to position [853, 0]
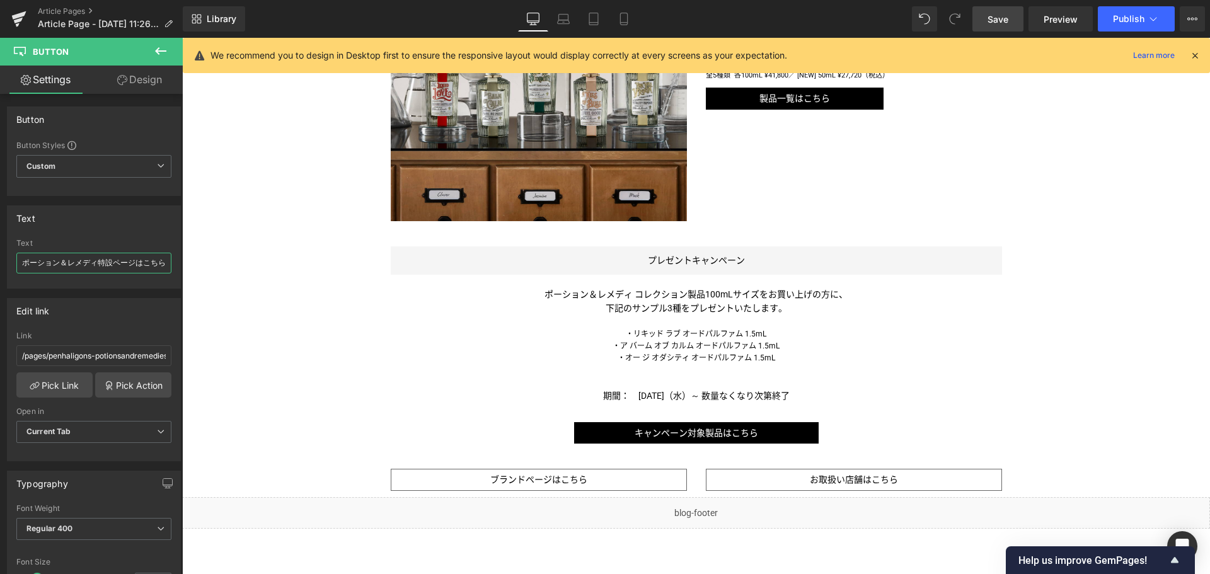
type input "ポーション＆レメディ特設ページはこちら"
click at [1002, 23] on span "Save" at bounding box center [998, 19] width 21 height 13
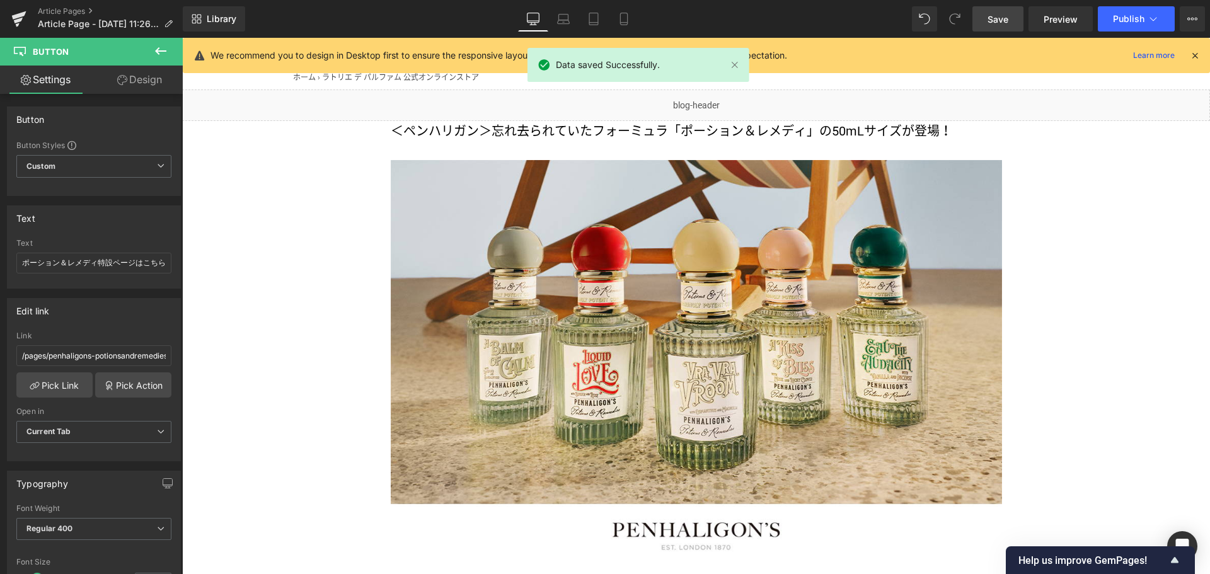
scroll to position [77, 0]
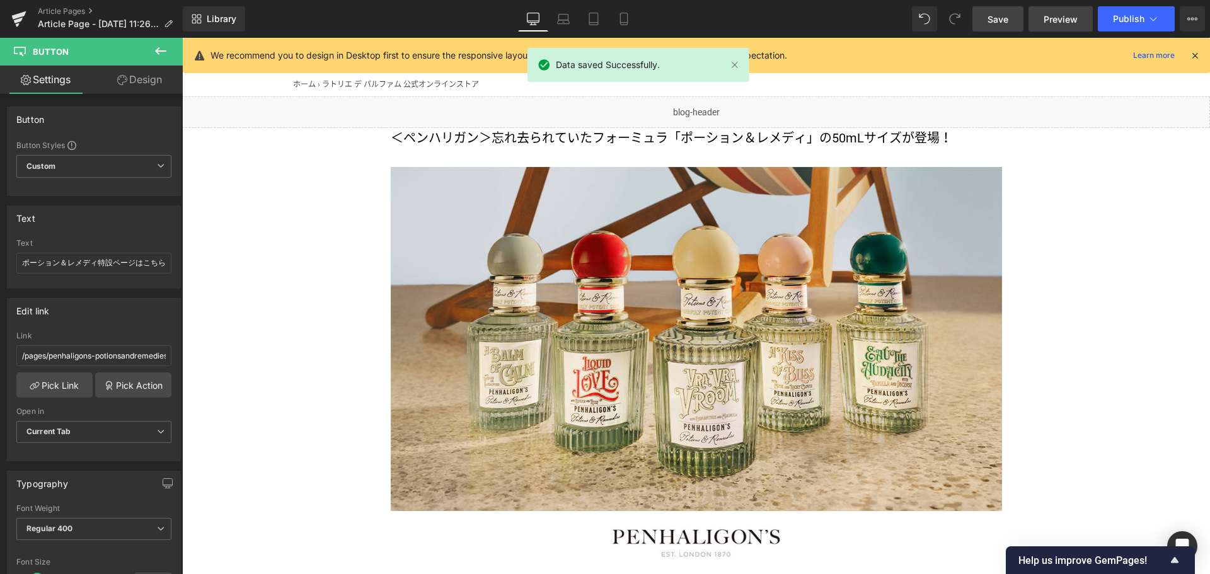
click at [1054, 23] on span "Preview" at bounding box center [1061, 19] width 34 height 13
